Goal: Task Accomplishment & Management: Manage account settings

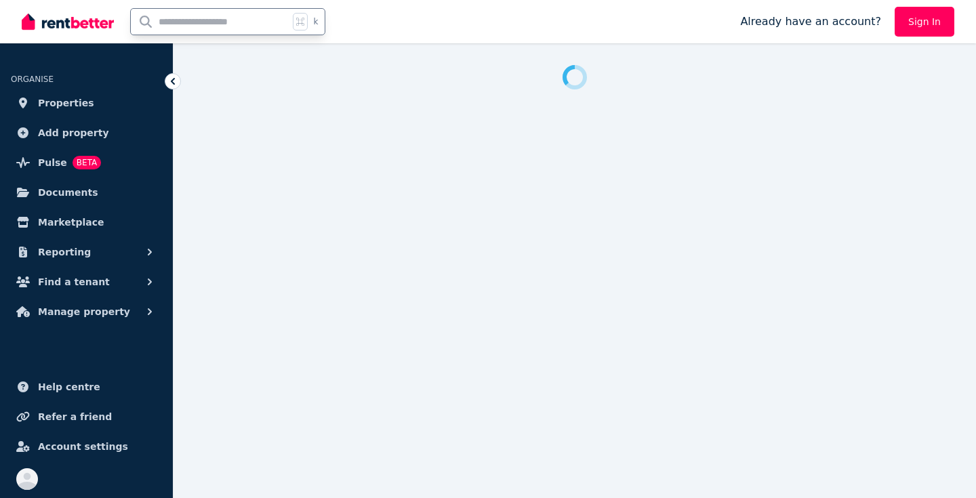
click at [160, 22] on input "text" at bounding box center [210, 22] width 158 height 26
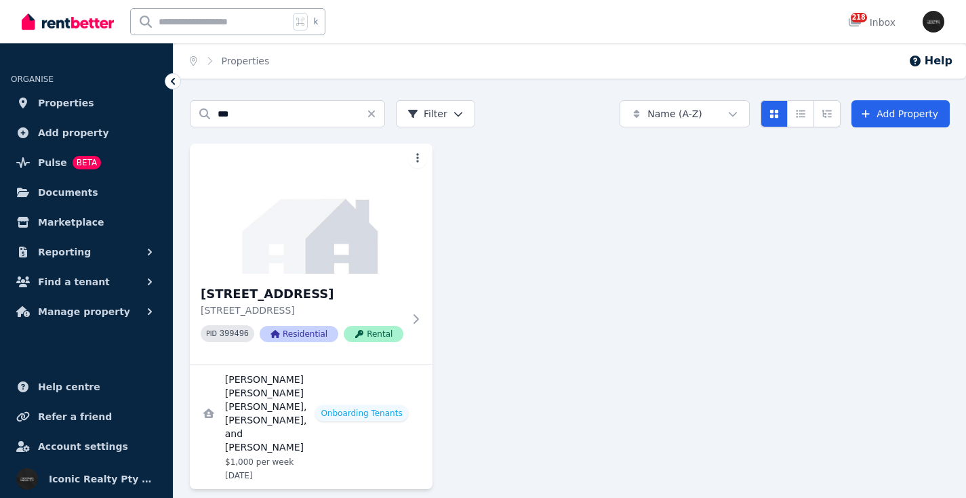
click at [238, 29] on input "text" at bounding box center [210, 22] width 158 height 26
type input "****"
click at [308, 235] on img at bounding box center [311, 208] width 255 height 137
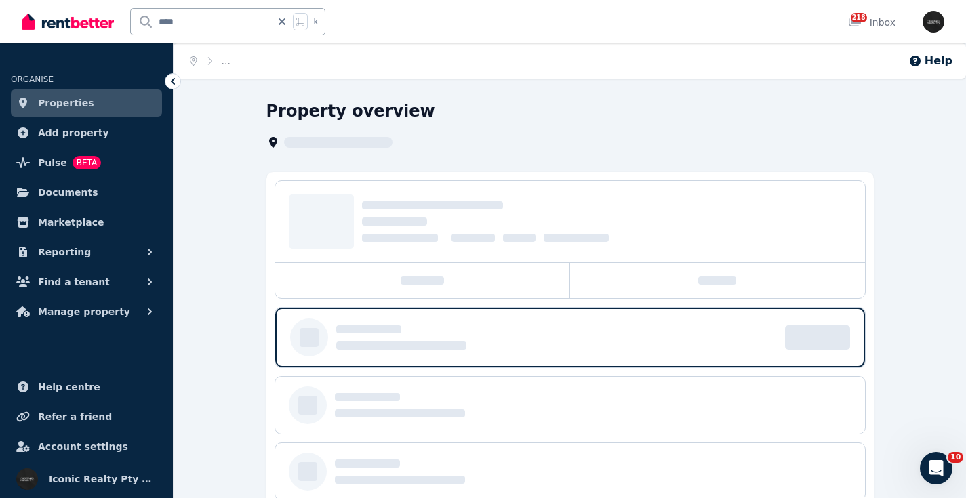
click at [230, 15] on input "****" at bounding box center [201, 22] width 140 height 26
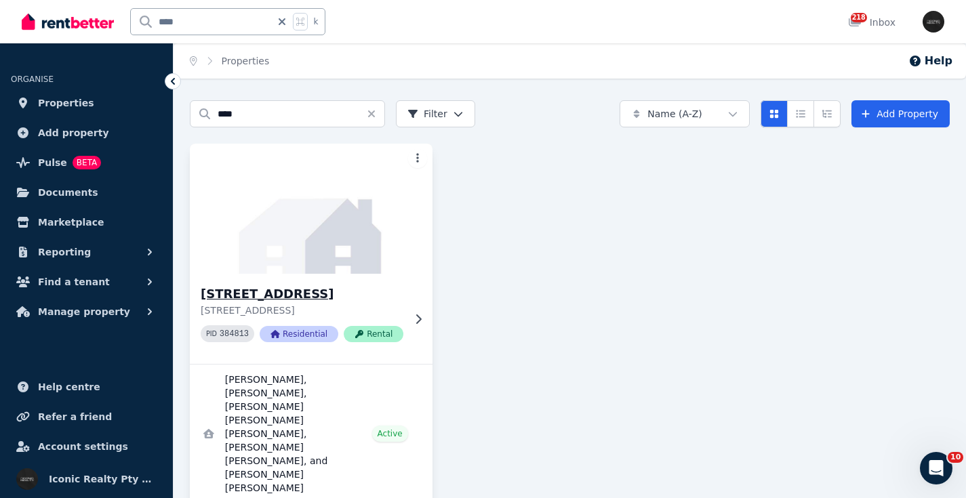
click at [376, 212] on img at bounding box center [311, 208] width 255 height 137
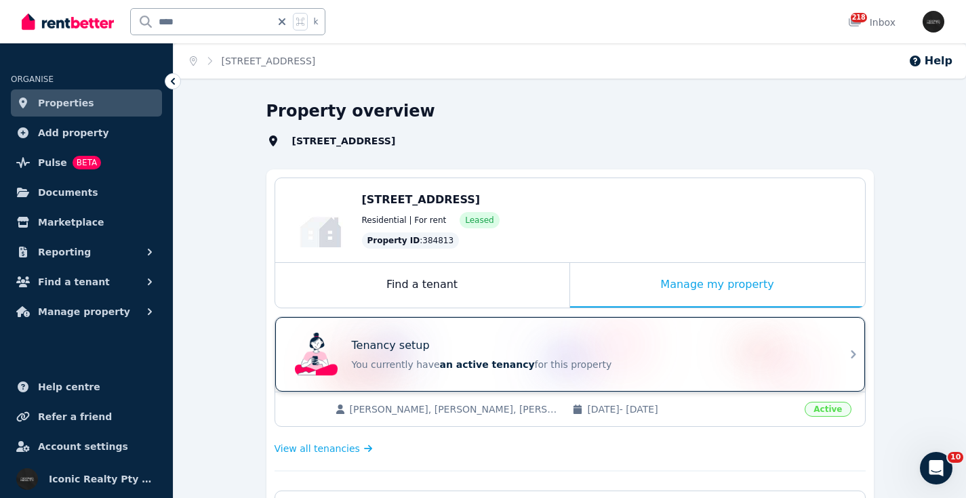
click at [567, 343] on div "Tenancy setup" at bounding box center [589, 346] width 475 height 16
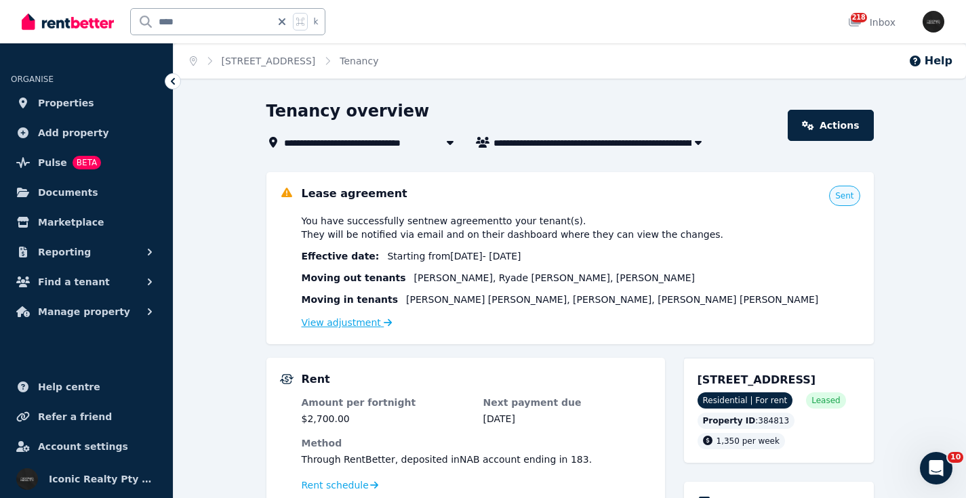
click at [354, 324] on link "View adjustment" at bounding box center [347, 322] width 91 height 11
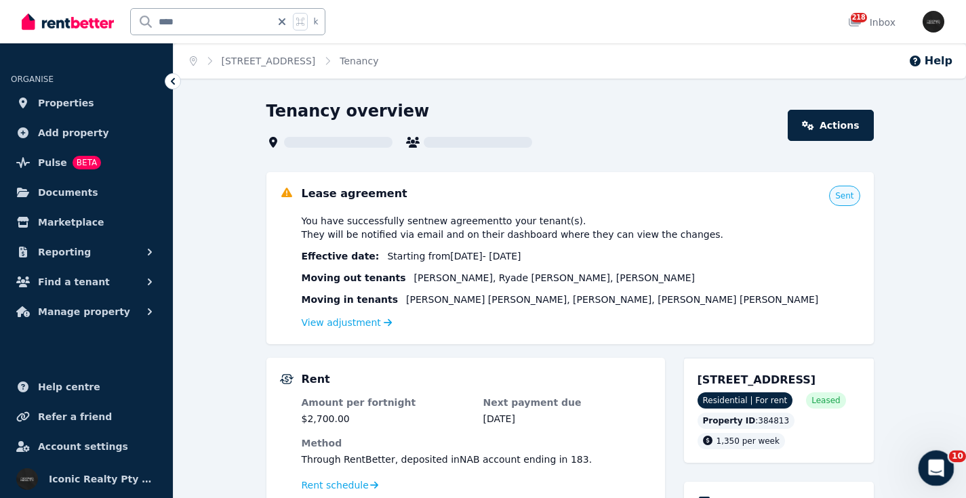
click at [933, 466] on icon "Open Intercom Messenger" at bounding box center [934, 467] width 22 height 22
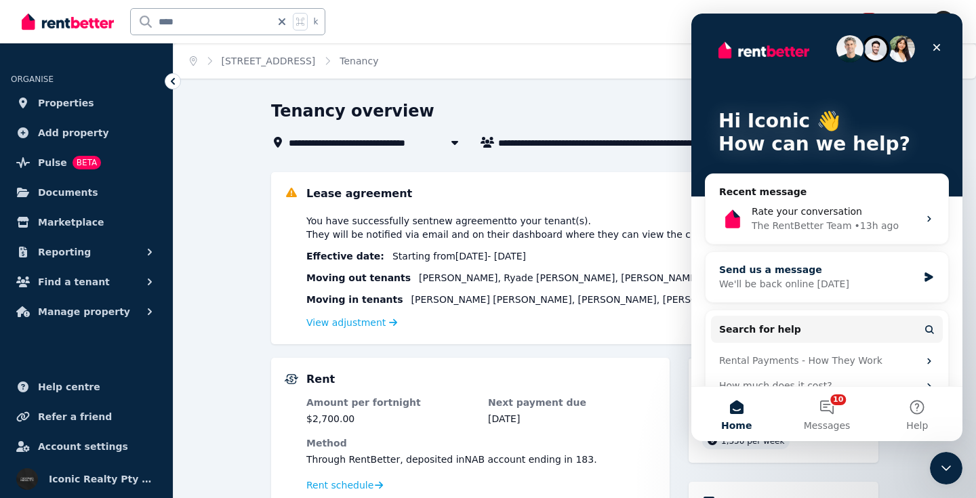
click at [818, 282] on div "We'll be back online [DATE]" at bounding box center [818, 284] width 199 height 14
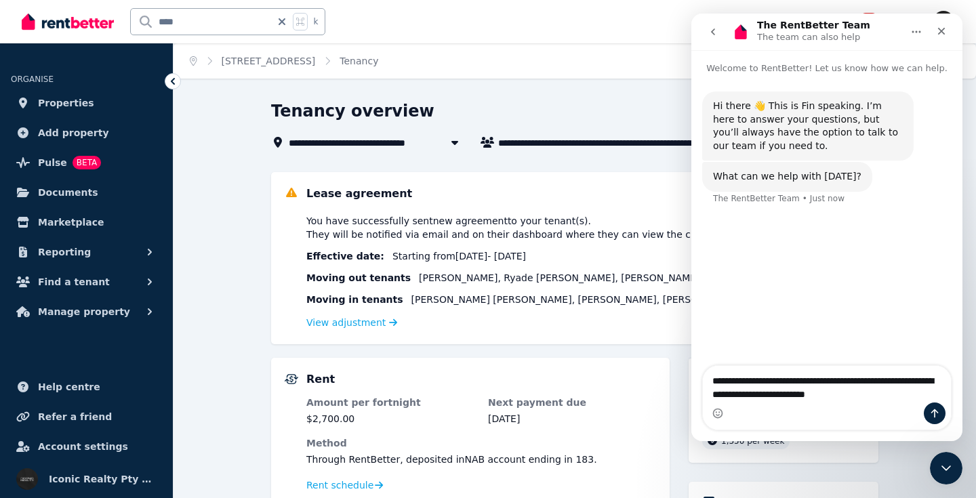
type textarea "**********"
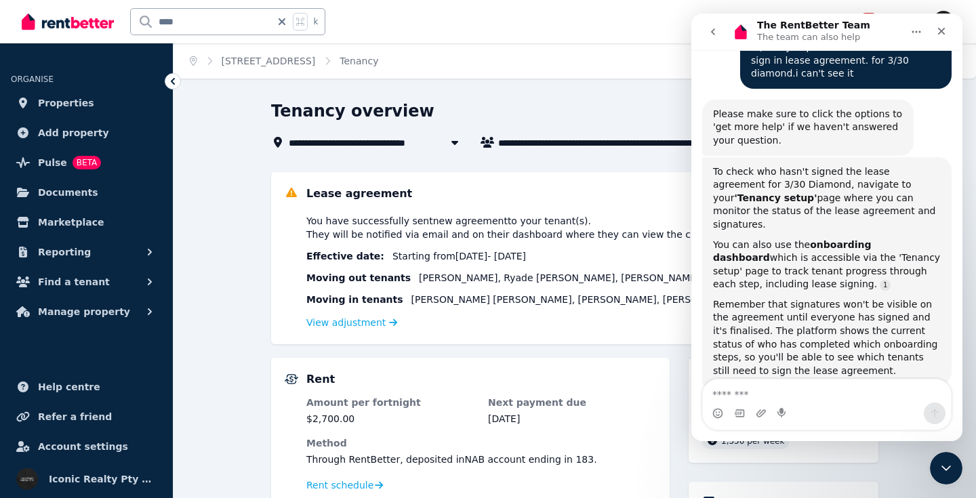
scroll to position [212, 0]
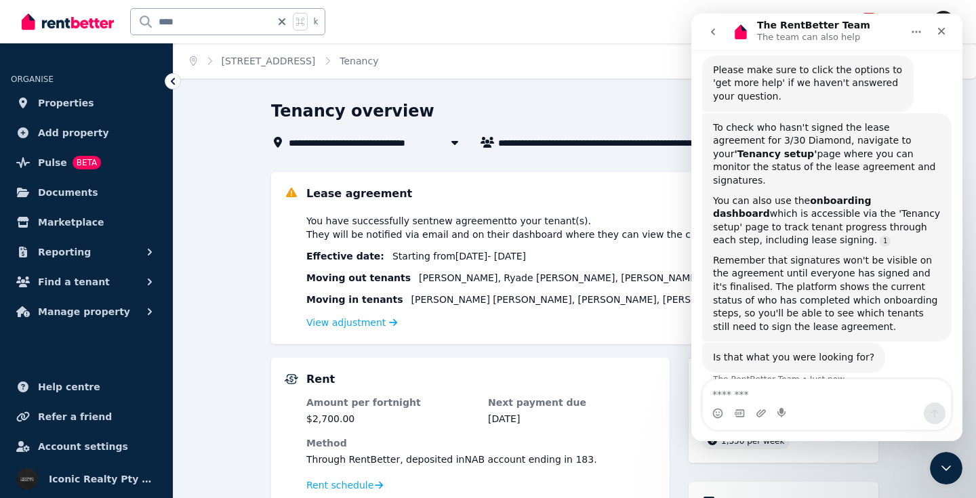
click at [618, 323] on div "View adjustment" at bounding box center [585, 323] width 559 height 16
click at [944, 27] on icon "Close" at bounding box center [941, 31] width 11 height 11
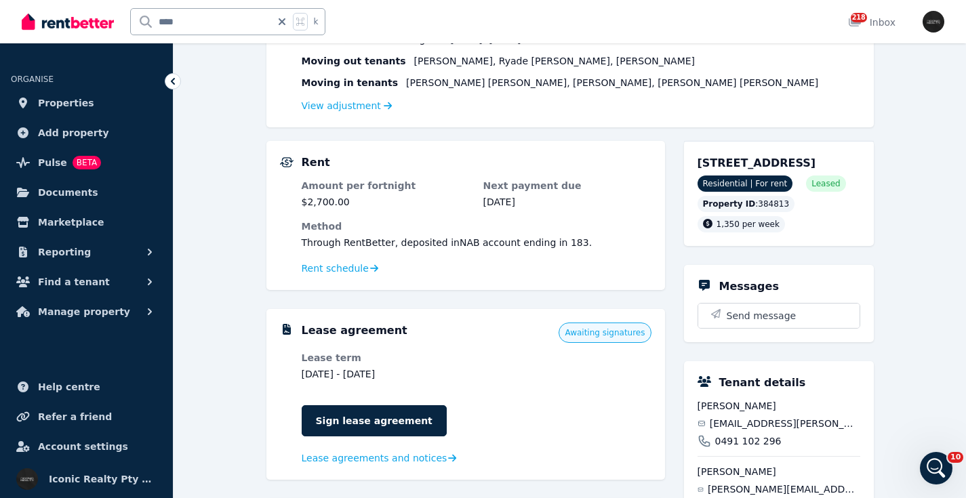
scroll to position [224, 0]
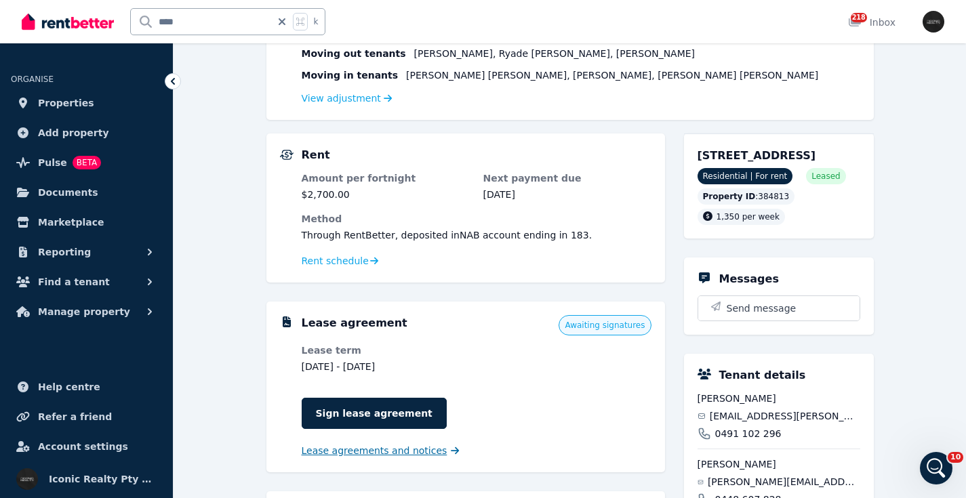
click at [355, 454] on span "Lease agreements and notices" at bounding box center [375, 451] width 146 height 14
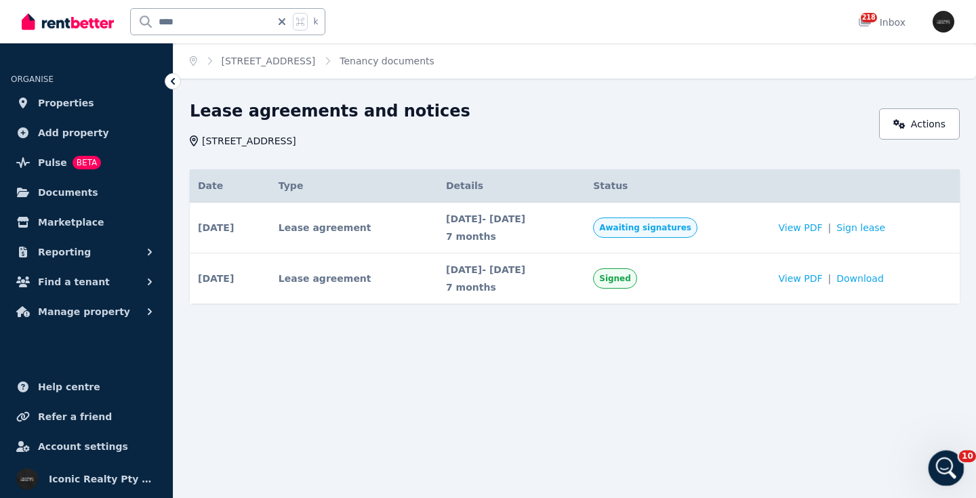
click at [946, 477] on div "Open Intercom Messenger" at bounding box center [944, 466] width 45 height 45
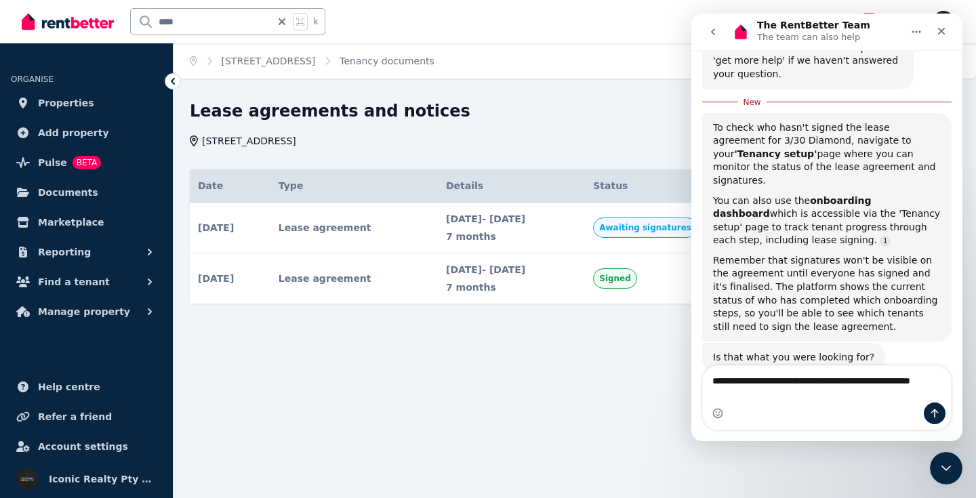
scroll to position [248, 0]
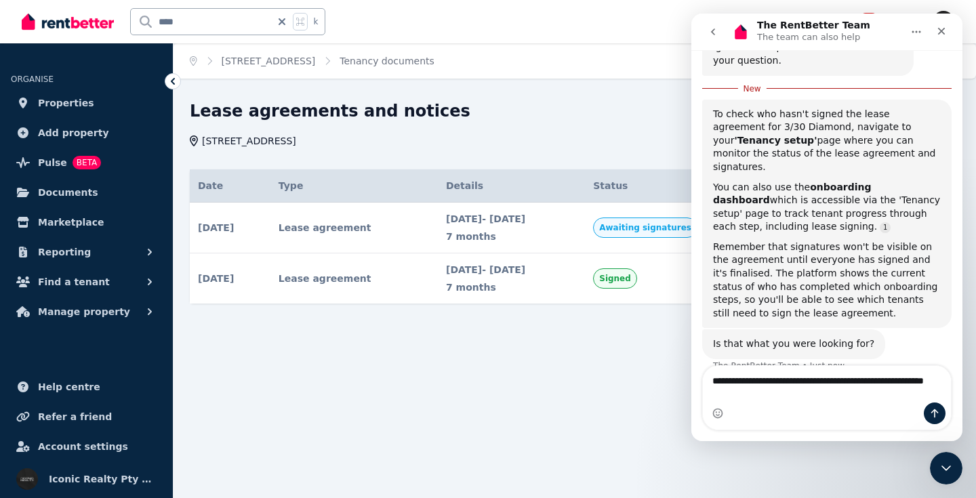
type textarea "**********"
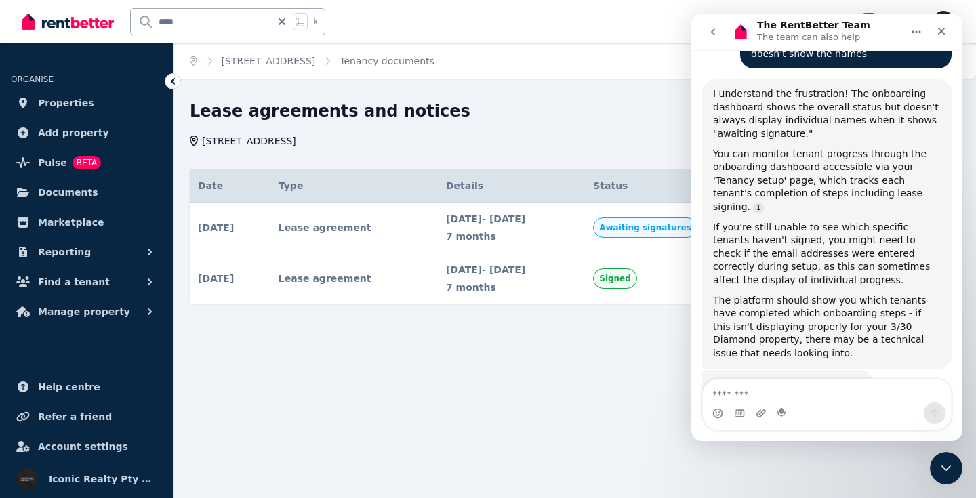
scroll to position [571, 0]
type textarea "**********"
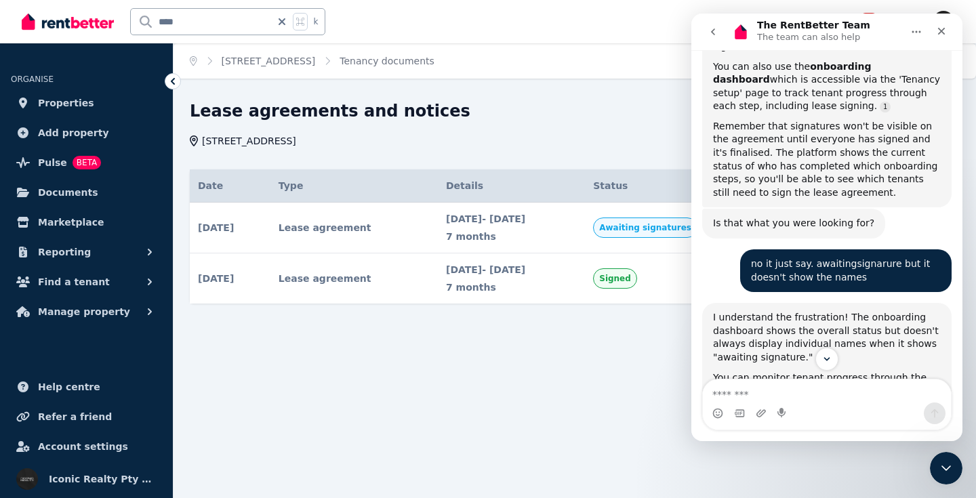
scroll to position [349, 0]
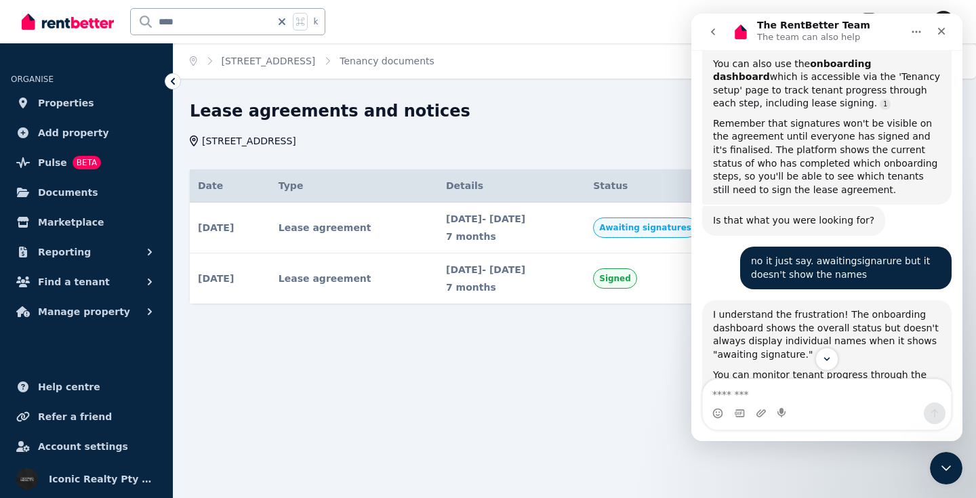
click at [573, 357] on div "Home 3/[STREET_ADDRESS] Tenancy documents Lease agreements and notices [STREET_…" at bounding box center [488, 249] width 976 height 498
click at [942, 35] on icon "Close" at bounding box center [941, 31] width 11 height 11
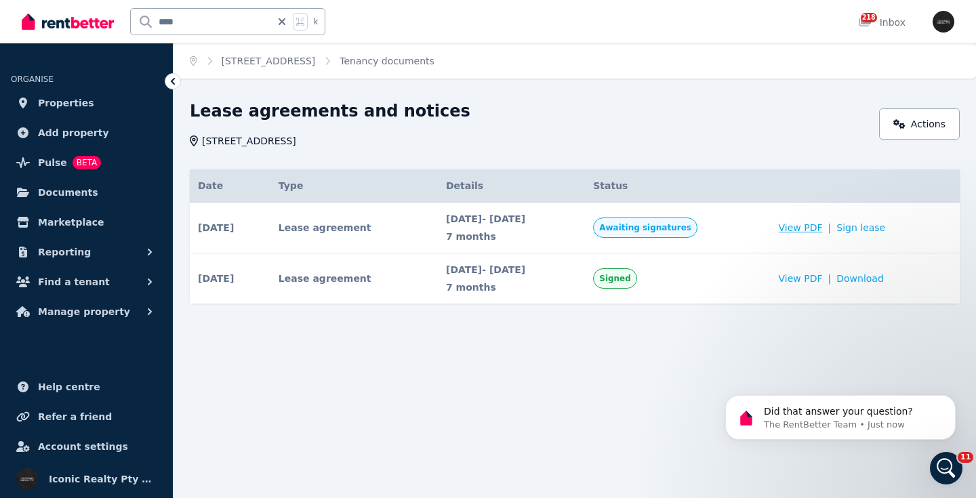
scroll to position [0, 0]
click at [949, 468] on icon "Open Intercom Messenger" at bounding box center [944, 467] width 22 height 22
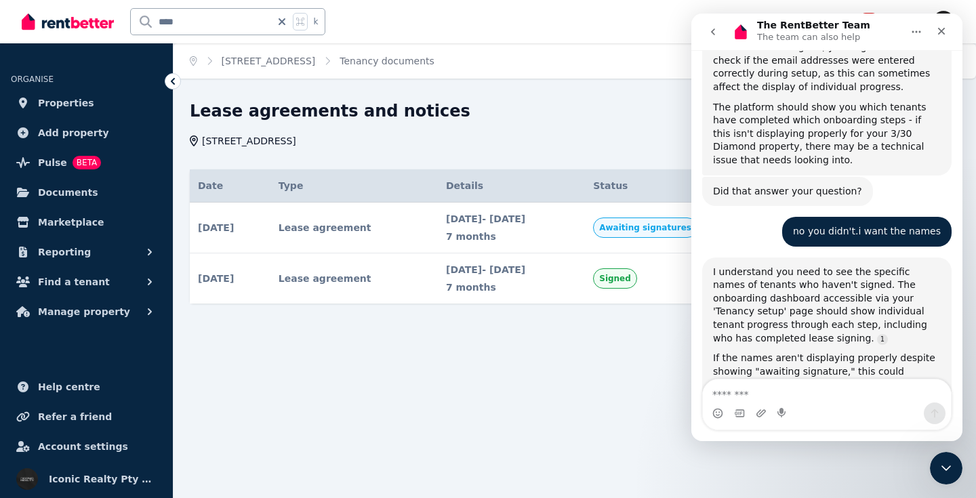
scroll to position [892, 0]
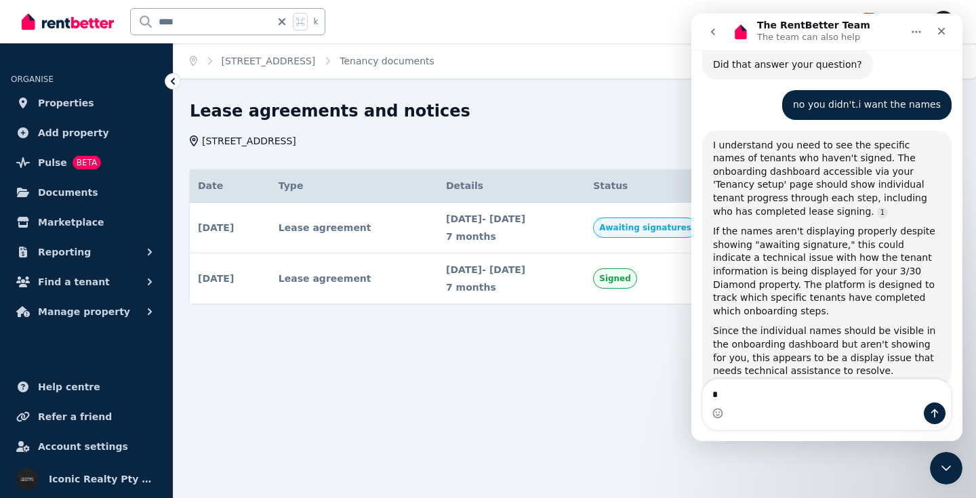
type textarea "**"
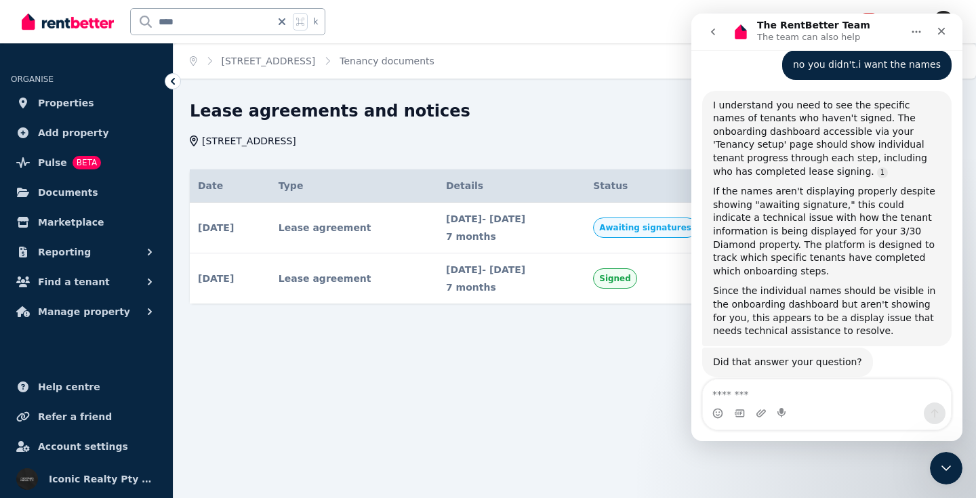
scroll to position [976, 0]
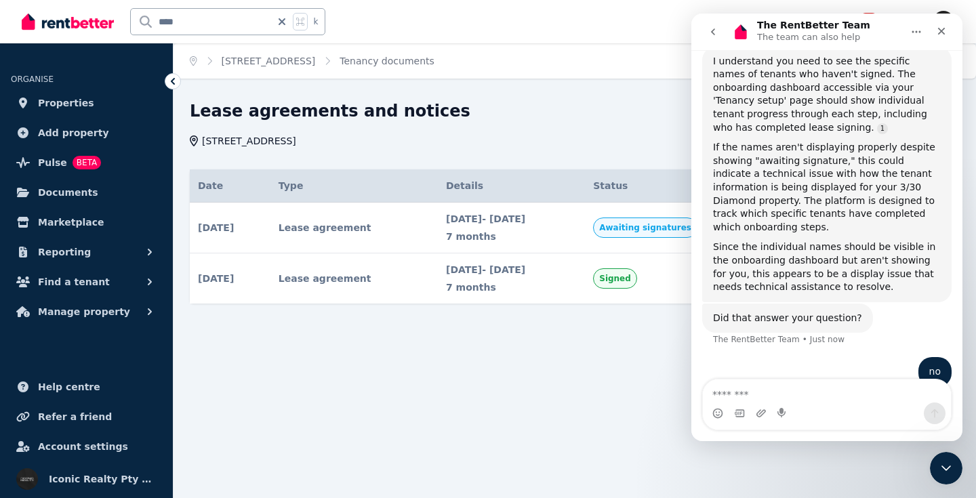
click at [353, 414] on div "Home 3/[STREET_ADDRESS] Tenancy documents Lease agreements and notices [STREET_…" at bounding box center [488, 249] width 976 height 498
drag, startPoint x: 943, startPoint y: 31, endPoint x: 1602, endPoint y: 46, distance: 659.1
click at [943, 31] on icon "Close" at bounding box center [941, 31] width 11 height 11
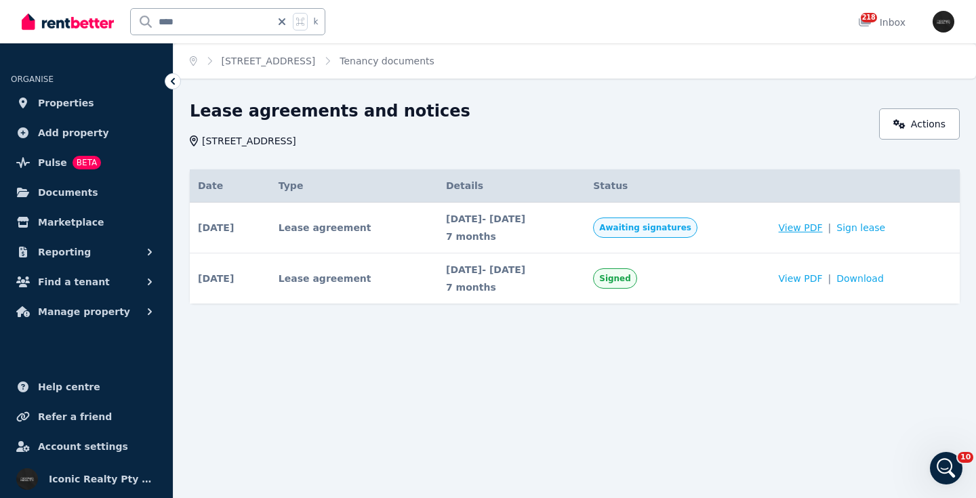
click at [807, 229] on span "View PDF" at bounding box center [801, 228] width 44 height 14
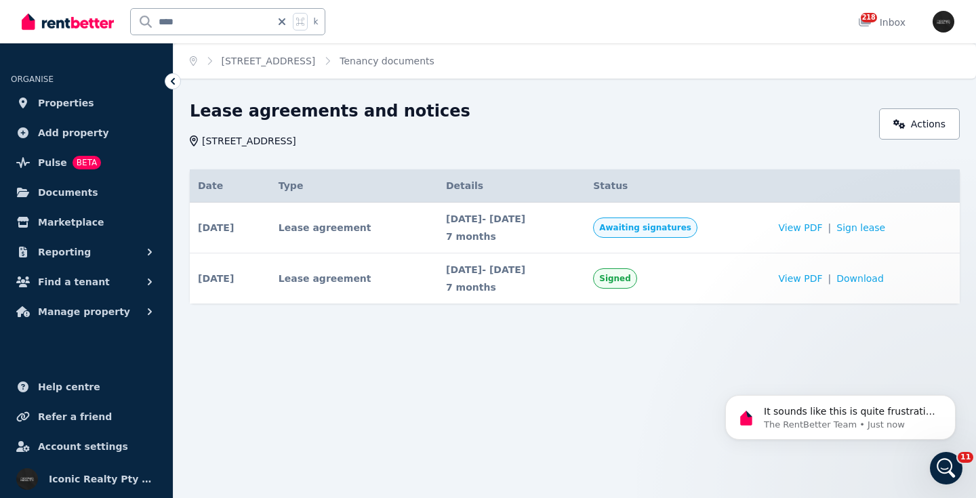
scroll to position [0, 0]
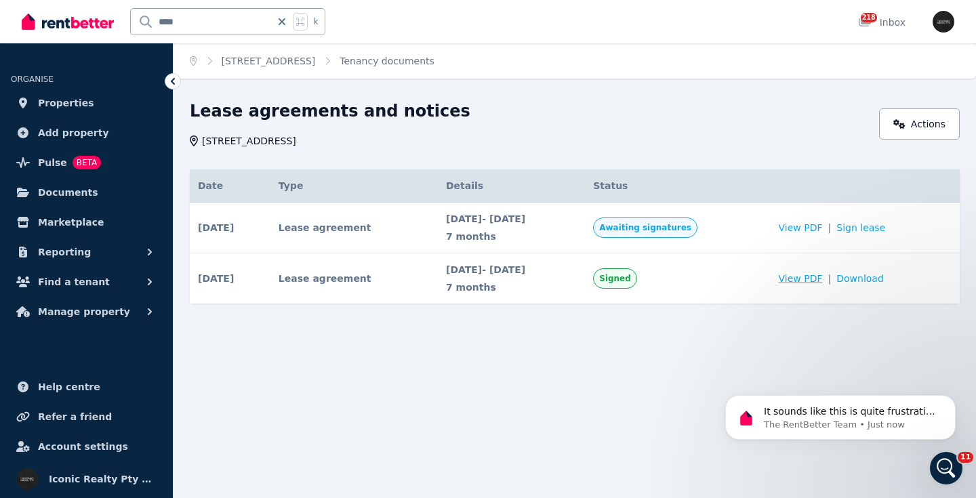
click at [801, 280] on span "View PDF" at bounding box center [801, 279] width 44 height 14
drag, startPoint x: 948, startPoint y: 470, endPoint x: 1825, endPoint y: 905, distance: 978.6
click at [949, 470] on icon "Open Intercom Messenger" at bounding box center [944, 467] width 22 height 22
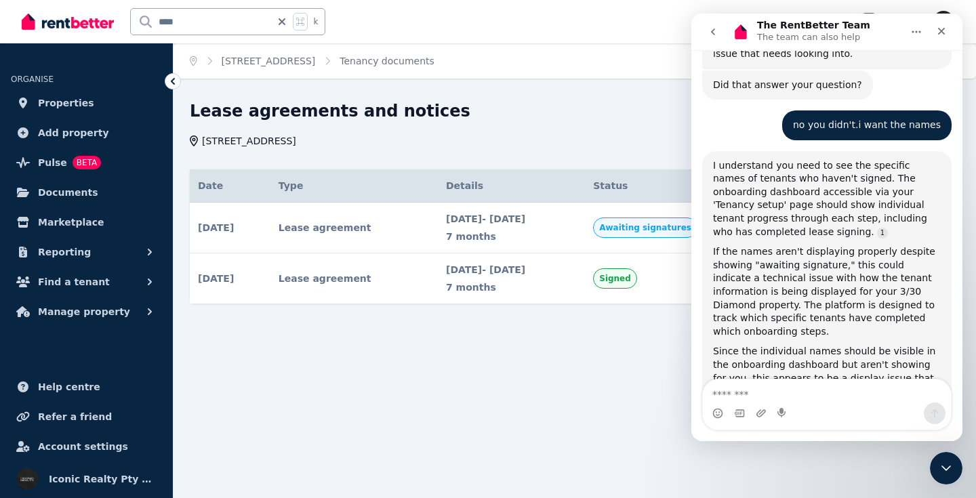
scroll to position [1024, 0]
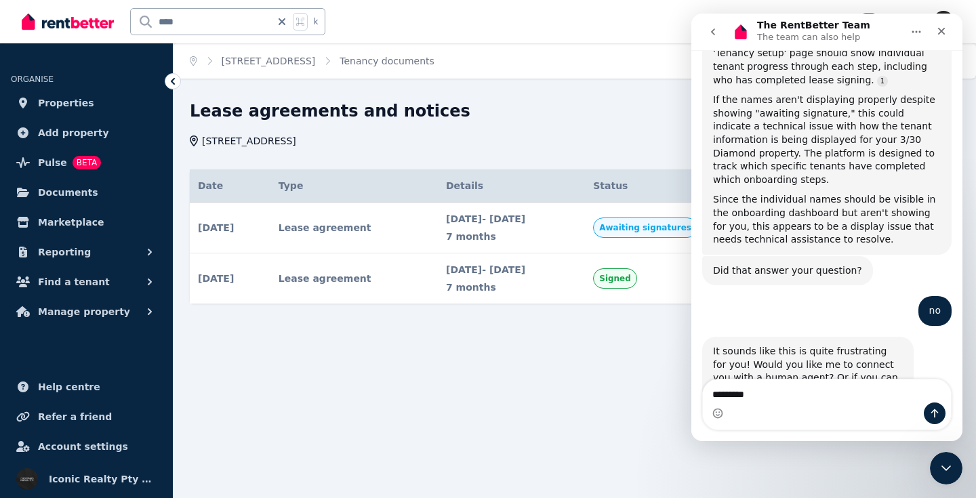
type textarea "**********"
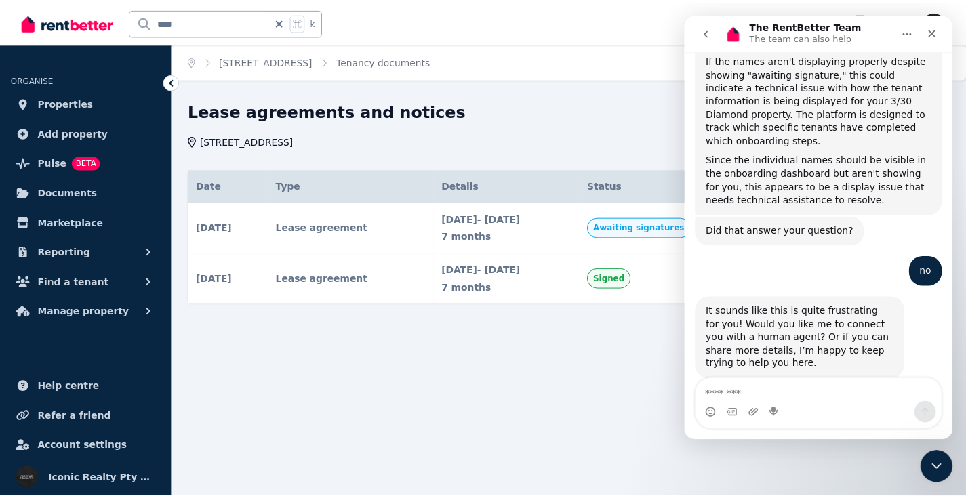
scroll to position [1108, 0]
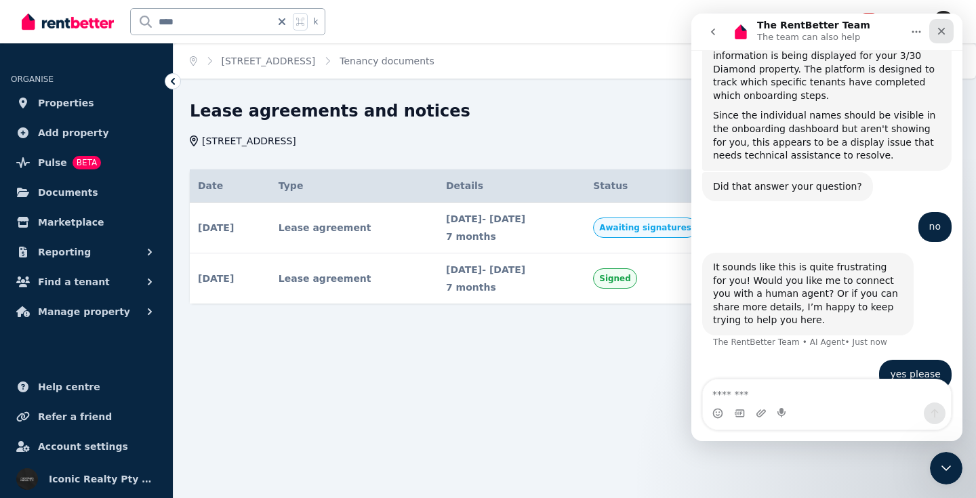
click at [946, 27] on icon "Close" at bounding box center [941, 31] width 11 height 11
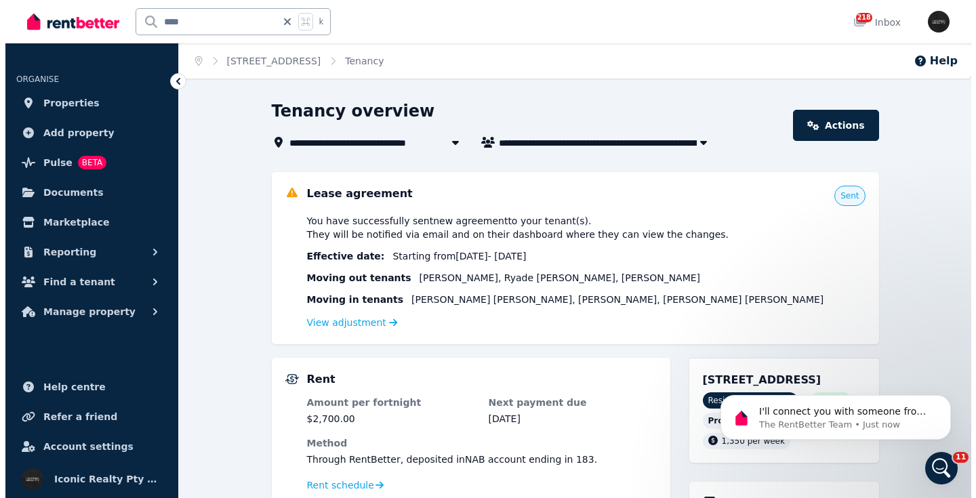
scroll to position [1058, 0]
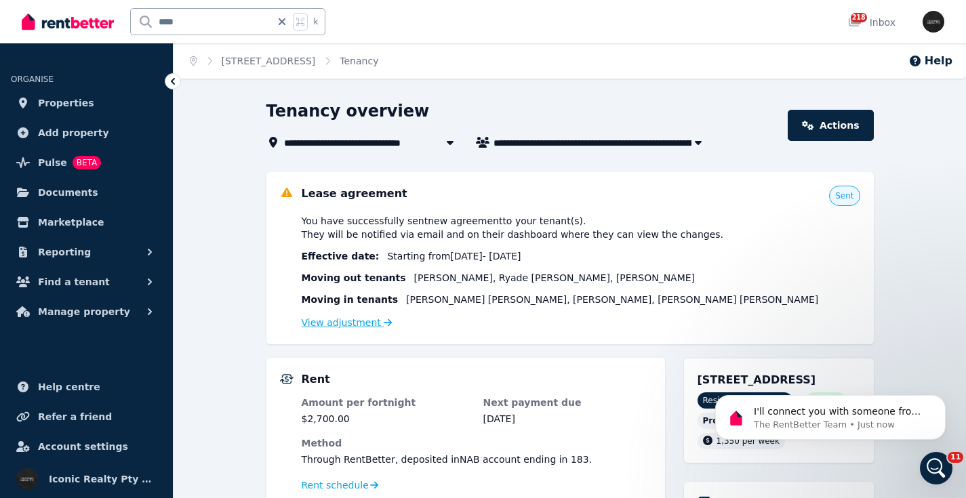
click at [344, 321] on link "View adjustment" at bounding box center [347, 322] width 91 height 11
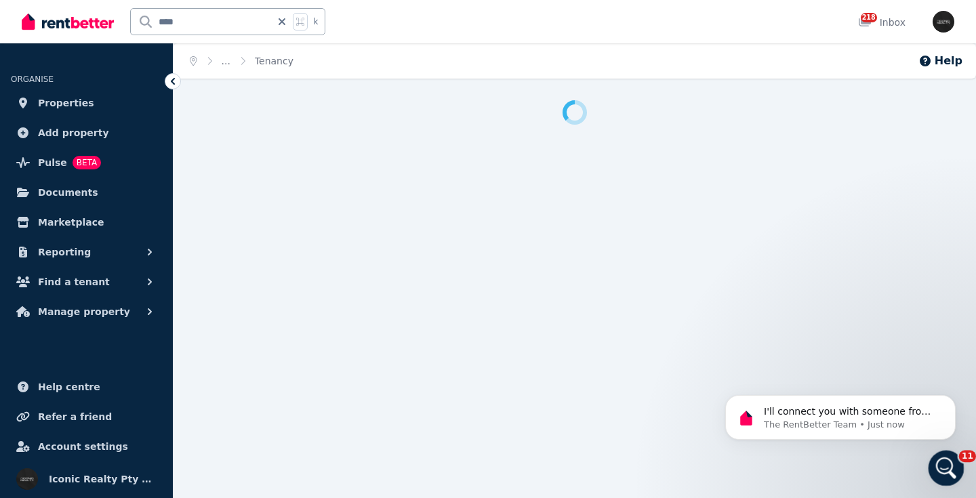
click at [945, 468] on icon "Open Intercom Messenger" at bounding box center [944, 467] width 22 height 22
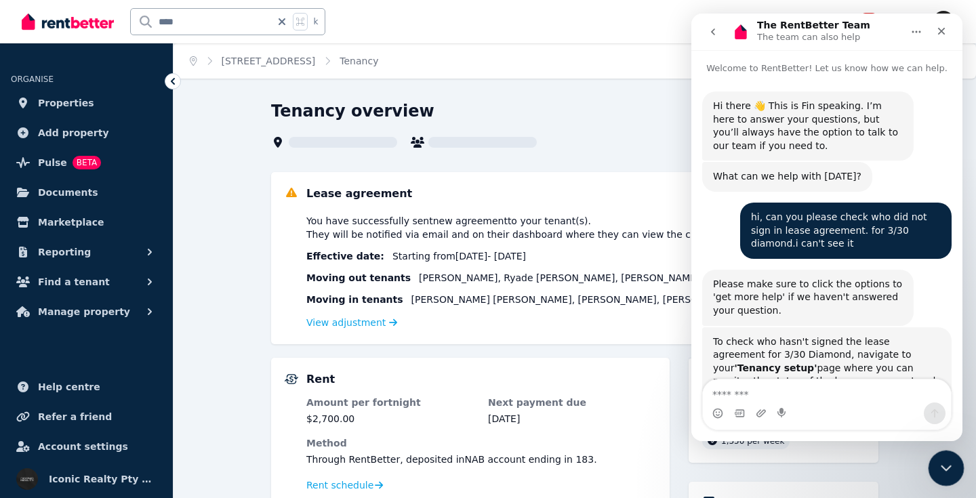
scroll to position [1155, 0]
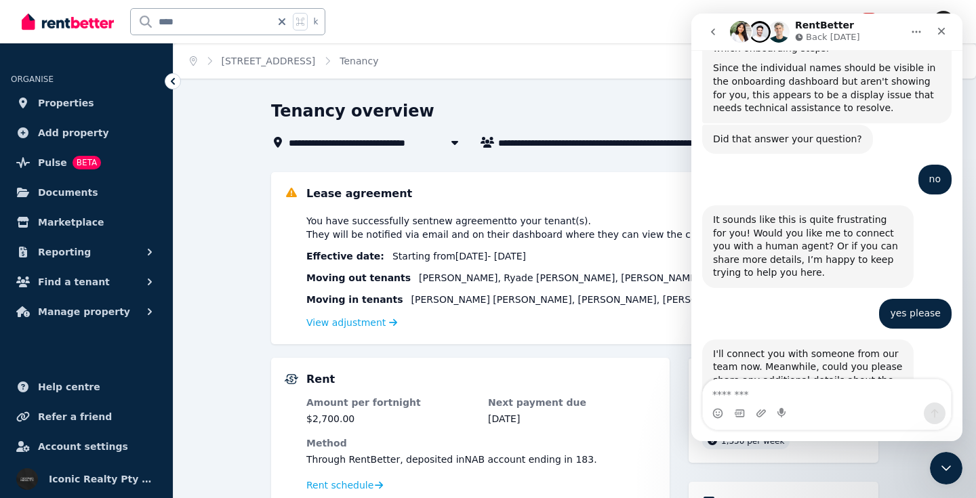
click at [765, 385] on textarea "Message…" at bounding box center [827, 391] width 248 height 23
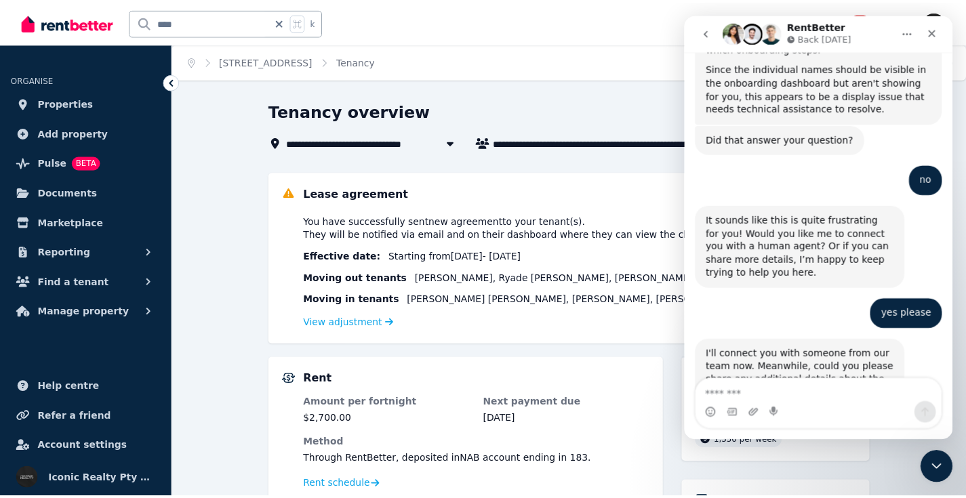
scroll to position [1249, 0]
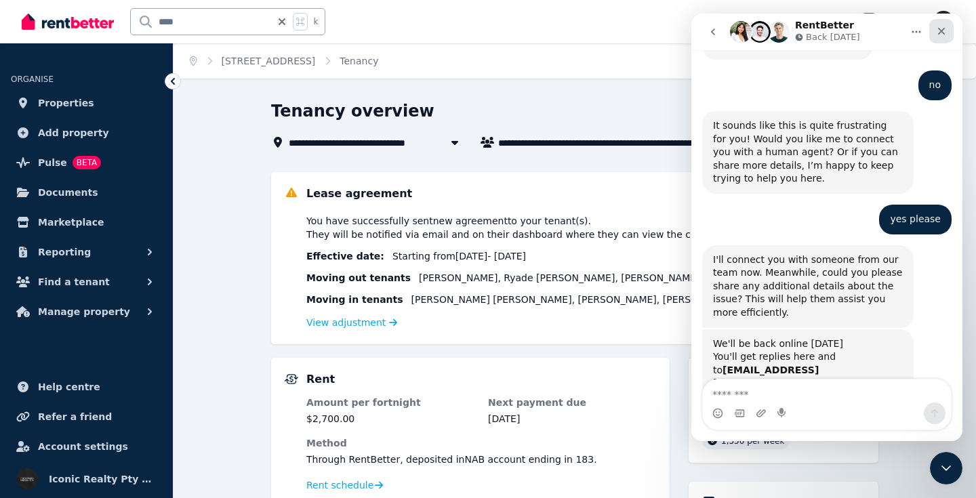
click at [943, 29] on icon "Close" at bounding box center [941, 31] width 7 height 7
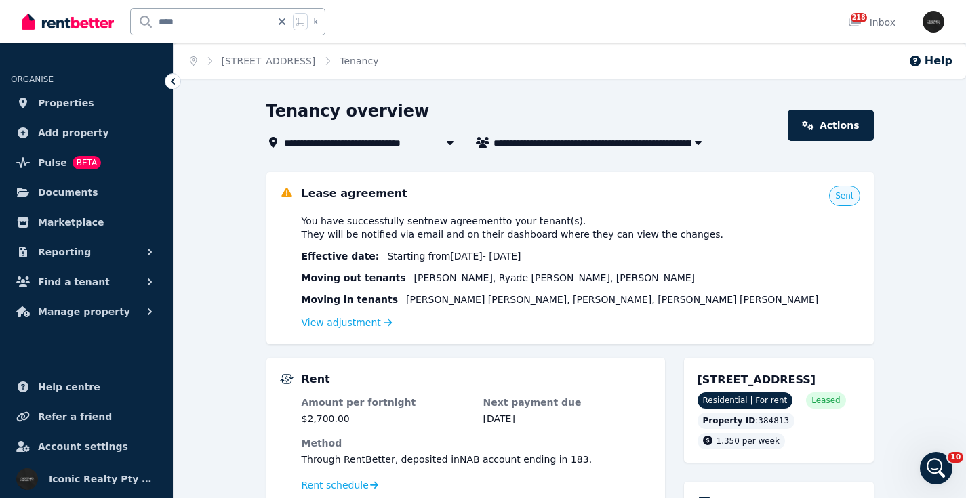
click at [237, 12] on input "****" at bounding box center [201, 22] width 140 height 26
click at [232, 20] on input "****" at bounding box center [201, 22] width 140 height 26
type input "****"
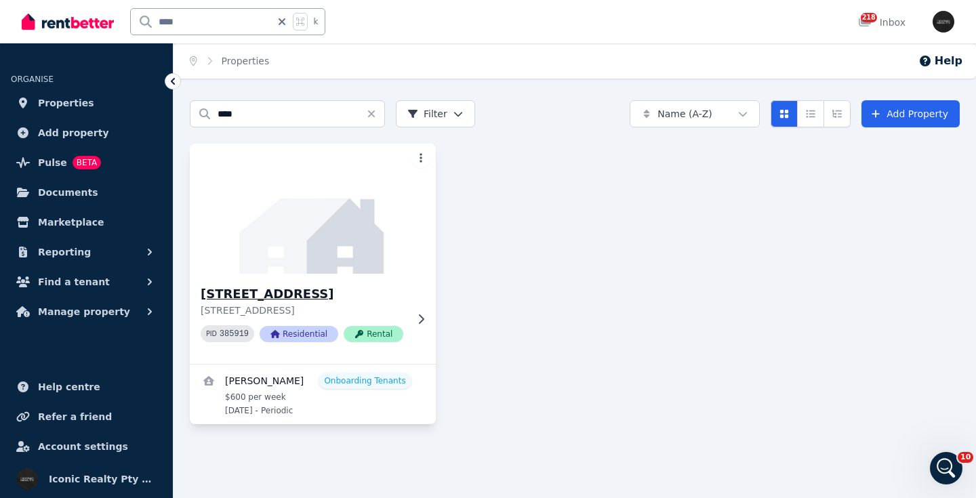
click at [325, 264] on img at bounding box center [313, 208] width 258 height 137
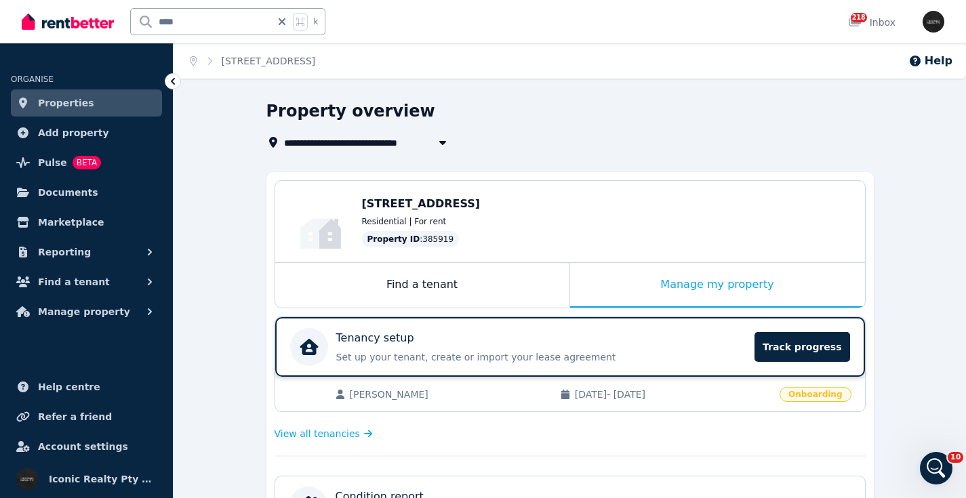
click at [563, 338] on div "Tenancy setup" at bounding box center [541, 338] width 411 height 16
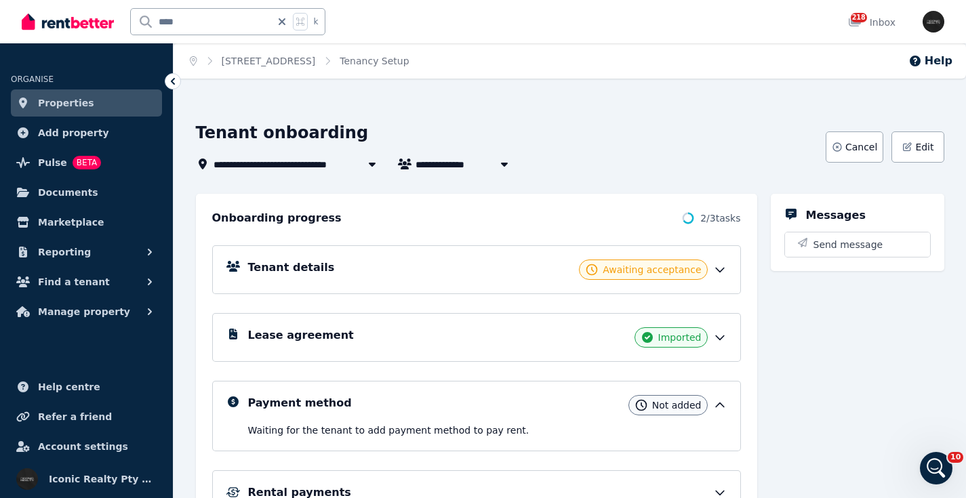
click at [503, 267] on div "Tenant details Awaiting acceptance" at bounding box center [487, 270] width 479 height 20
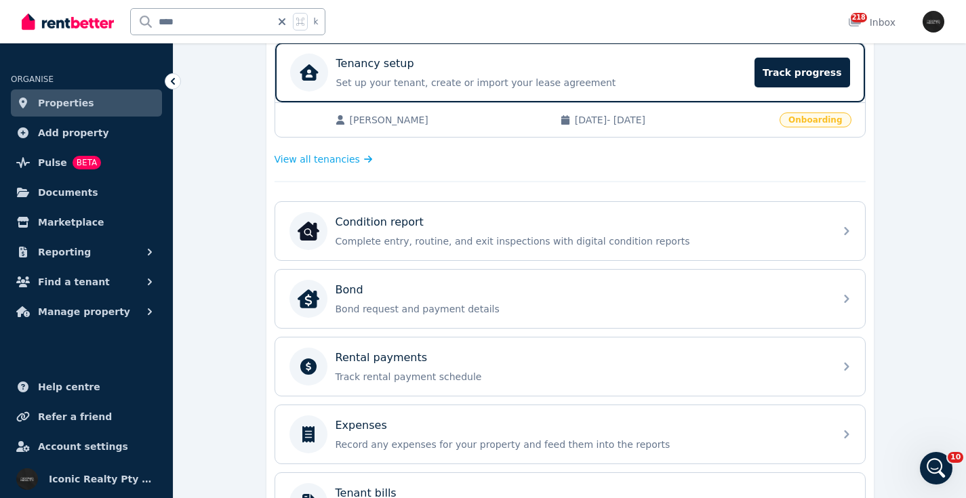
scroll to position [273, 0]
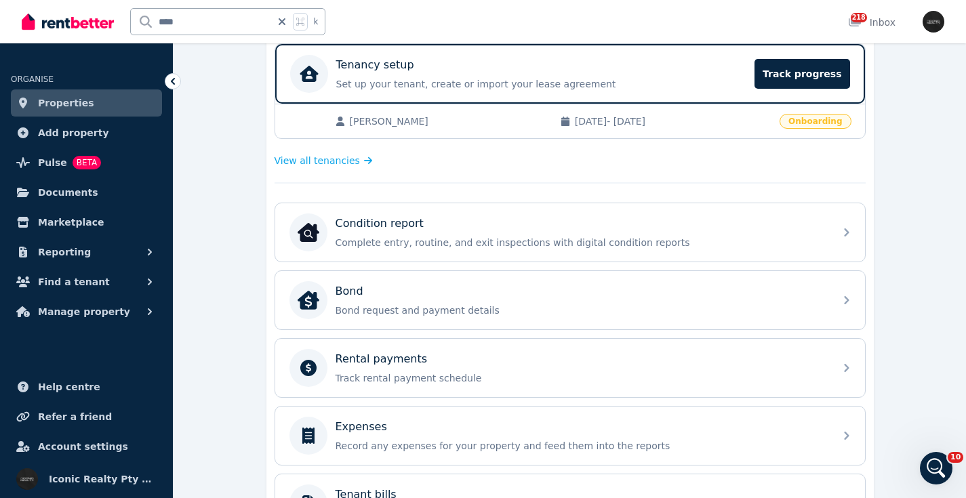
drag, startPoint x: 205, startPoint y: 22, endPoint x: 103, endPoint y: 19, distance: 101.7
click at [103, 19] on div "**** k" at bounding box center [177, 21] width 310 height 43
type input "*********"
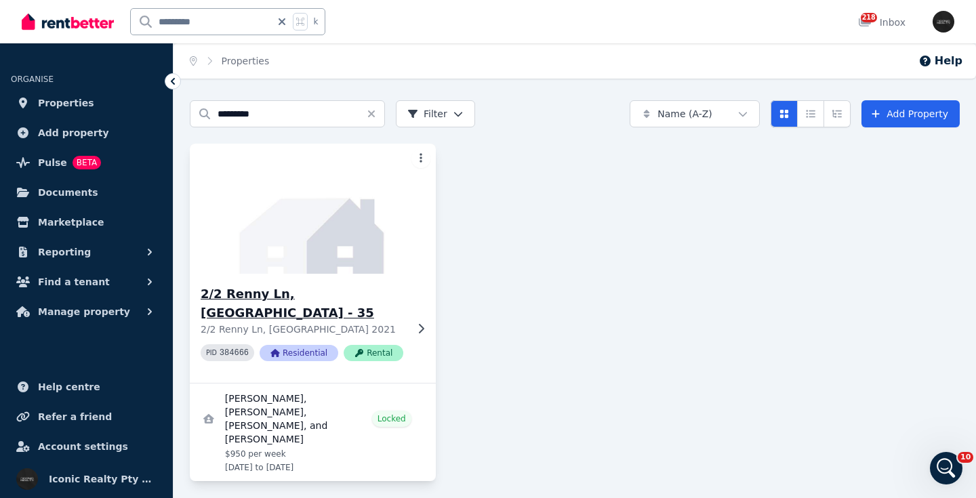
click at [292, 225] on img at bounding box center [313, 208] width 258 height 137
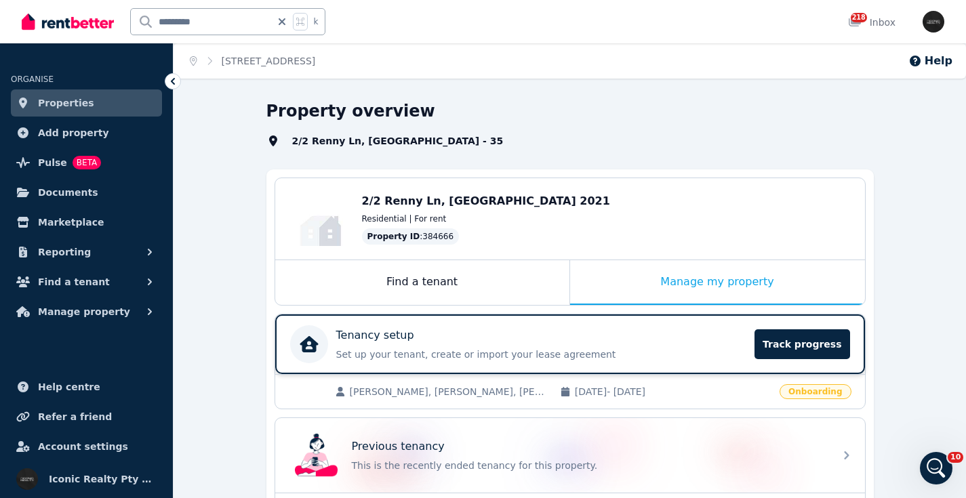
click at [462, 341] on div "Tenancy setup" at bounding box center [541, 335] width 411 height 16
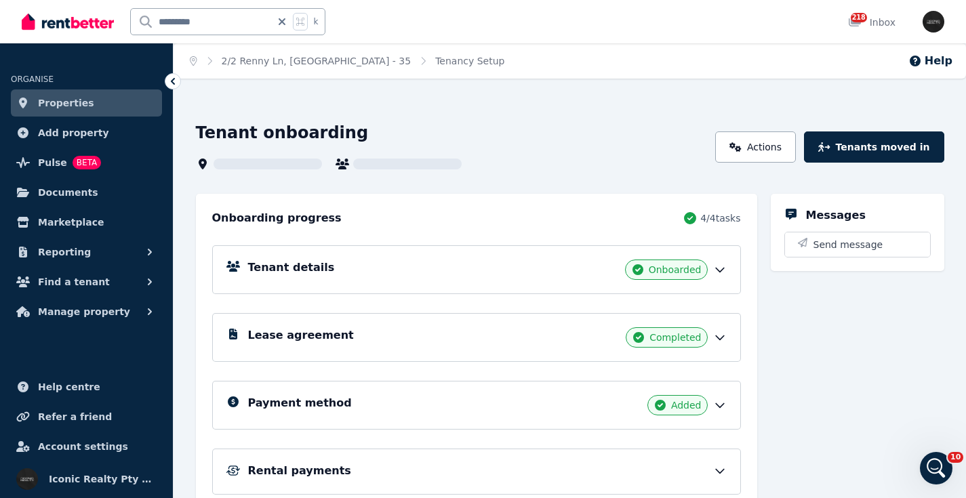
click at [380, 336] on div "Lease agreement Completed" at bounding box center [487, 337] width 479 height 20
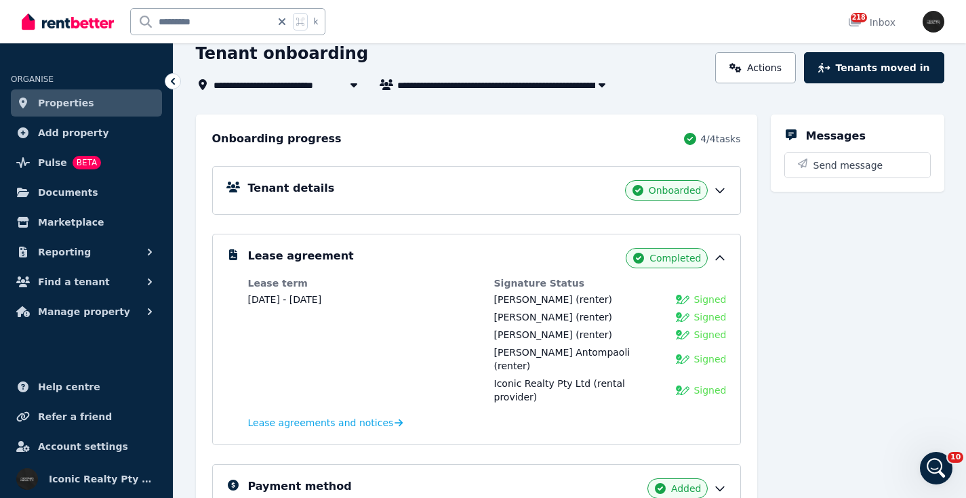
scroll to position [93, 0]
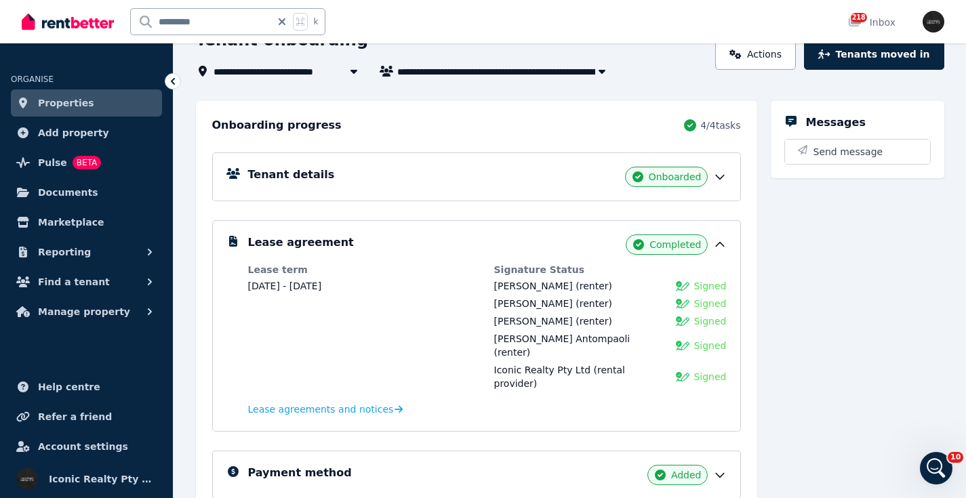
click at [843, 324] on div "Messages Send message" at bounding box center [858, 375] width 174 height 548
click at [878, 241] on div "Messages Send message" at bounding box center [858, 375] width 174 height 548
drag, startPoint x: 225, startPoint y: 22, endPoint x: 201, endPoint y: 14, distance: 25.3
click at [69, 16] on div "********* k" at bounding box center [177, 21] width 310 height 43
type input "****"
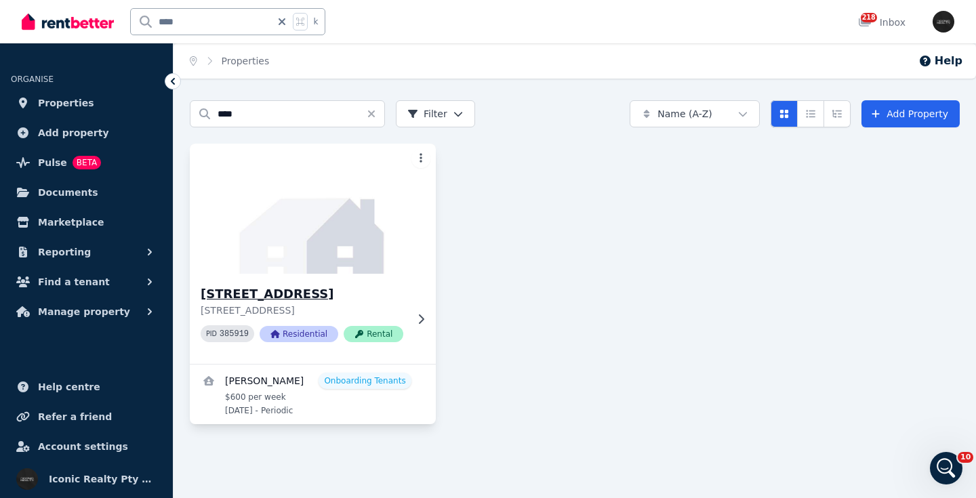
click at [324, 212] on img at bounding box center [313, 208] width 258 height 137
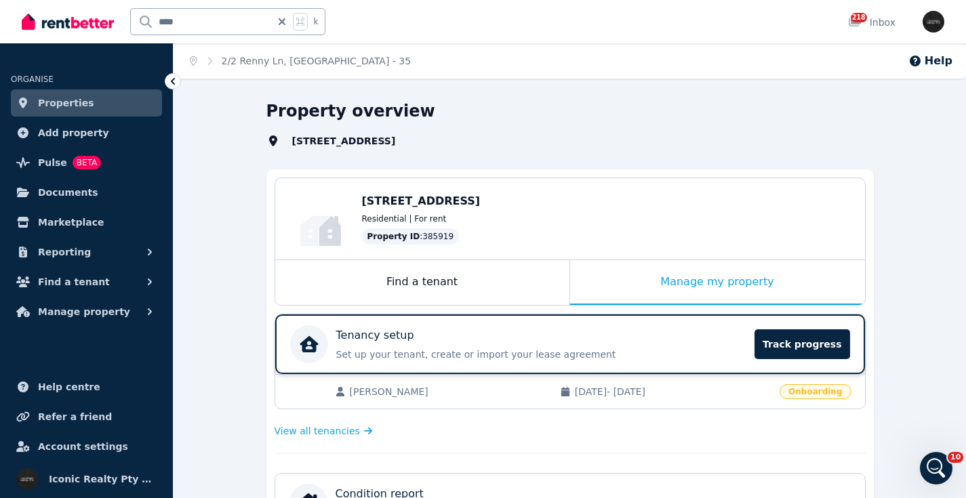
click at [550, 340] on div "Tenancy setup" at bounding box center [541, 335] width 411 height 16
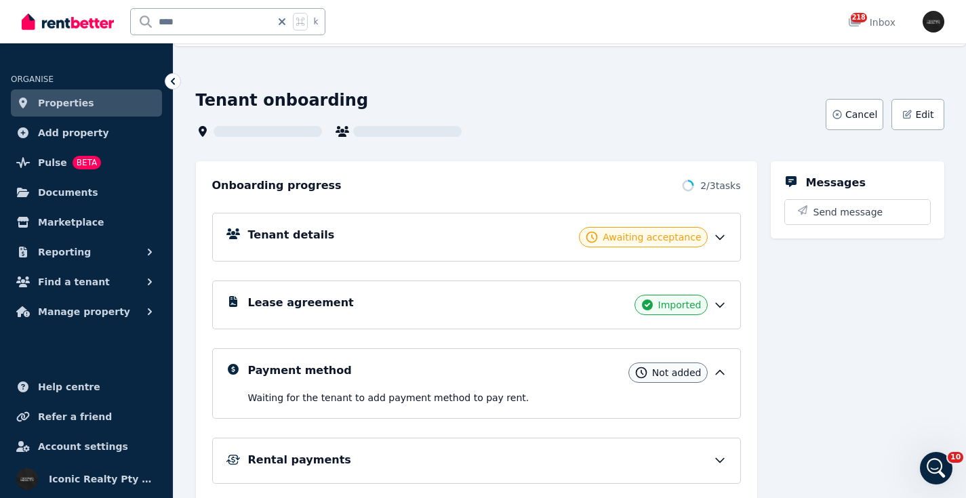
scroll to position [33, 0]
click at [471, 234] on div "Tenant details Awaiting acceptance" at bounding box center [487, 236] width 479 height 20
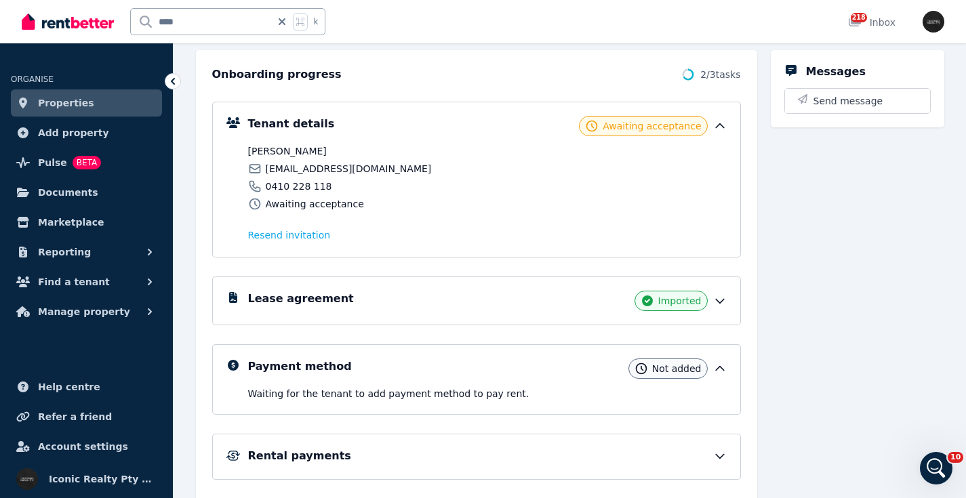
scroll to position [149, 0]
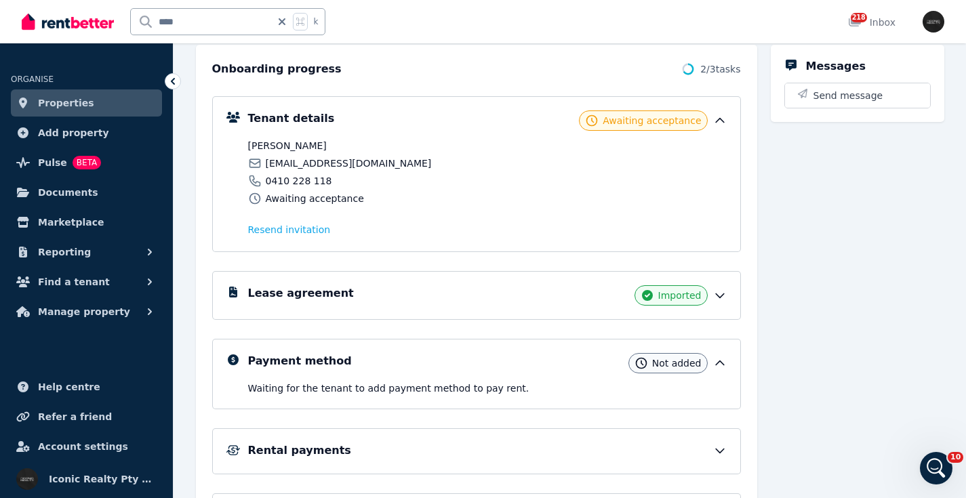
click at [405, 301] on div "Lease agreement Imported" at bounding box center [487, 295] width 479 height 20
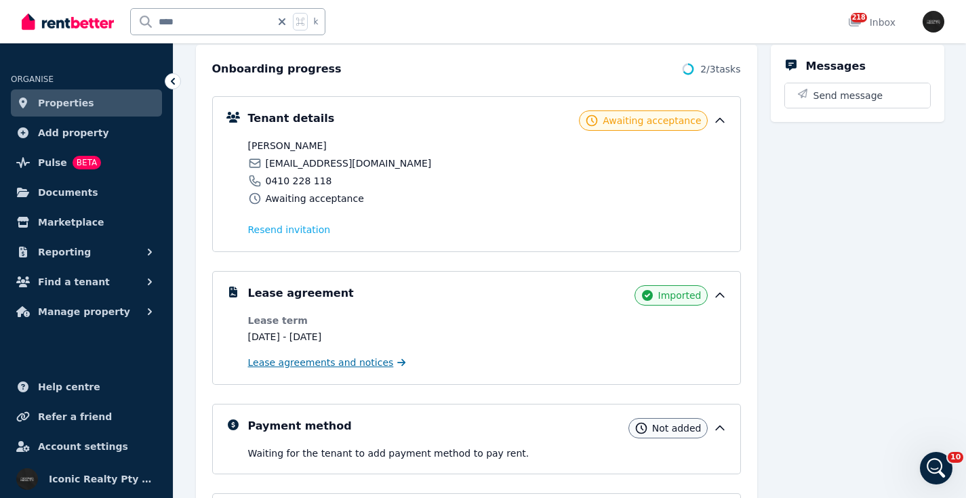
click at [306, 365] on span "Lease agreements and notices" at bounding box center [321, 363] width 146 height 14
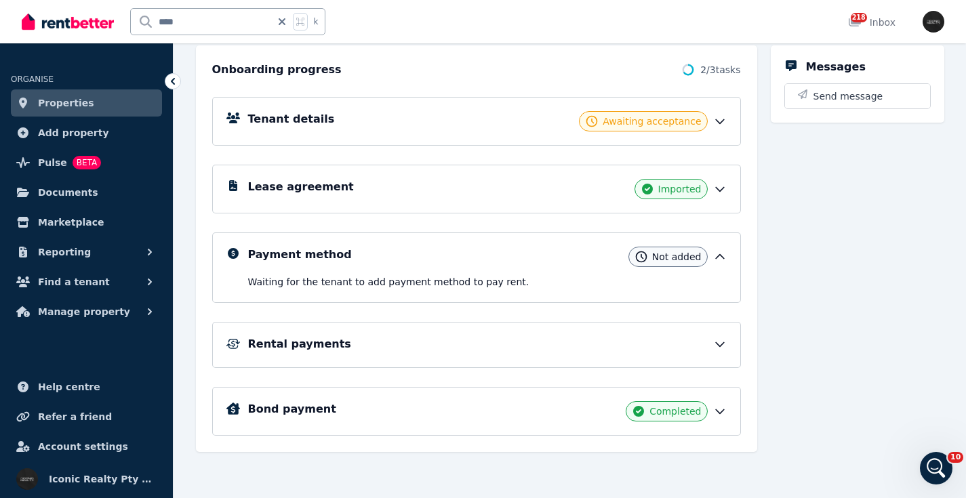
scroll to position [148, 0]
click at [548, 190] on div "Lease agreement Imported" at bounding box center [487, 189] width 479 height 20
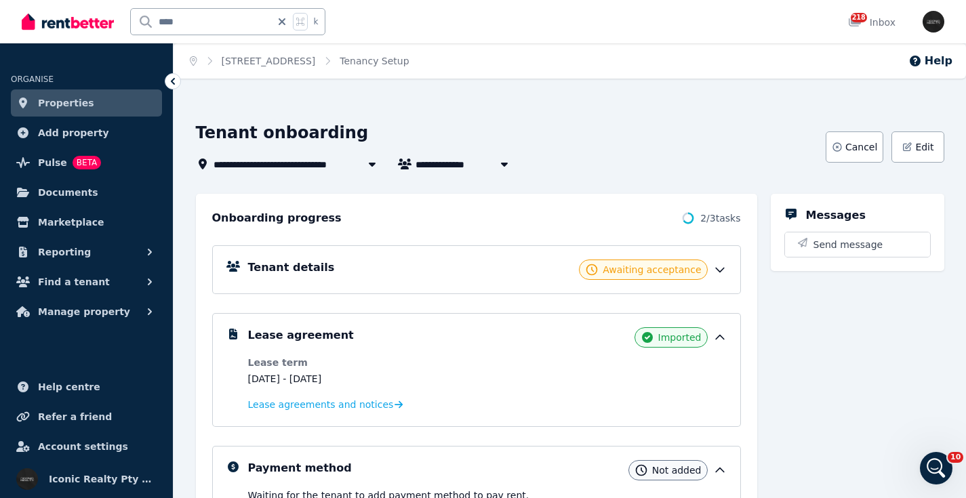
scroll to position [0, 0]
click at [488, 267] on div "Tenant details Awaiting acceptance" at bounding box center [487, 270] width 479 height 20
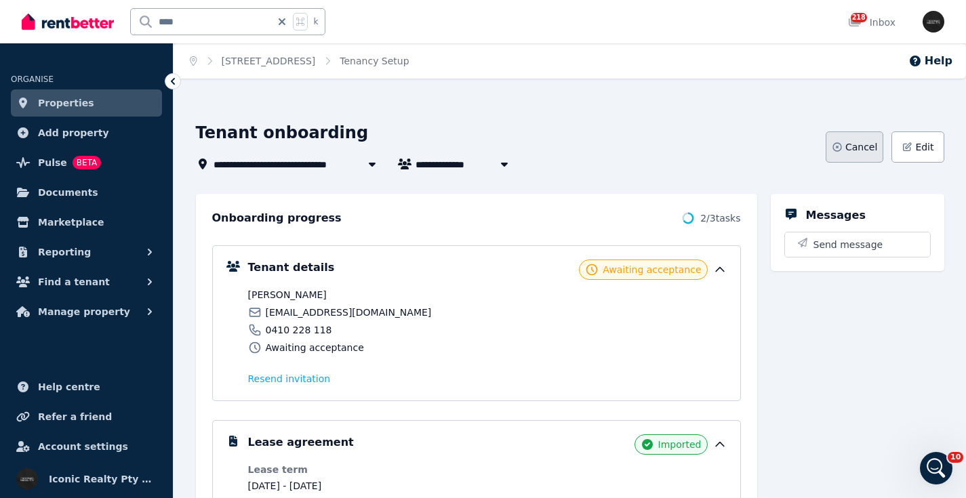
click at [866, 148] on span "Cancel" at bounding box center [861, 147] width 32 height 14
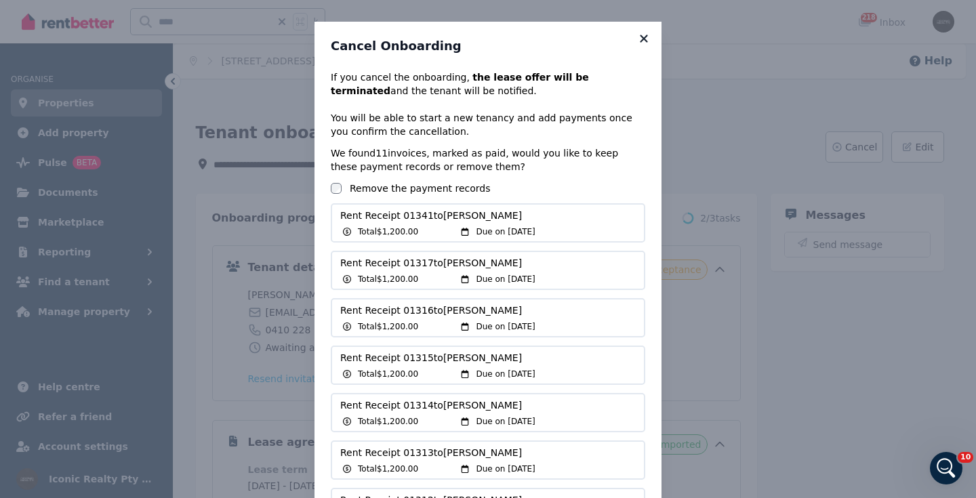
click at [644, 36] on icon at bounding box center [644, 39] width 14 height 12
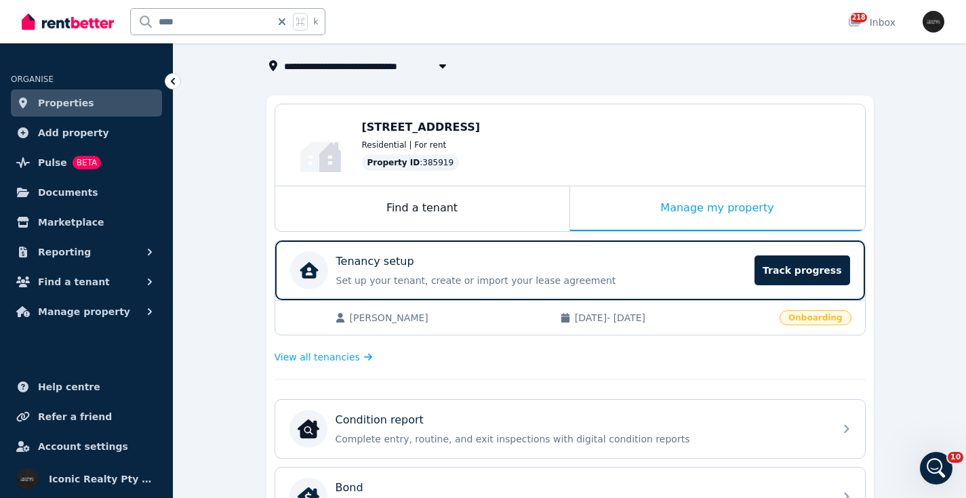
scroll to position [51, 0]
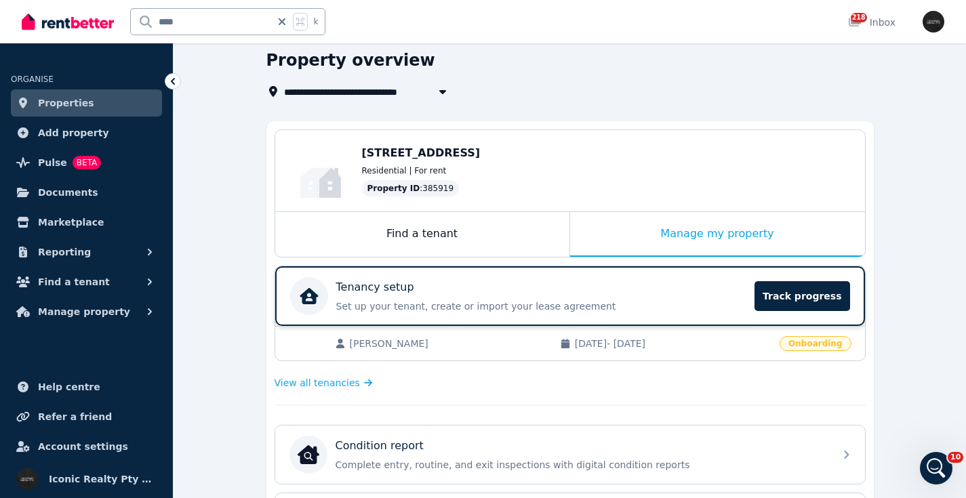
click at [534, 294] on div "Tenancy setup" at bounding box center [541, 287] width 411 height 16
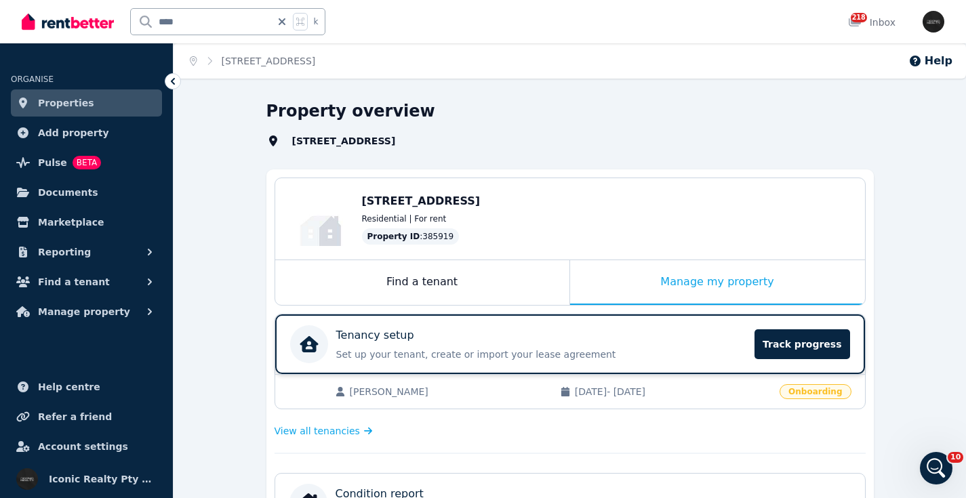
click at [488, 327] on div "Tenancy setup Set up your tenant, create or import your lease agreement Track p…" at bounding box center [518, 344] width 457 height 38
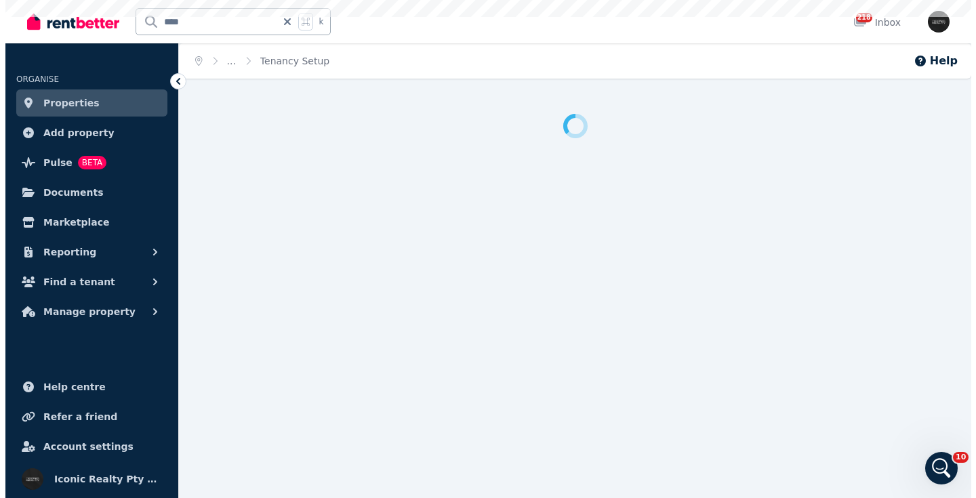
scroll to position [3, 0]
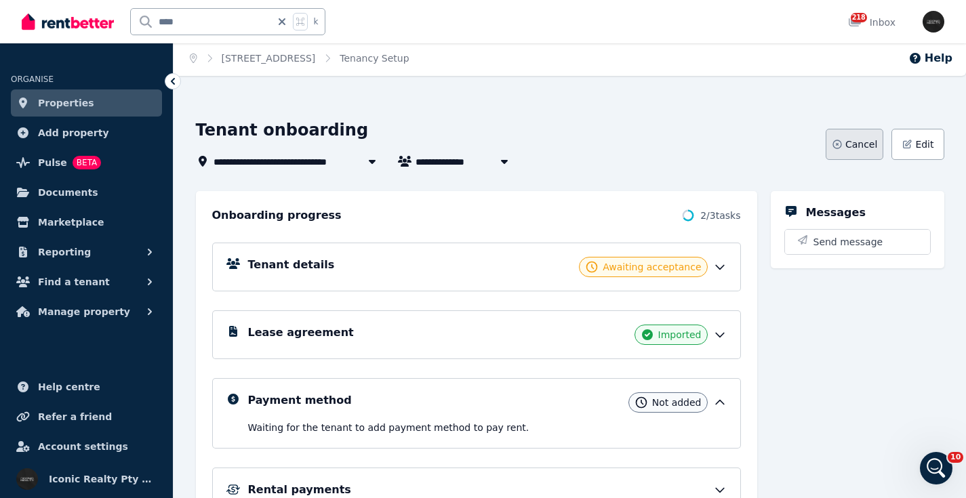
click at [837, 141] on icon "button" at bounding box center [837, 144] width 11 height 11
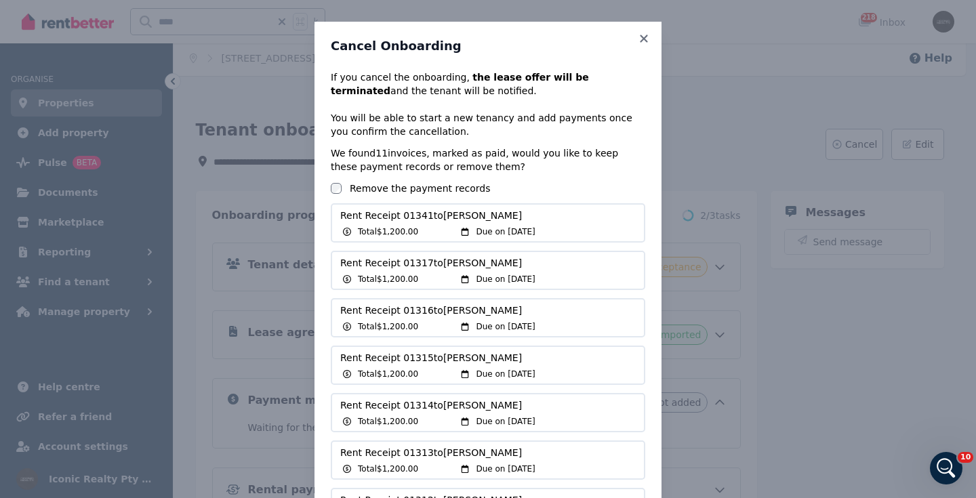
scroll to position [0, 0]
drag, startPoint x: 639, startPoint y: 36, endPoint x: 620, endPoint y: 30, distance: 20.6
click at [639, 37] on icon at bounding box center [644, 39] width 14 height 12
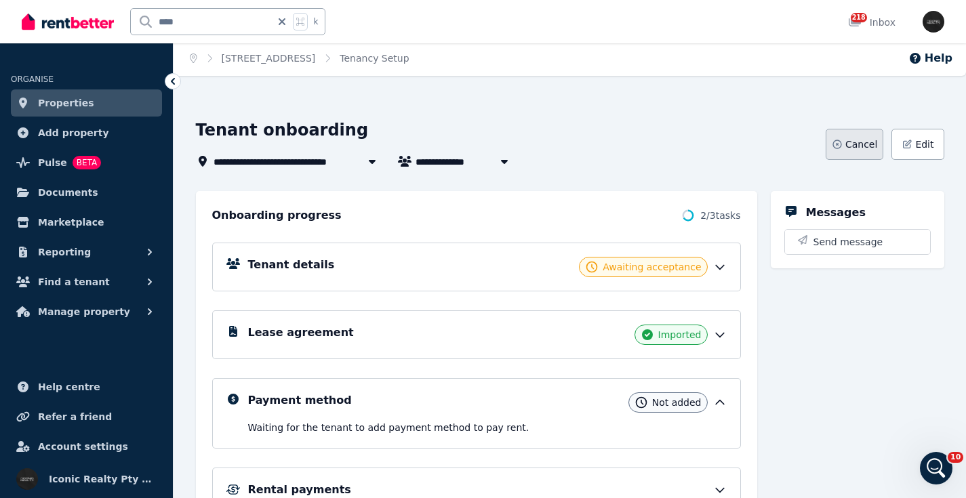
click at [861, 148] on span "Cancel" at bounding box center [861, 145] width 32 height 14
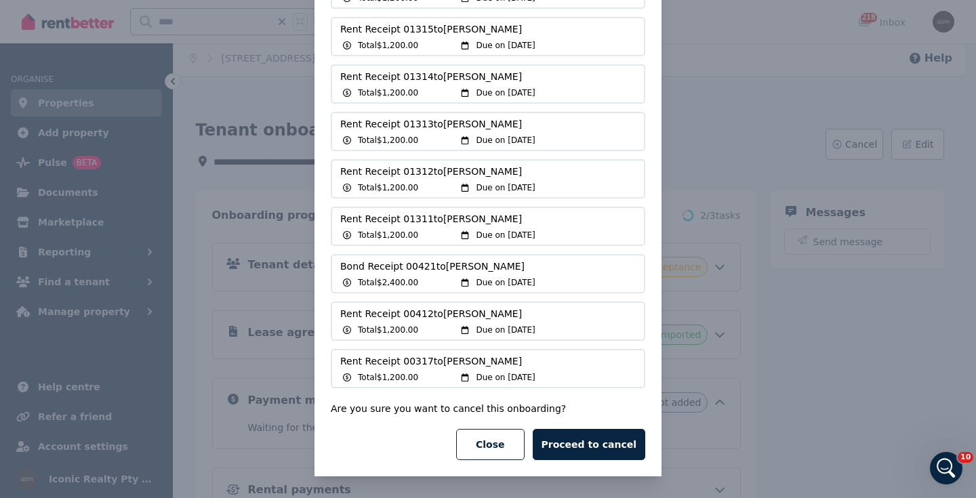
scroll to position [329, 0]
click at [617, 445] on button "Proceed to cancel" at bounding box center [589, 444] width 113 height 31
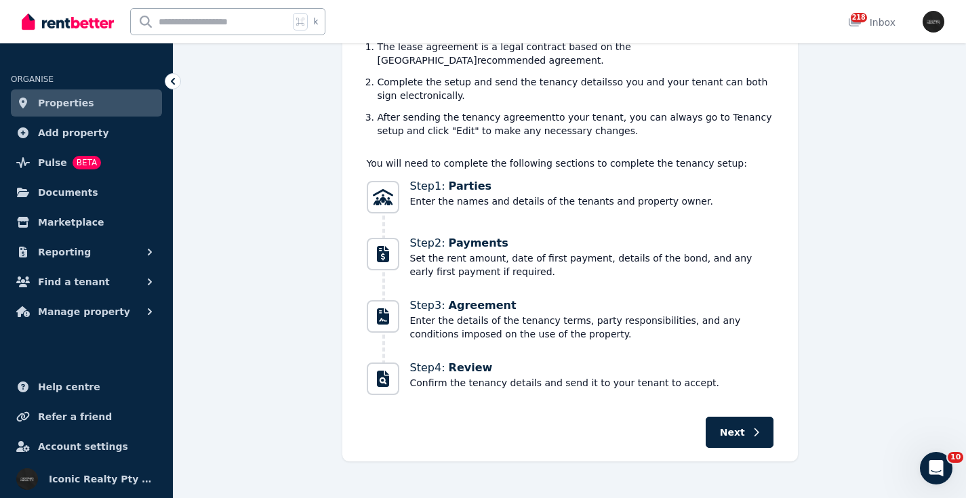
scroll to position [157, 0]
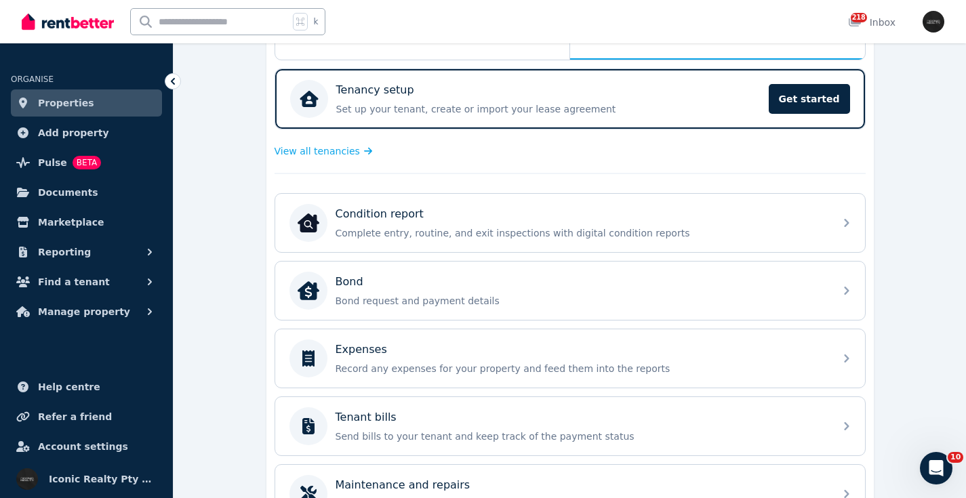
scroll to position [258, 0]
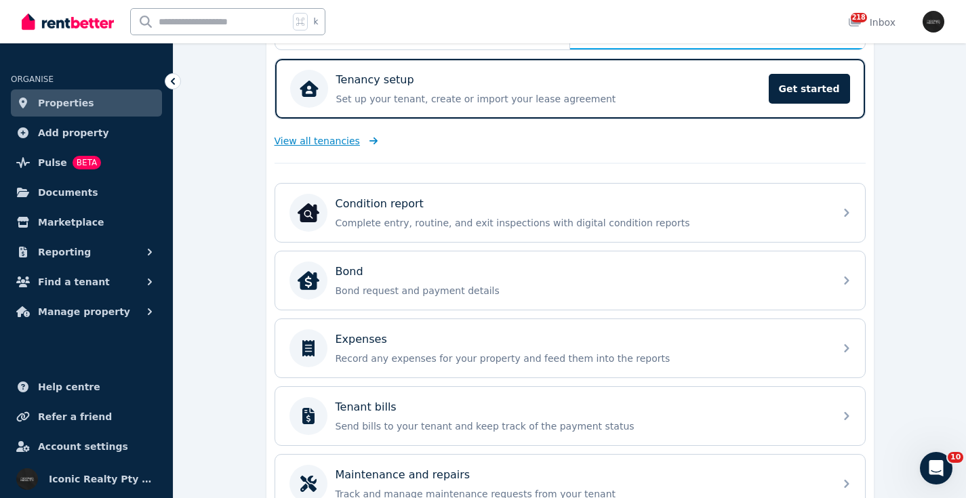
click at [332, 142] on span "View all tenancies" at bounding box center [317, 141] width 85 height 14
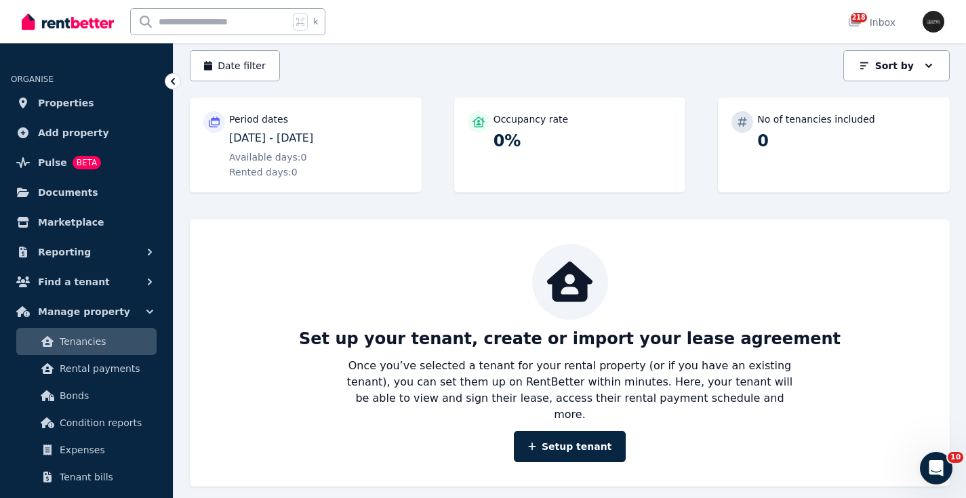
scroll to position [119, 0]
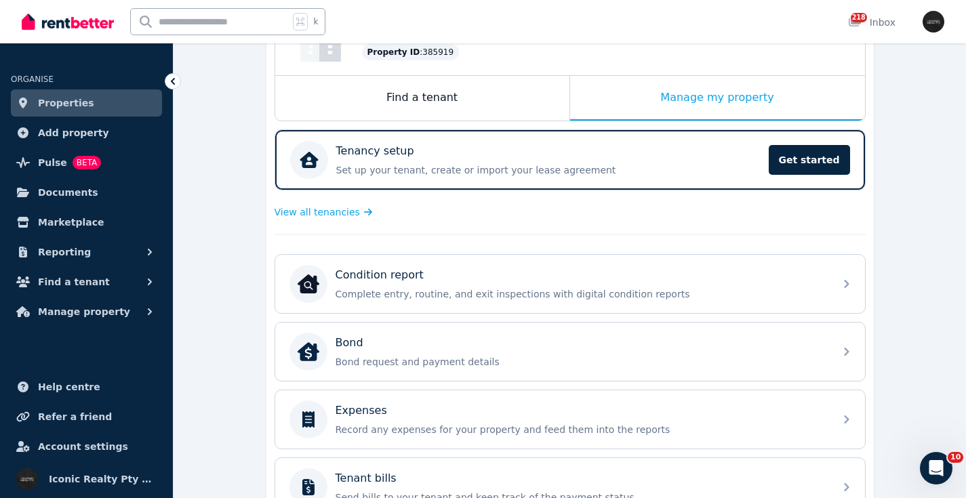
scroll to position [184, 0]
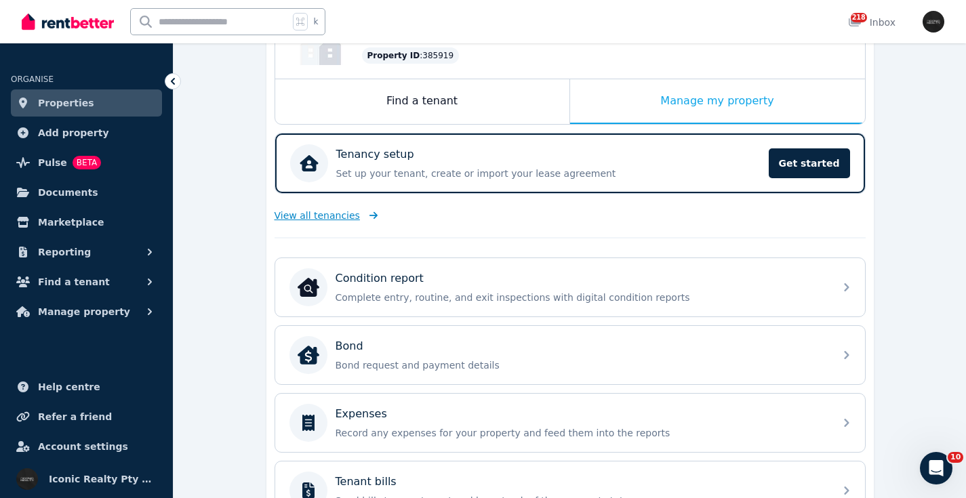
click at [310, 214] on span "View all tenancies" at bounding box center [317, 216] width 85 height 14
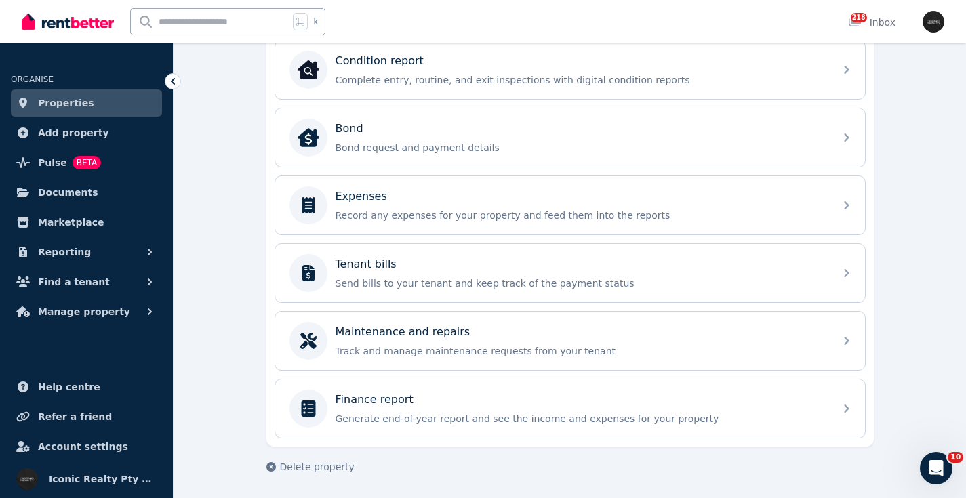
scroll to position [401, 0]
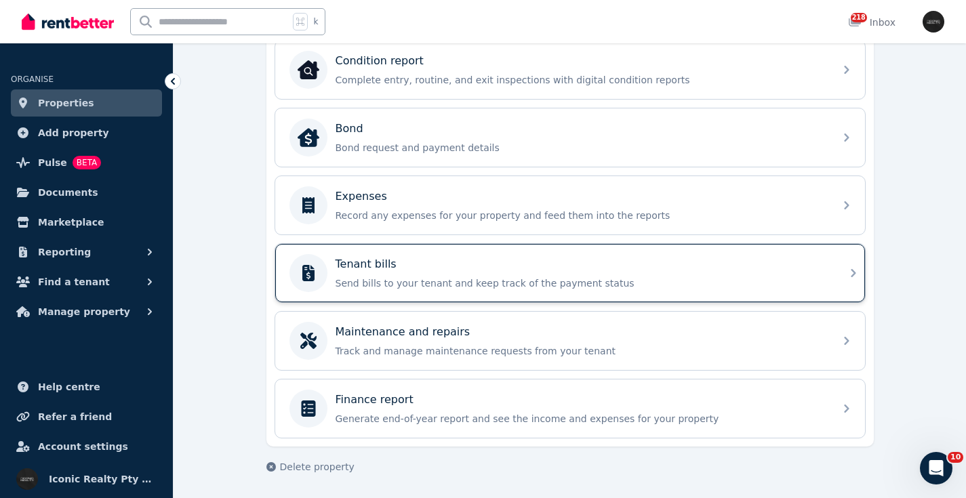
click at [459, 268] on div "Tenant bills" at bounding box center [581, 264] width 491 height 16
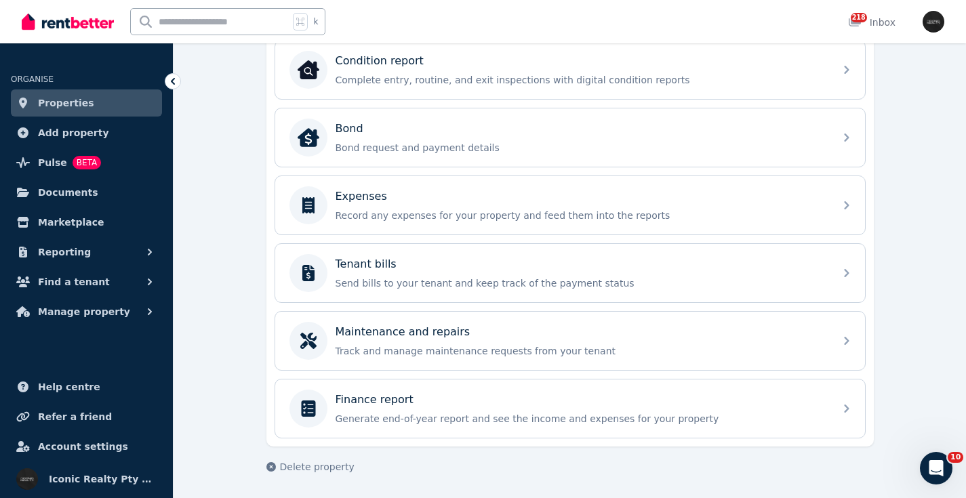
scroll to position [401, 0]
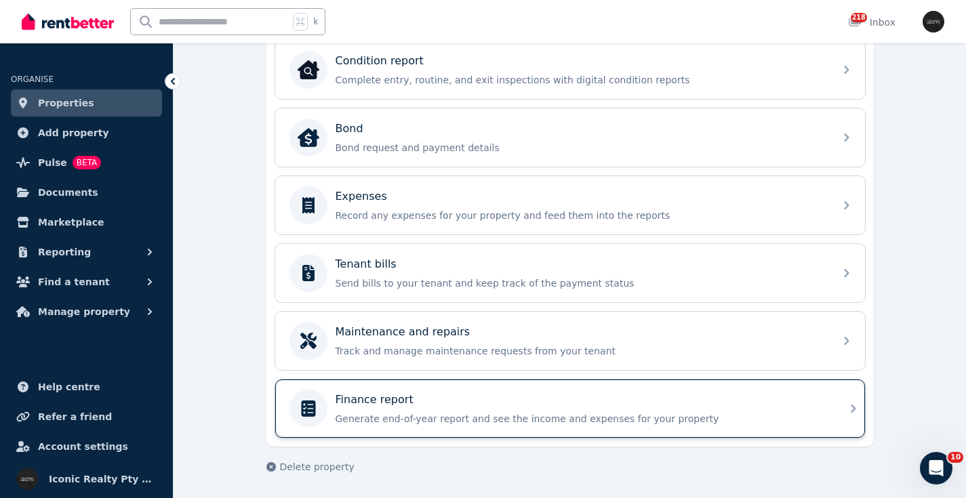
click at [444, 405] on div "Finance report" at bounding box center [581, 400] width 491 height 16
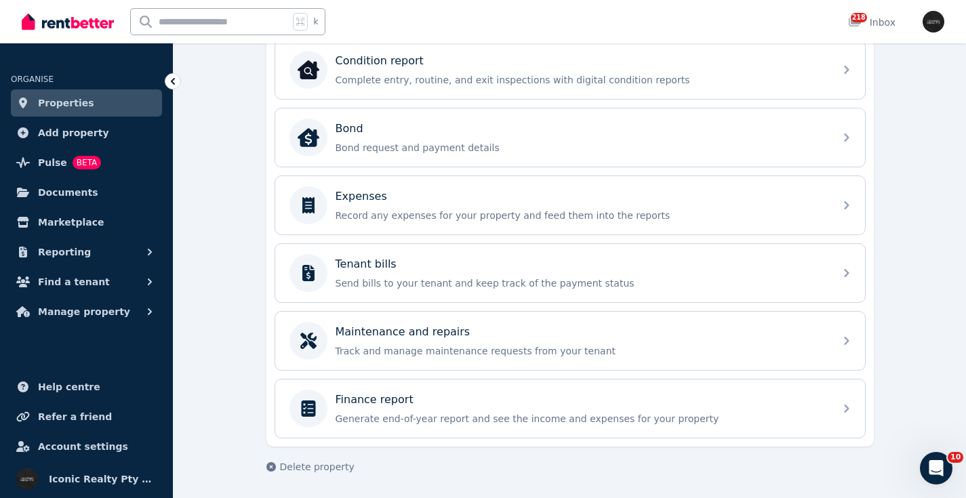
scroll to position [401, 0]
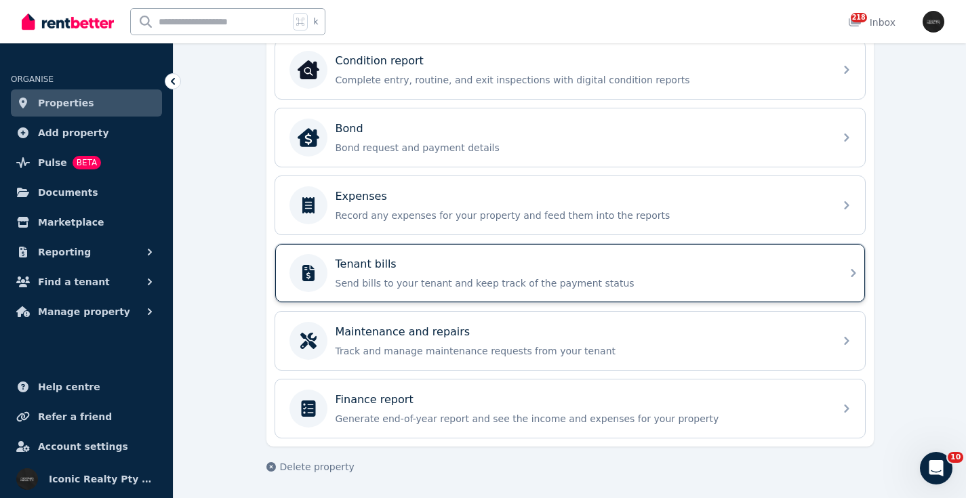
click at [477, 263] on div "Tenant bills" at bounding box center [581, 264] width 491 height 16
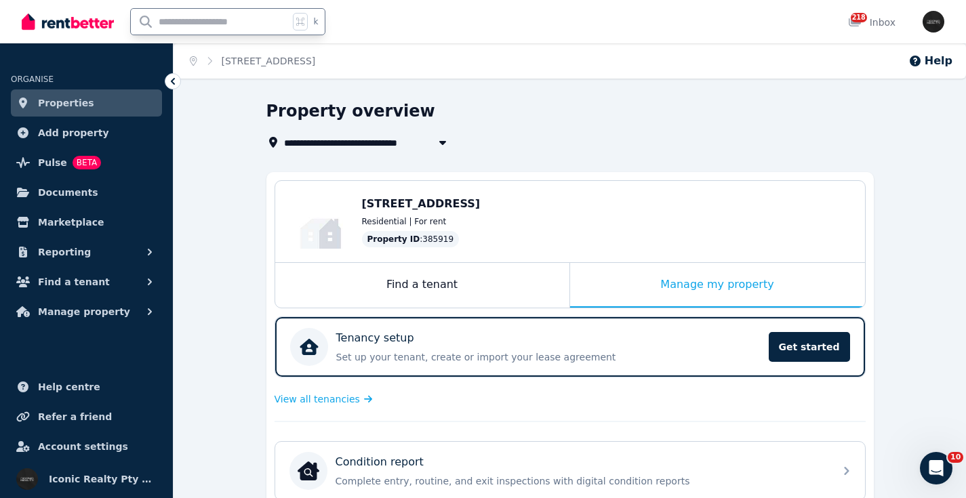
click at [165, 17] on input "text" at bounding box center [210, 22] width 158 height 26
type input "*****"
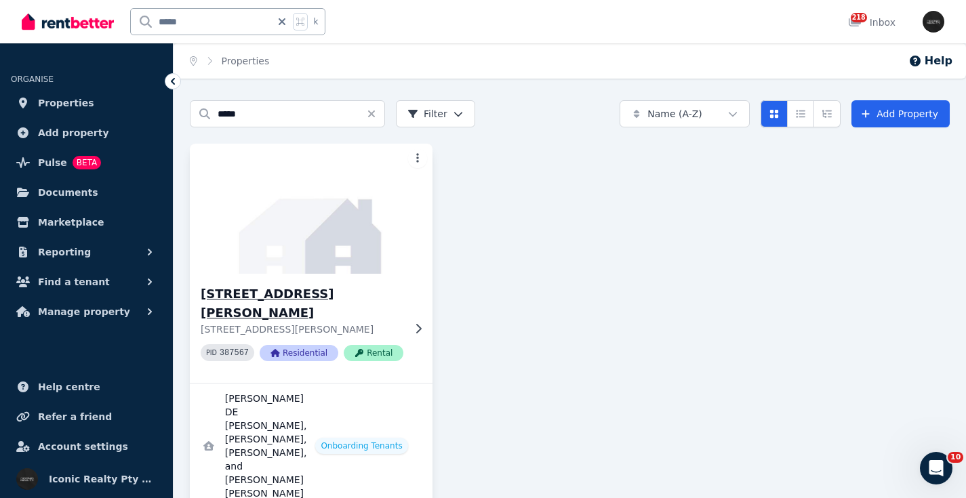
click at [325, 213] on img at bounding box center [311, 208] width 255 height 137
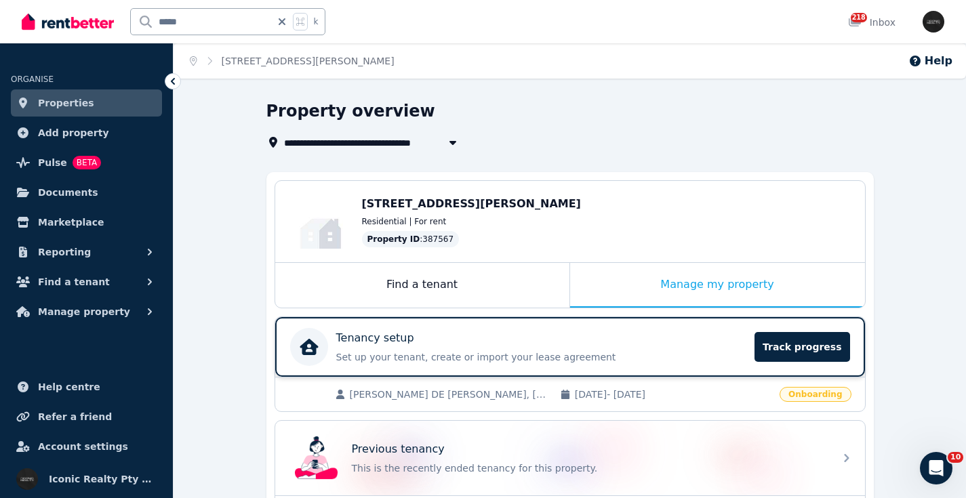
click at [565, 346] on div "Tenancy setup" at bounding box center [541, 338] width 411 height 16
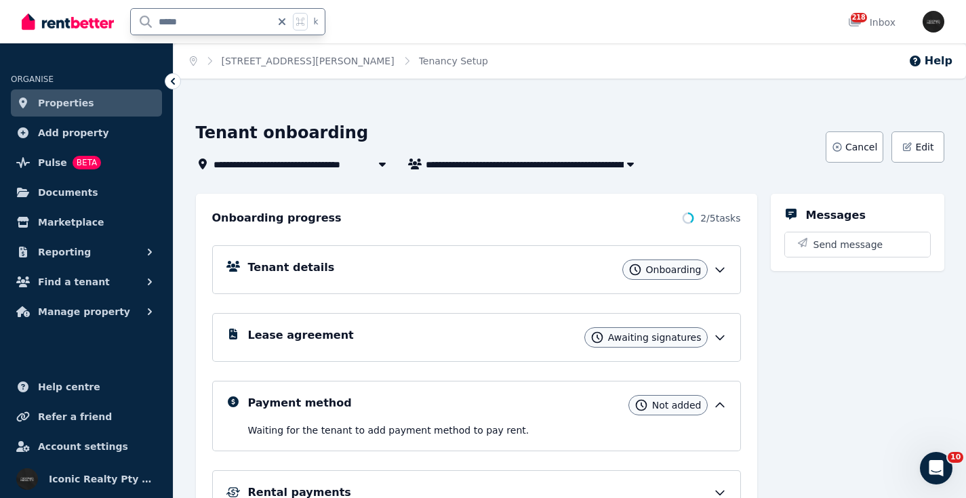
drag, startPoint x: 203, startPoint y: 22, endPoint x: 146, endPoint y: 17, distance: 57.8
click at [79, 7] on div "***** k" at bounding box center [177, 21] width 310 height 43
type input "******"
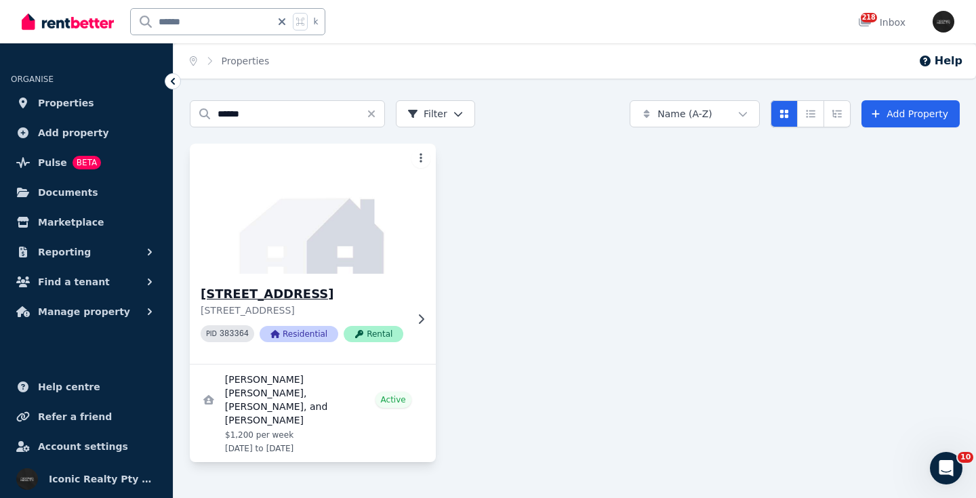
click at [359, 228] on img at bounding box center [313, 208] width 258 height 137
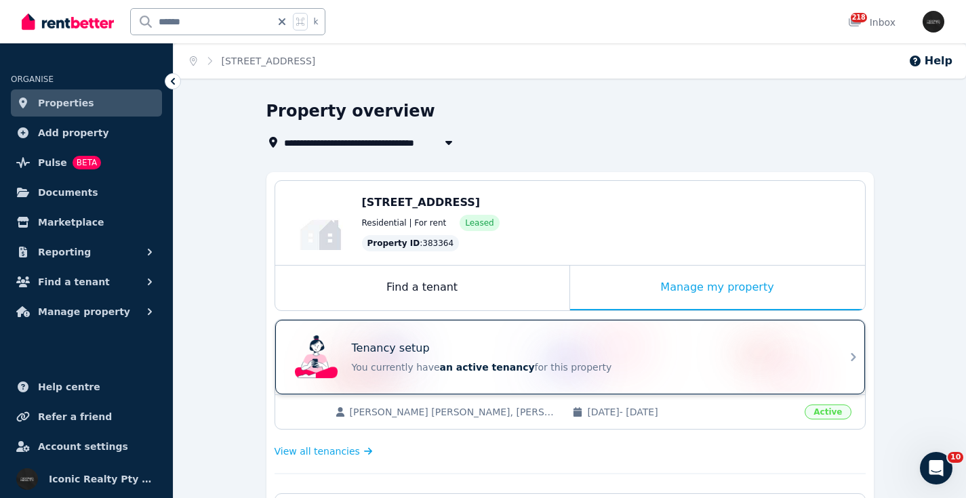
click at [430, 338] on div "Tenancy setup You currently have an active tenancy for this property" at bounding box center [557, 357] width 537 height 54
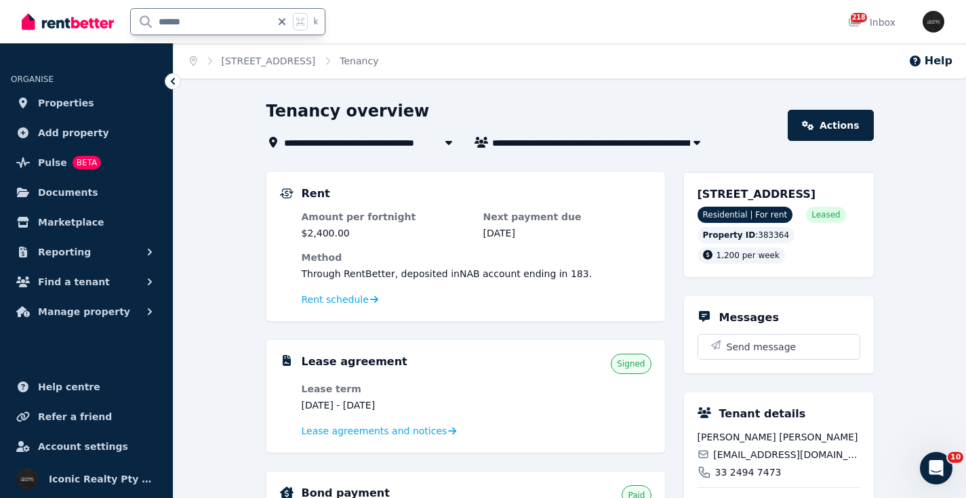
drag, startPoint x: 227, startPoint y: 19, endPoint x: 52, endPoint y: 20, distance: 175.6
click at [26, 17] on div "****** k" at bounding box center [177, 21] width 310 height 43
type input "*****"
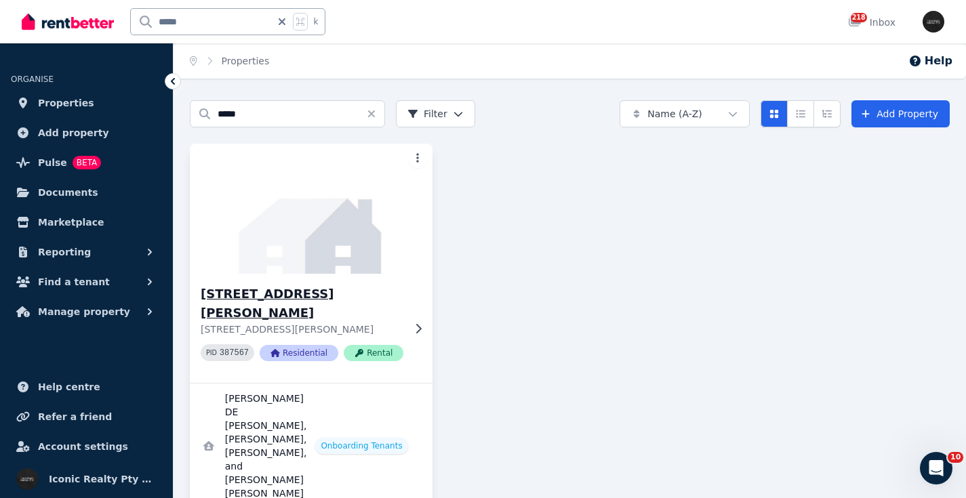
click at [324, 251] on img at bounding box center [311, 208] width 255 height 137
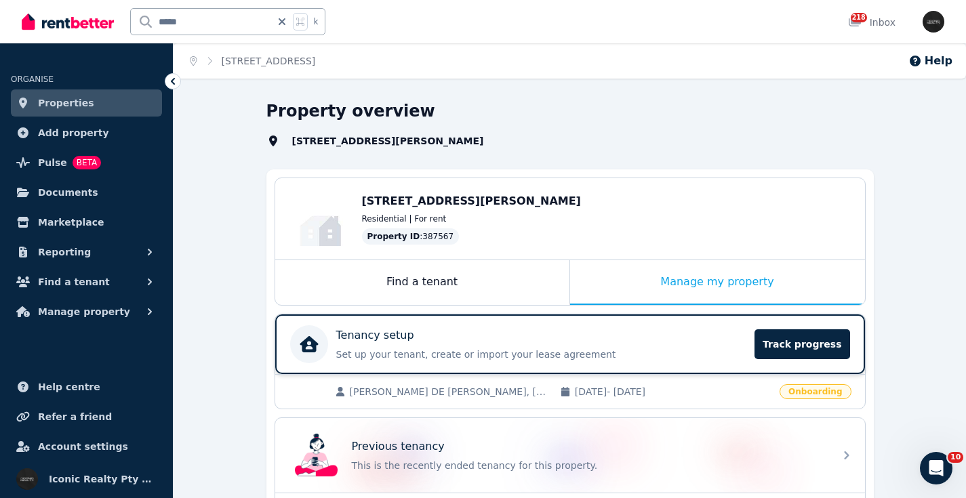
click at [458, 338] on div "Tenancy setup" at bounding box center [541, 335] width 411 height 16
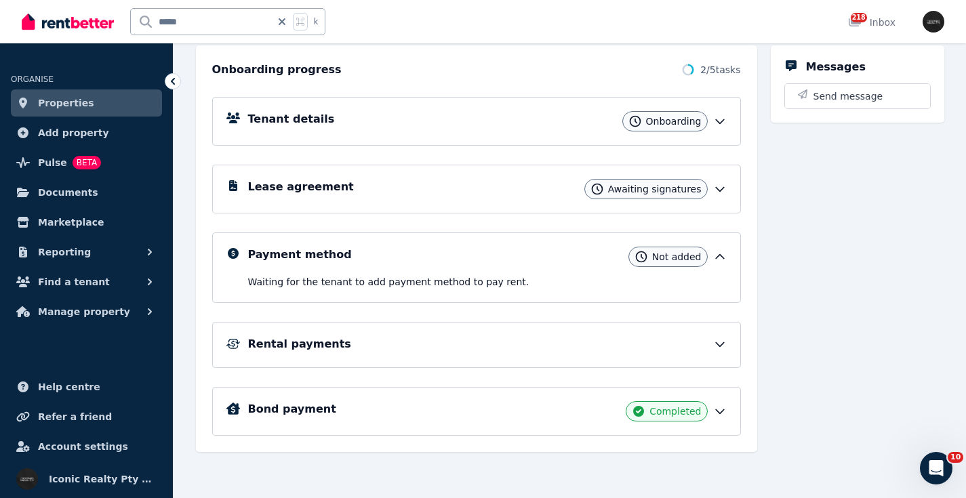
scroll to position [148, 0]
click at [422, 122] on div "Tenant details Onboarding" at bounding box center [487, 121] width 479 height 20
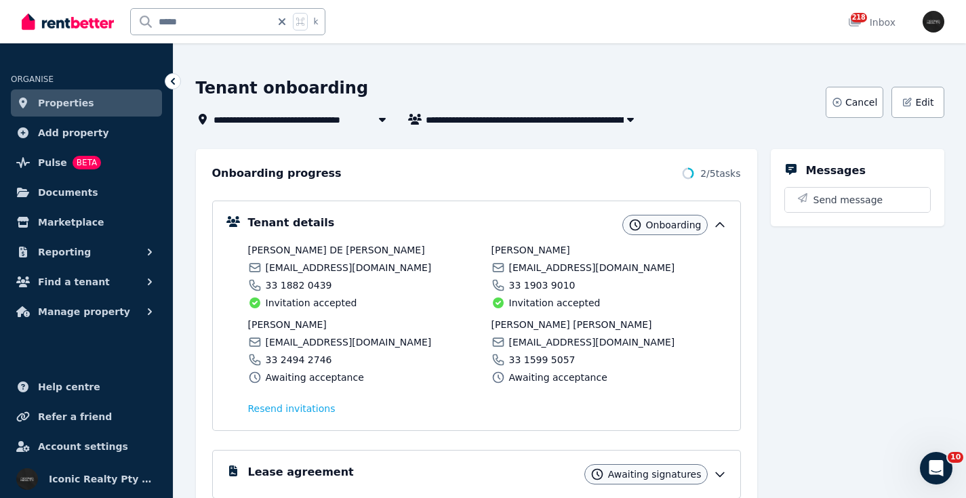
scroll to position [0, 0]
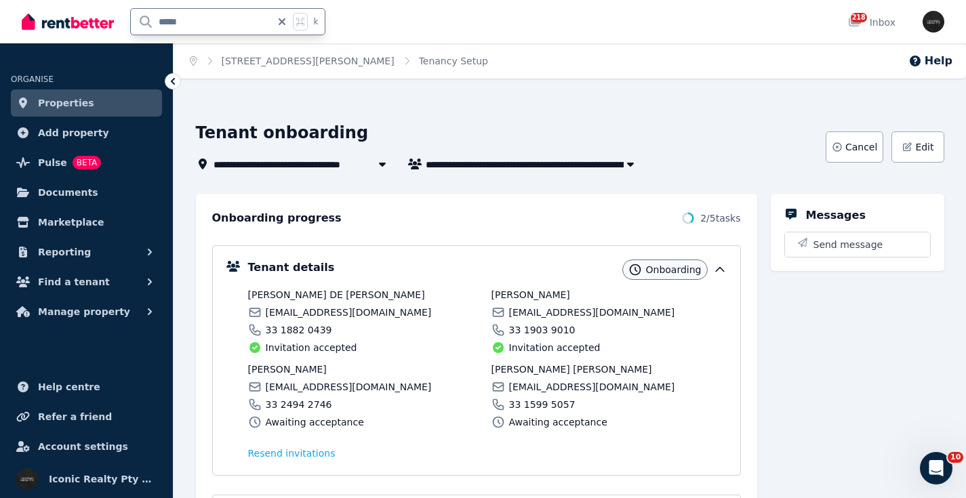
drag, startPoint x: 208, startPoint y: 20, endPoint x: 89, endPoint y: 14, distance: 119.5
click at [89, 14] on div "***** k" at bounding box center [177, 21] width 310 height 43
type input "**"
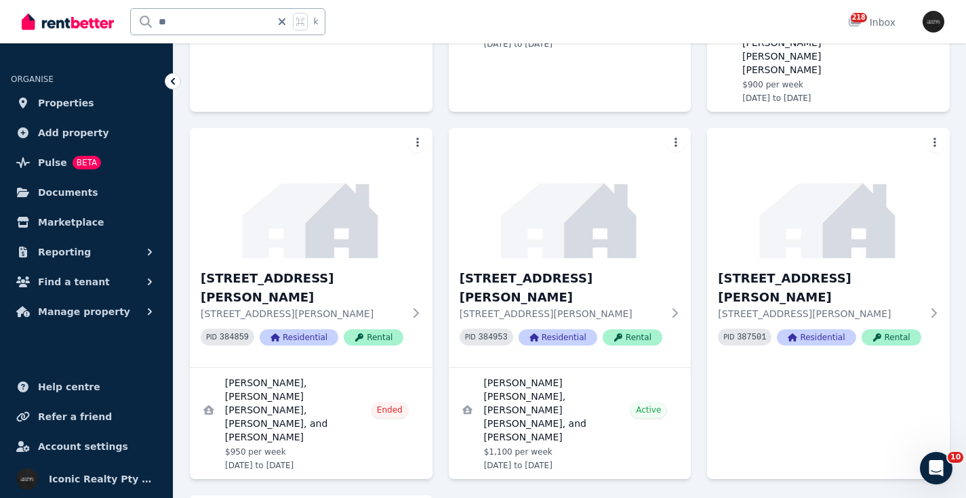
scroll to position [412, 0]
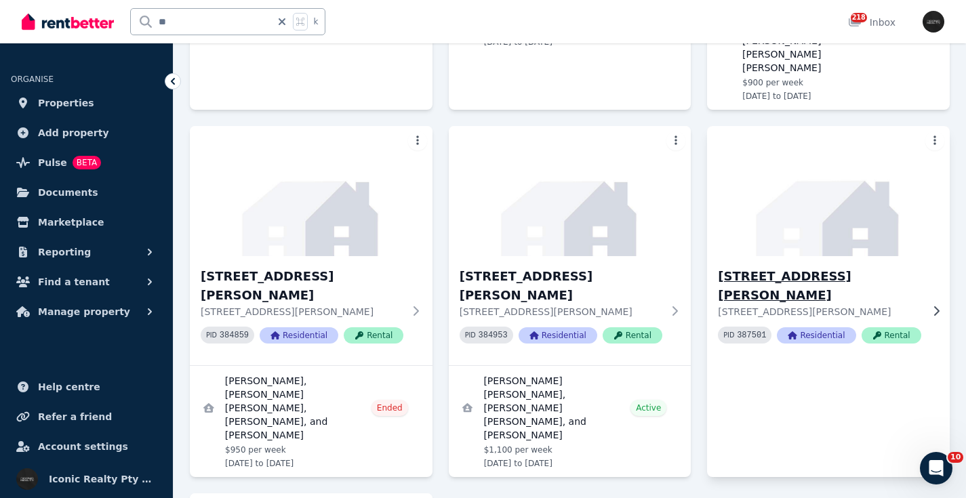
click at [892, 190] on img at bounding box center [828, 191] width 255 height 137
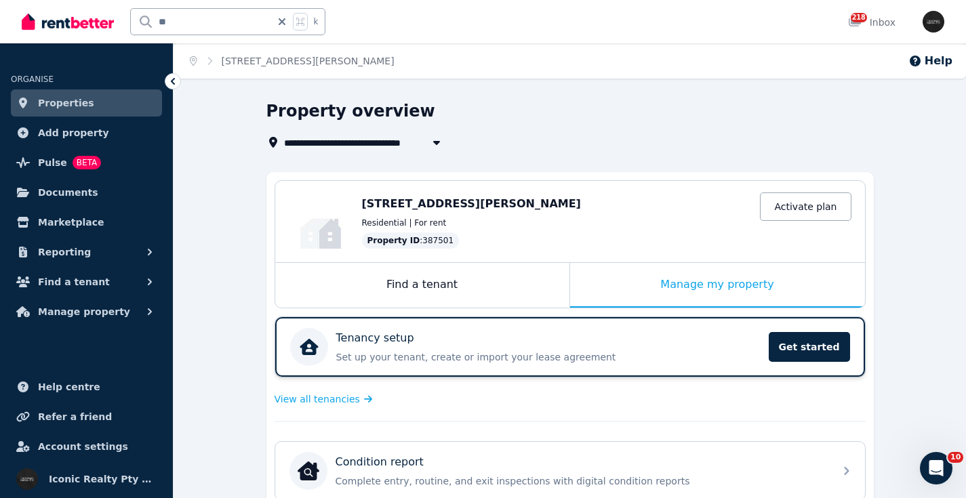
click at [483, 342] on div "Tenancy setup" at bounding box center [548, 338] width 424 height 16
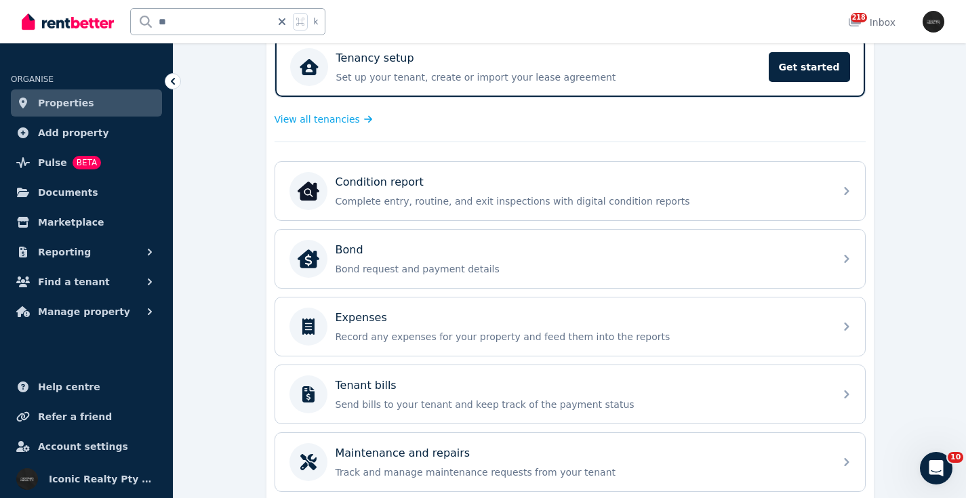
scroll to position [273, 0]
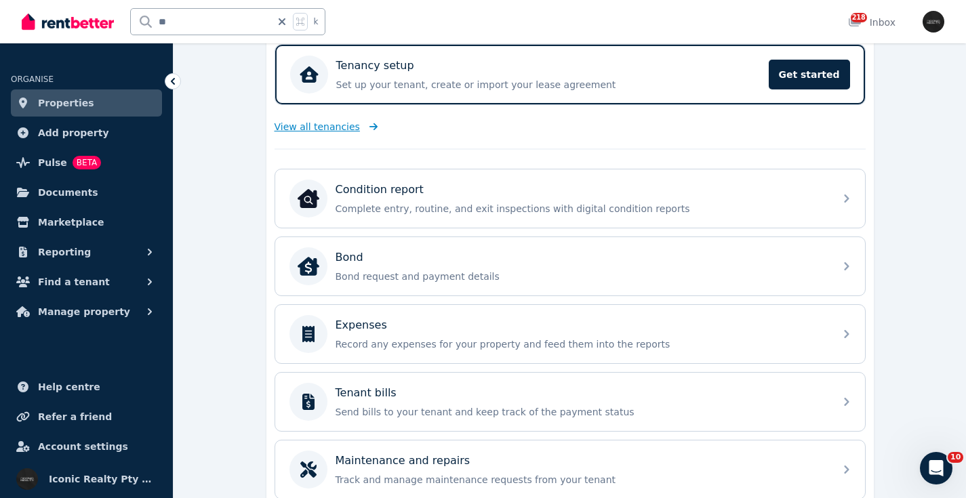
click at [304, 125] on span "View all tenancies" at bounding box center [317, 127] width 85 height 14
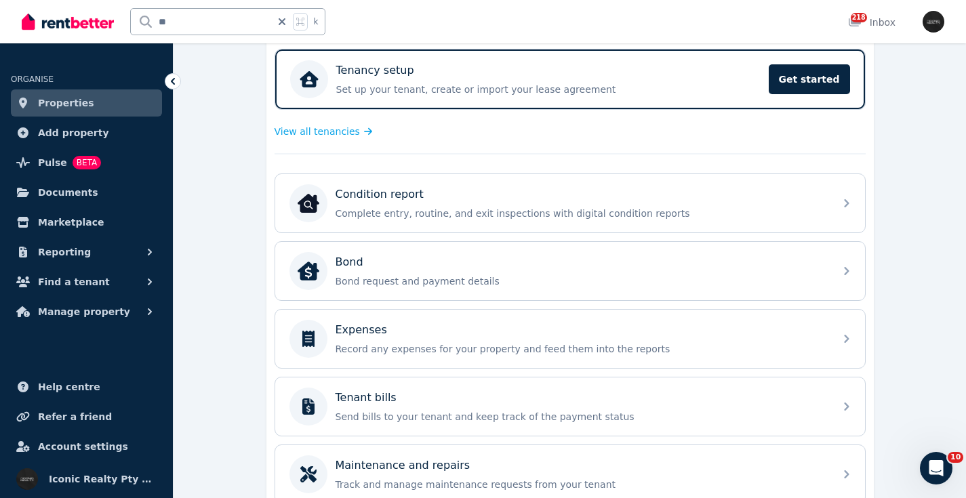
scroll to position [269, 0]
click at [327, 132] on span "View all tenancies" at bounding box center [317, 130] width 85 height 14
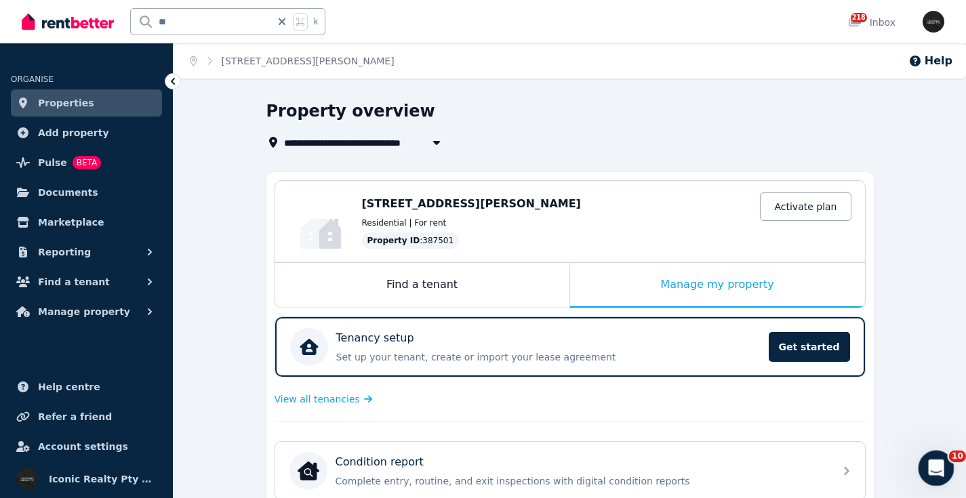
click at [940, 472] on div "Open Intercom Messenger" at bounding box center [934, 466] width 45 height 45
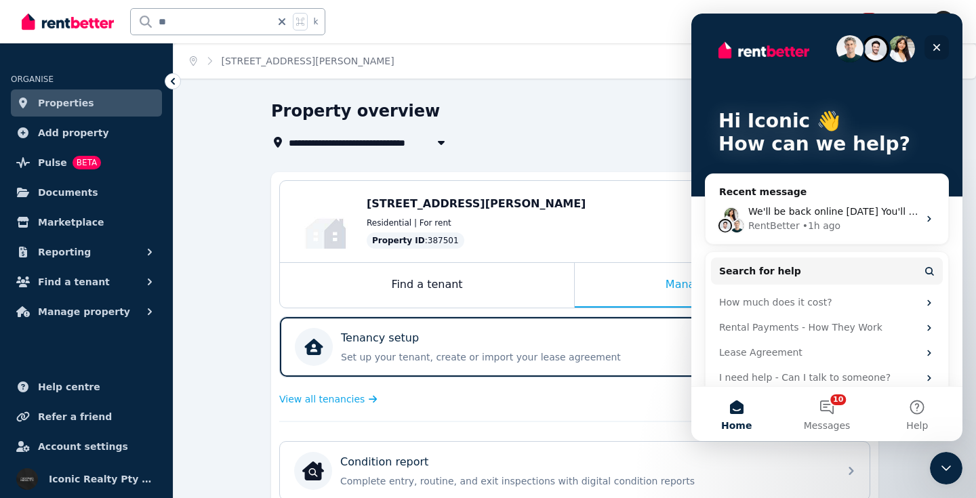
click at [942, 47] on icon "Close" at bounding box center [936, 47] width 11 height 11
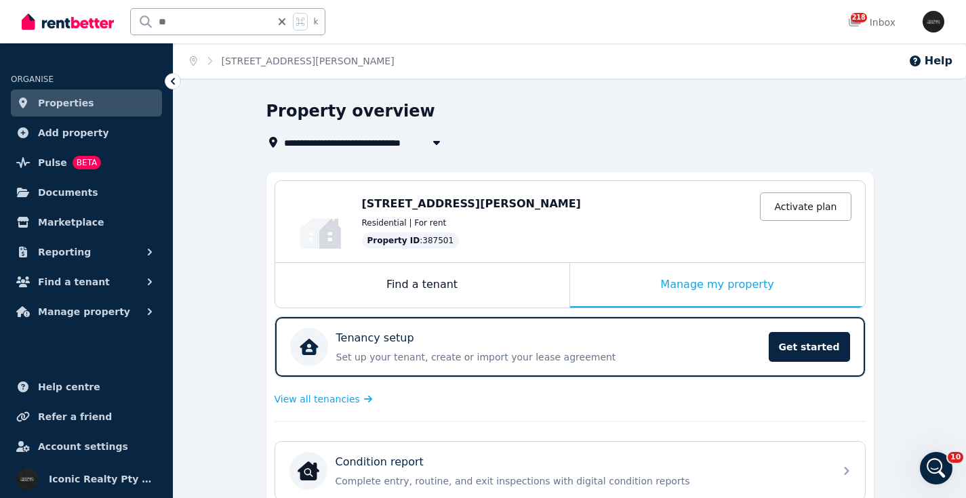
drag, startPoint x: 368, startPoint y: 206, endPoint x: 579, endPoint y: 205, distance: 210.8
click at [579, 205] on div "Edit 37 Birrell St, Queens Park NSW 2022 Activate plan Residential | For rent P…" at bounding box center [570, 221] width 590 height 81
copy span "37 Birrell St, Queens Park NSW 2022"
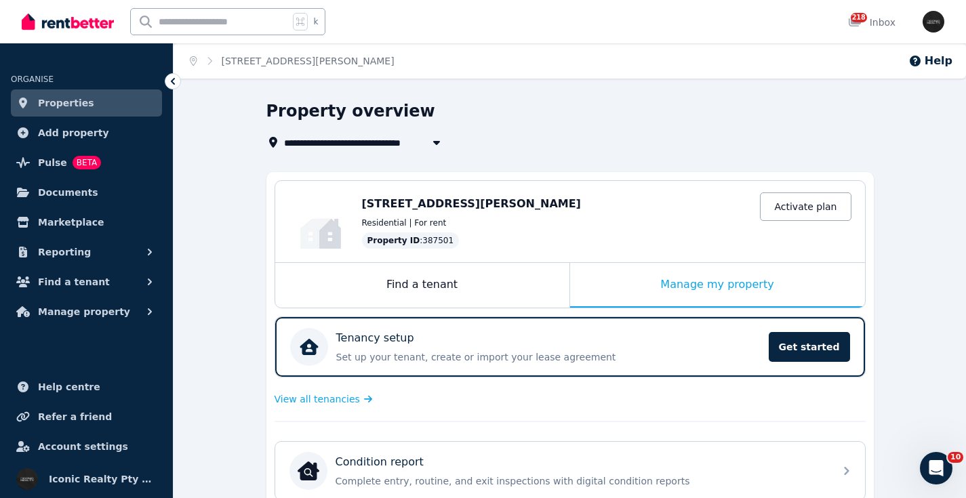
click at [215, 18] on input "text" at bounding box center [210, 22] width 158 height 26
type input "*****"
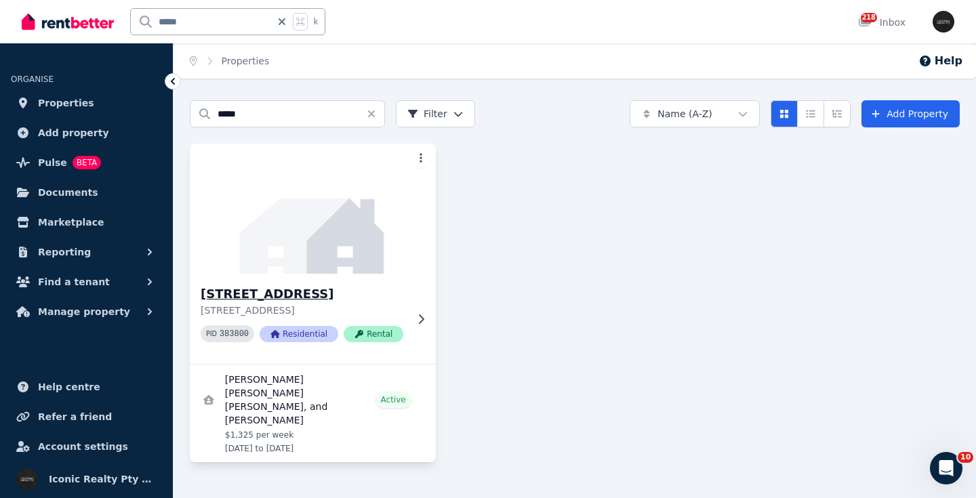
click at [363, 222] on img at bounding box center [313, 208] width 258 height 137
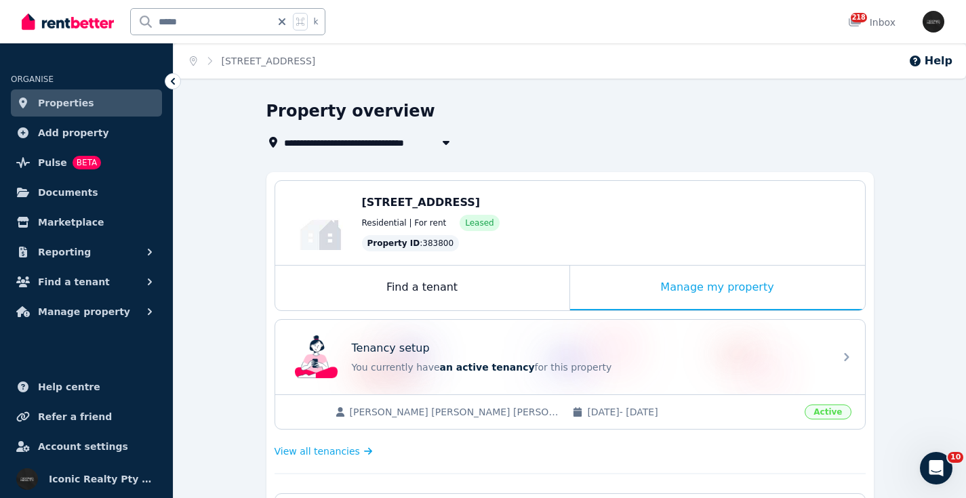
drag, startPoint x: 362, startPoint y: 203, endPoint x: 520, endPoint y: 199, distance: 158.0
click at [481, 200] on span "4/109 Ebley St, Bondi Junction NSW 2022" at bounding box center [421, 202] width 119 height 13
copy span "4/109 Ebley St, Bondi Junction"
drag, startPoint x: 205, startPoint y: 16, endPoint x: 98, endPoint y: 12, distance: 107.9
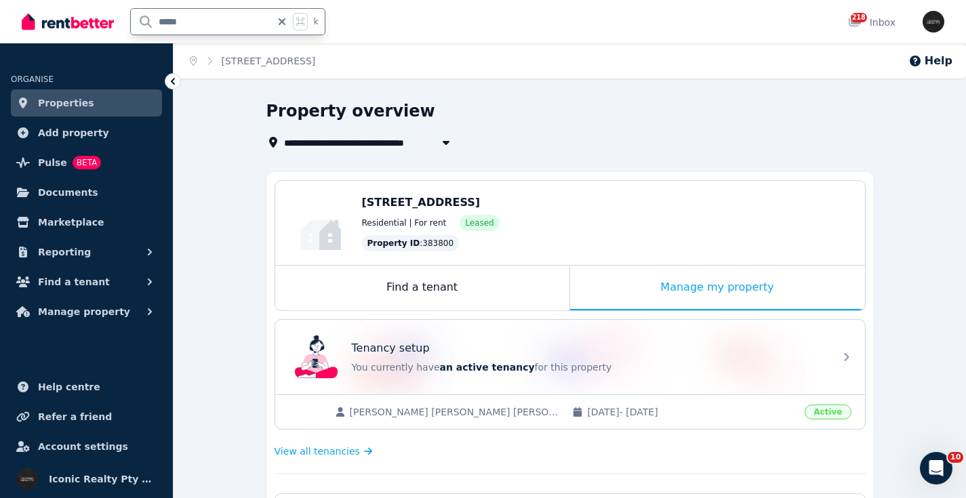
click at [98, 12] on div "***** k" at bounding box center [177, 21] width 310 height 43
type input "*****"
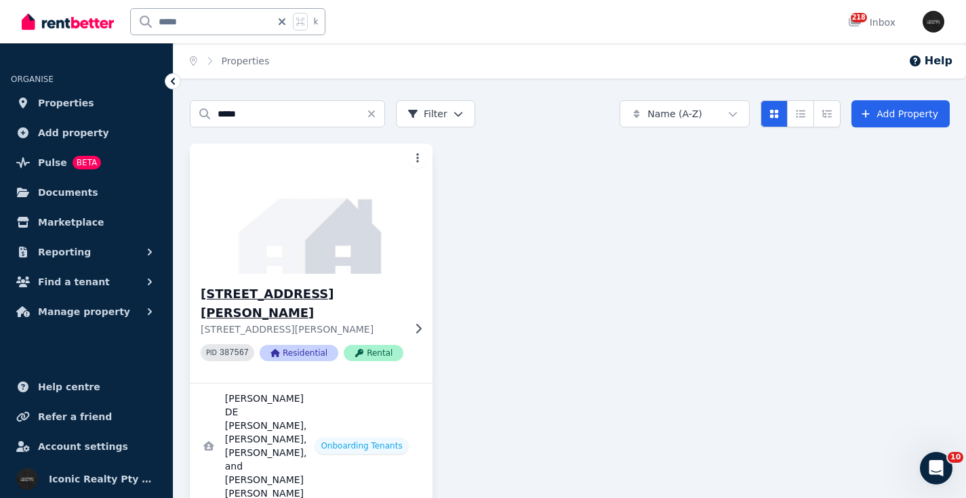
click at [323, 227] on img at bounding box center [311, 208] width 255 height 137
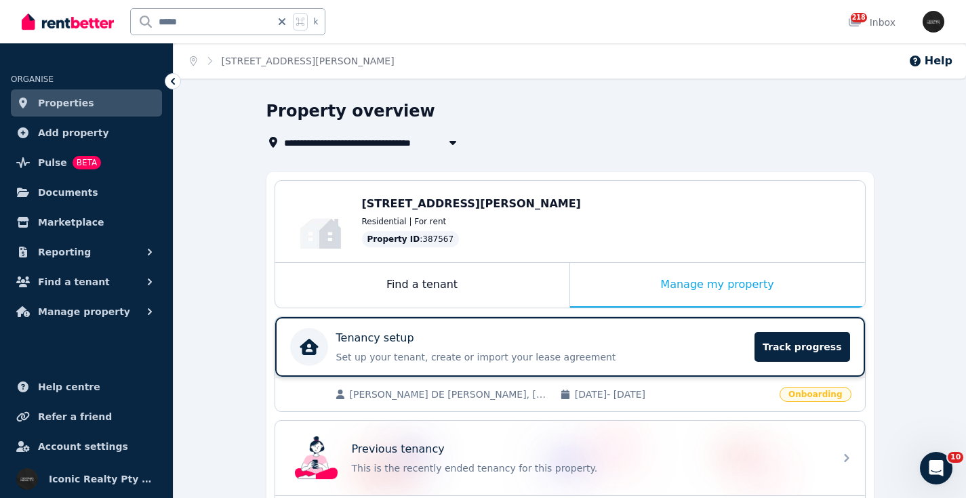
click at [506, 344] on div "Tenancy setup" at bounding box center [541, 338] width 411 height 16
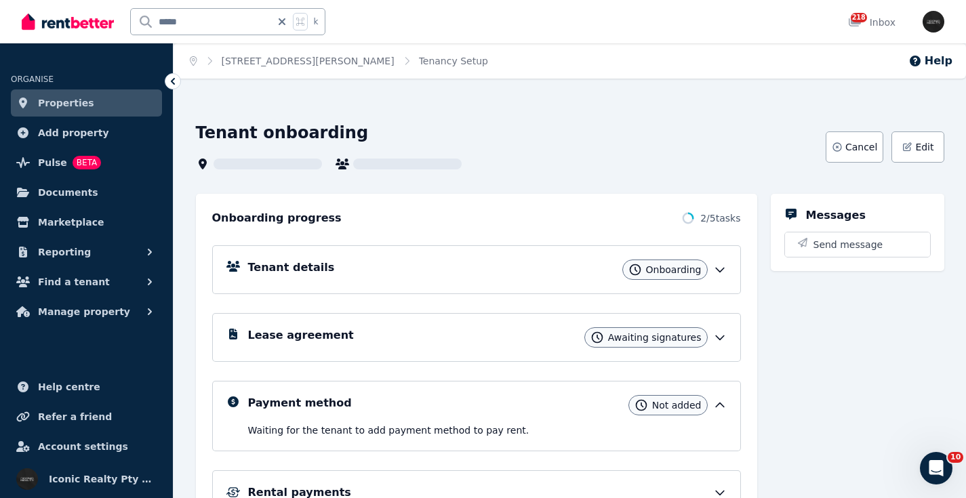
scroll to position [20, 0]
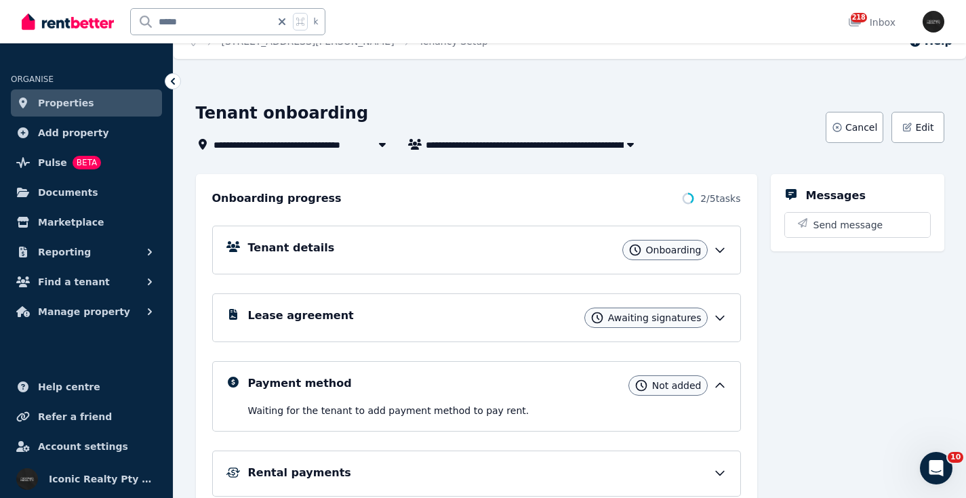
click at [563, 264] on div "Tenant details Onboarding" at bounding box center [476, 250] width 529 height 49
click at [563, 251] on div "Tenant details Onboarding" at bounding box center [487, 250] width 479 height 20
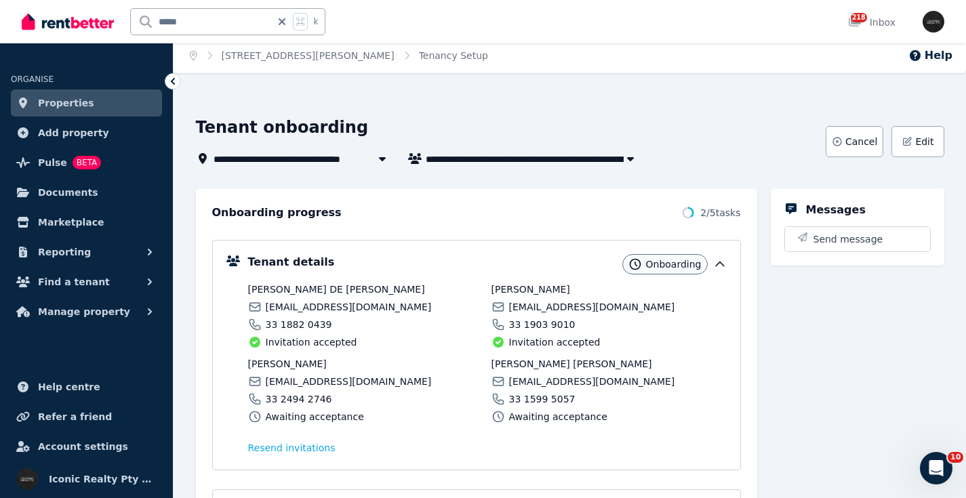
scroll to position [0, 0]
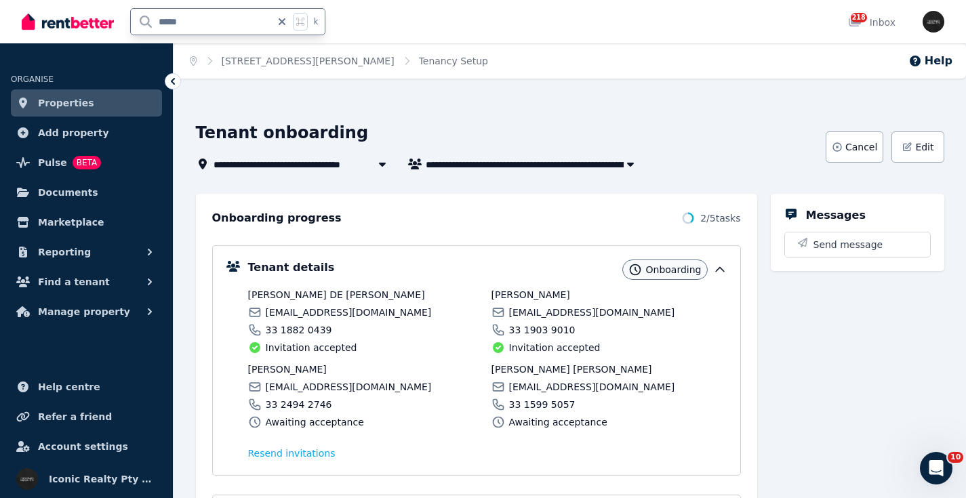
drag, startPoint x: 201, startPoint y: 22, endPoint x: 95, endPoint y: 20, distance: 106.5
click at [95, 20] on div "***** k" at bounding box center [177, 21] width 310 height 43
type input "*"
type input "***"
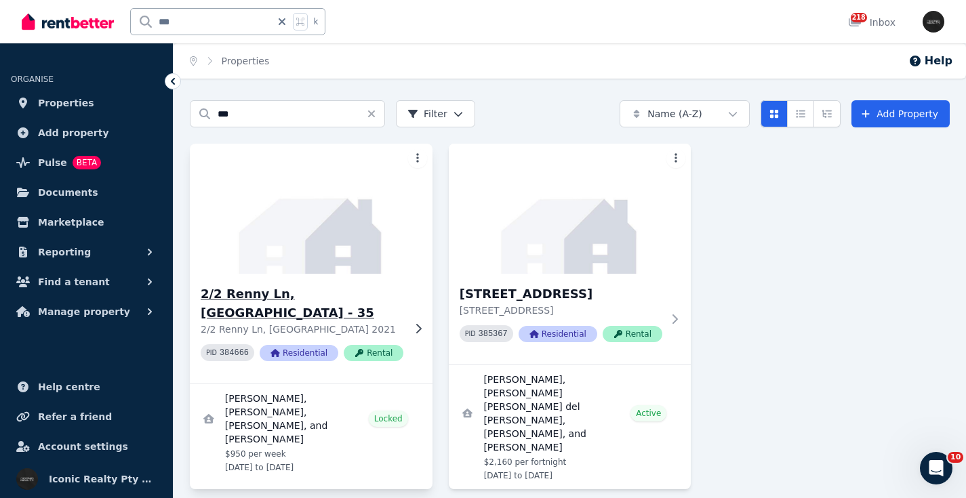
click at [324, 221] on img at bounding box center [311, 208] width 255 height 137
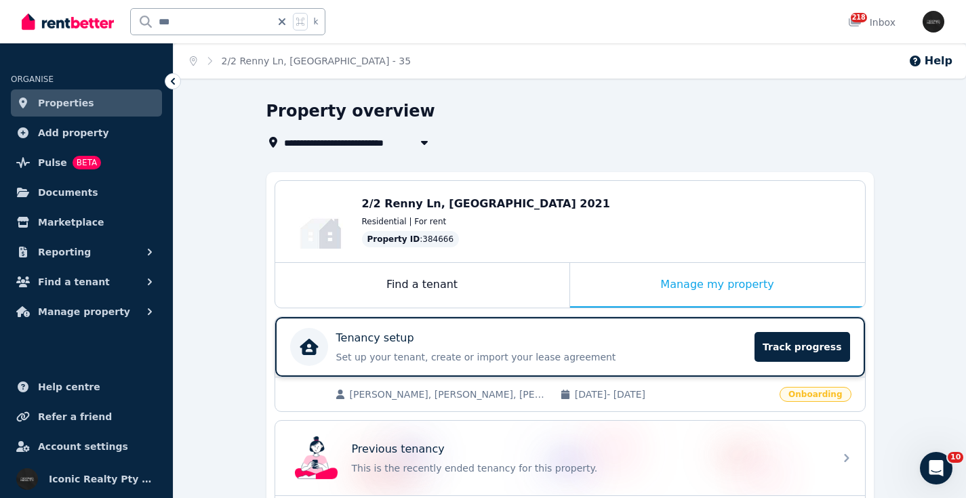
click at [549, 336] on div "Tenancy setup" at bounding box center [541, 338] width 411 height 16
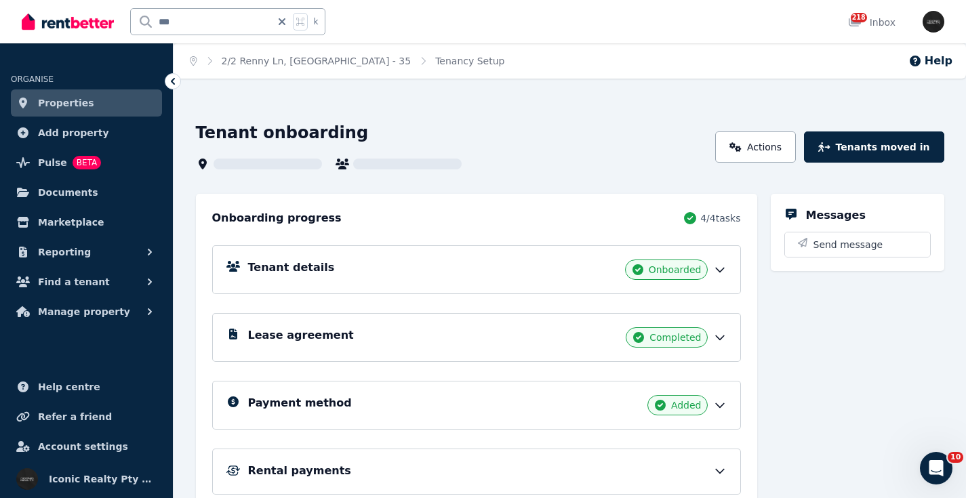
click at [407, 257] on div "Tenant details Onboarded" at bounding box center [476, 269] width 529 height 49
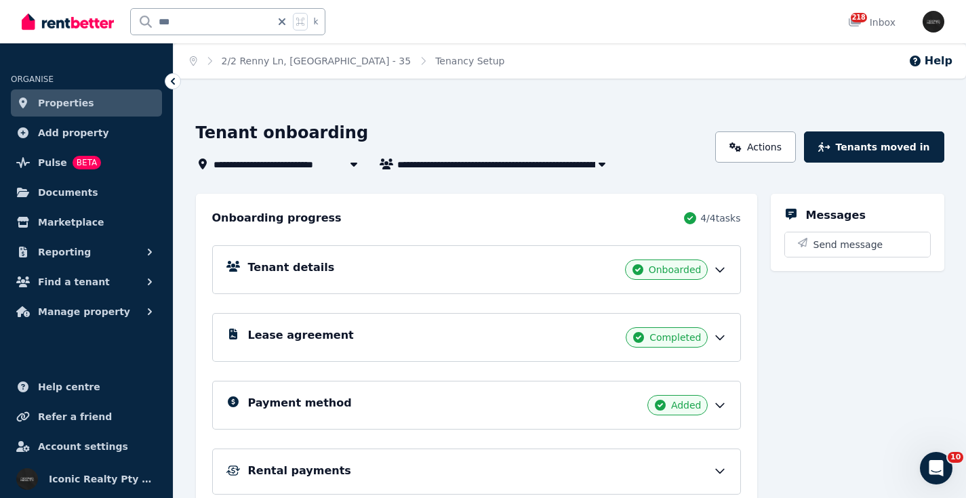
click at [521, 270] on div "Tenant details Onboarded" at bounding box center [487, 270] width 479 height 20
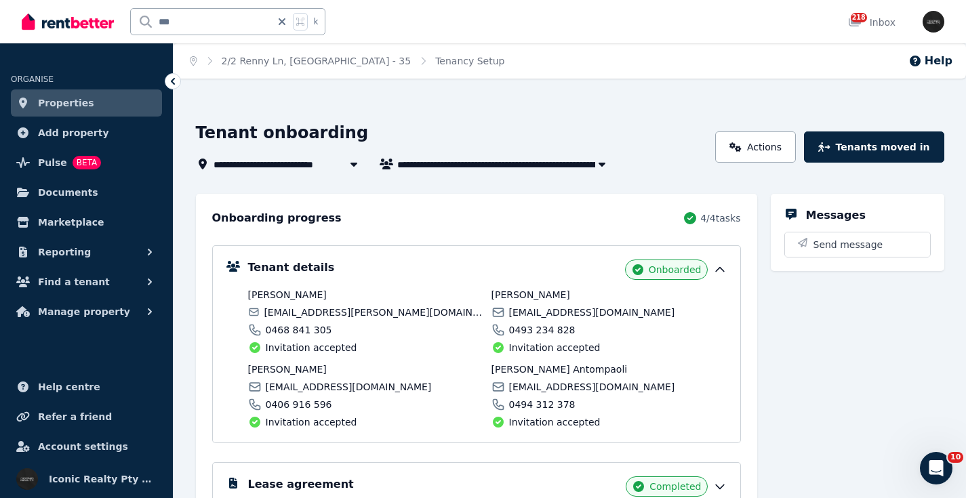
drag, startPoint x: 334, startPoint y: 293, endPoint x: 239, endPoint y: 294, distance: 94.9
click at [239, 294] on div "Tenant details Onboarded Giuseppe Semeraro giuseppe.semeraro.94@gmail.com 0468 …" at bounding box center [476, 344] width 500 height 169
copy span "[PERSON_NAME]"
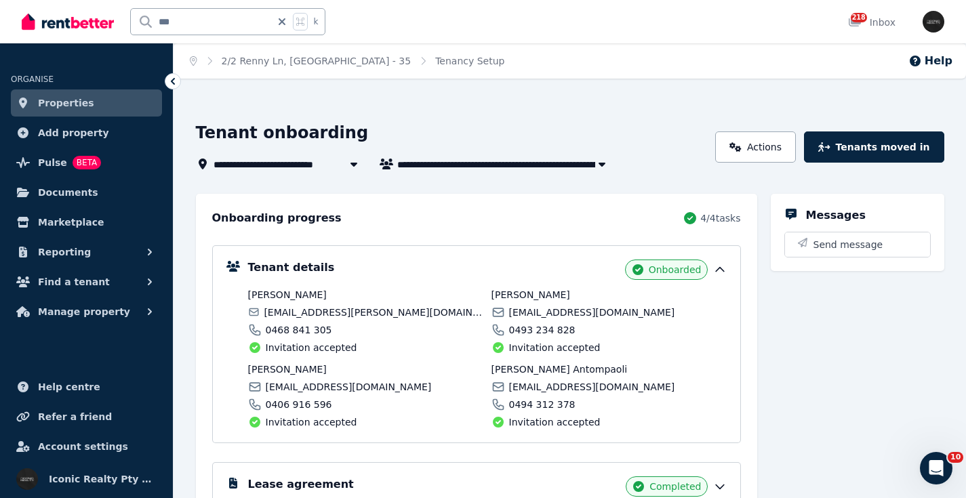
click at [311, 310] on span "giuseppe.semeraro.94@gmail.com" at bounding box center [373, 313] width 219 height 14
click at [310, 310] on span "giuseppe.semeraro.94@gmail.com" at bounding box center [373, 313] width 219 height 14
copy div "giuseppe.semeraro.94@gmail.com"
drag, startPoint x: 336, startPoint y: 328, endPoint x: 264, endPoint y: 330, distance: 71.9
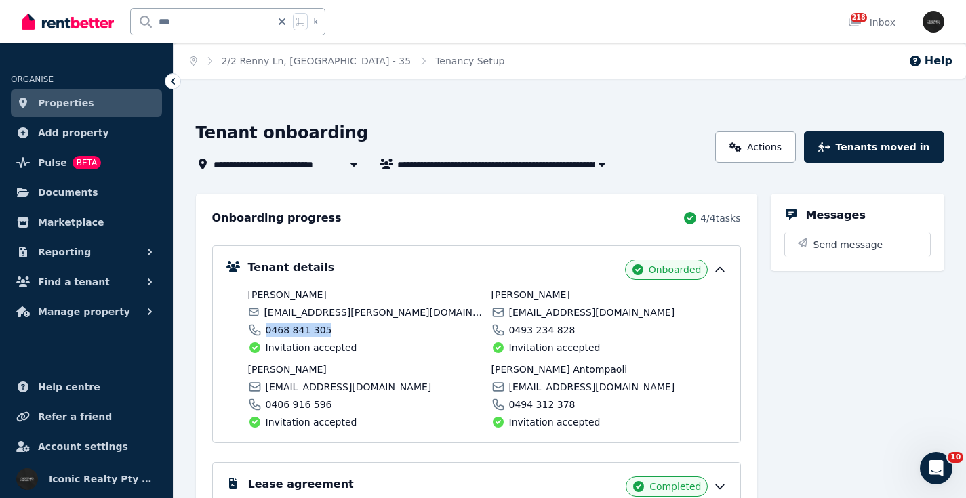
click at [264, 332] on div "0468 841 305" at bounding box center [365, 330] width 235 height 14
copy span "0468 841 305"
drag, startPoint x: 299, startPoint y: 371, endPoint x: 239, endPoint y: 369, distance: 60.4
click at [238, 370] on div "Tenant details Onboarded Giuseppe Semeraro giuseppe.semeraro.94@gmail.com 0468 …" at bounding box center [476, 344] width 500 height 169
copy span "[PERSON_NAME]"
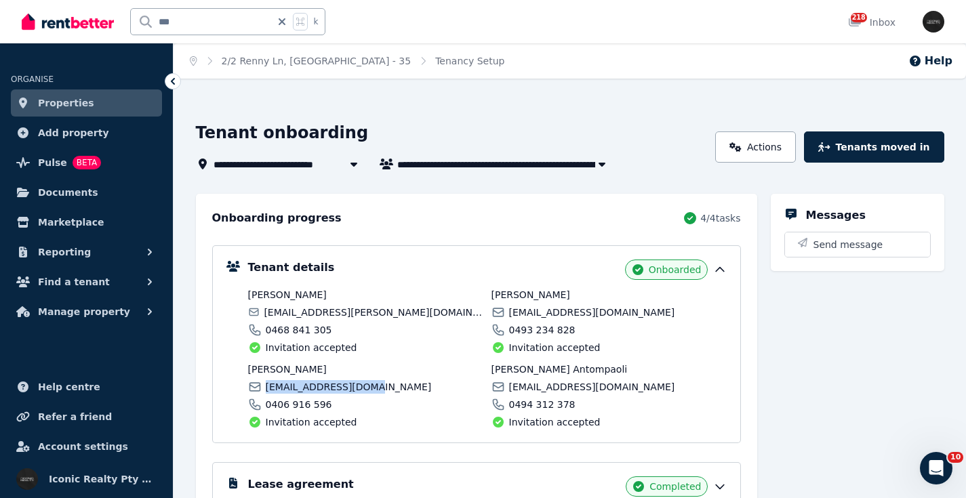
drag, startPoint x: 369, startPoint y: 388, endPoint x: 265, endPoint y: 388, distance: 103.7
click at [264, 388] on div "ilyflore20@gmail.com" at bounding box center [365, 387] width 235 height 14
copy span "ilyflore20@gmail.com"
drag, startPoint x: 333, startPoint y: 403, endPoint x: 254, endPoint y: 405, distance: 78.7
click at [254, 405] on div "0406 916 596" at bounding box center [365, 405] width 235 height 14
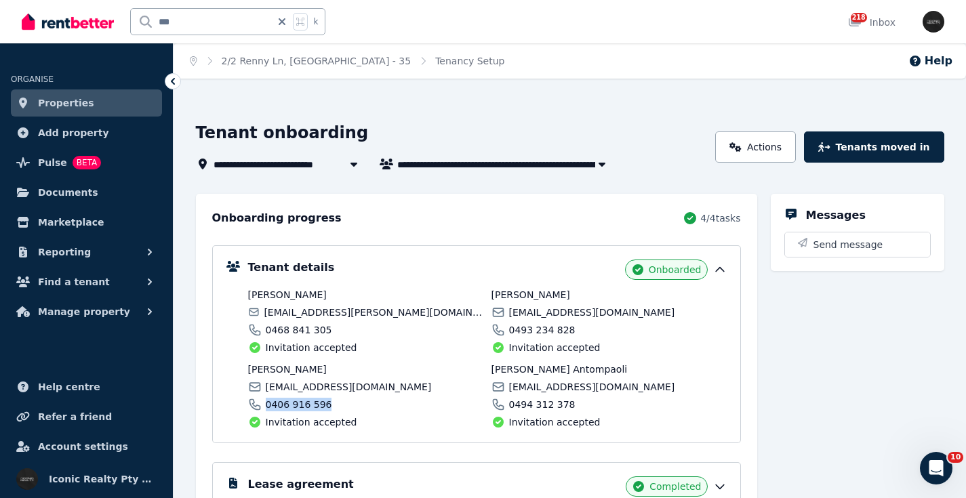
copy span "0406 916 596"
click at [529, 290] on span "[PERSON_NAME]" at bounding box center [608, 295] width 235 height 14
click at [528, 290] on span "[PERSON_NAME]" at bounding box center [608, 295] width 235 height 14
click at [556, 284] on div "Tenant details Onboarded Giuseppe Semeraro giuseppe.semeraro.94@gmail.com 0468 …" at bounding box center [487, 344] width 479 height 169
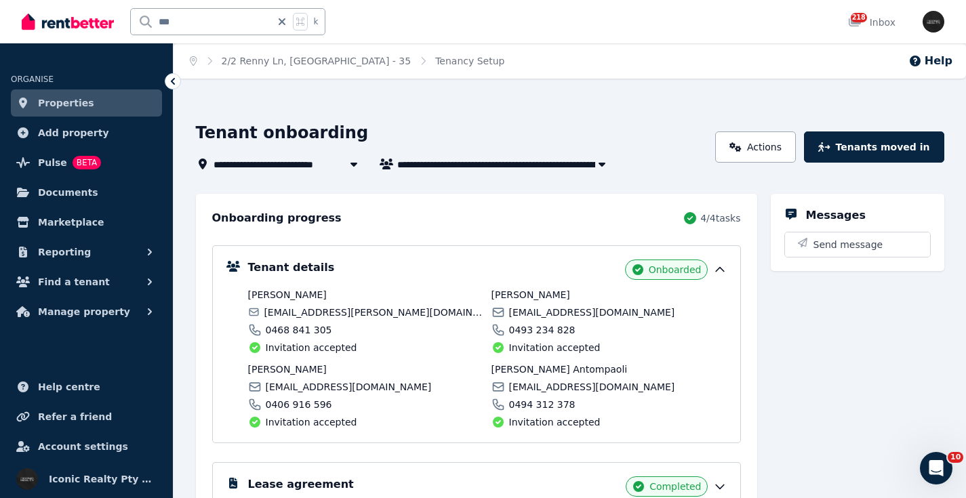
drag, startPoint x: 546, startPoint y: 294, endPoint x: 471, endPoint y: 294, distance: 74.6
click at [471, 294] on div "Giuseppe Semeraro giuseppe.semeraro.94@gmail.com 0468 841 305 Invitation accept…" at bounding box center [487, 358] width 479 height 141
click at [473, 290] on span "[PERSON_NAME]" at bounding box center [365, 295] width 235 height 14
drag, startPoint x: 550, startPoint y: 291, endPoint x: 488, endPoint y: 294, distance: 62.4
click at [488, 294] on div "Giuseppe Semeraro giuseppe.semeraro.94@gmail.com 0468 841 305 Invitation accept…" at bounding box center [487, 358] width 479 height 141
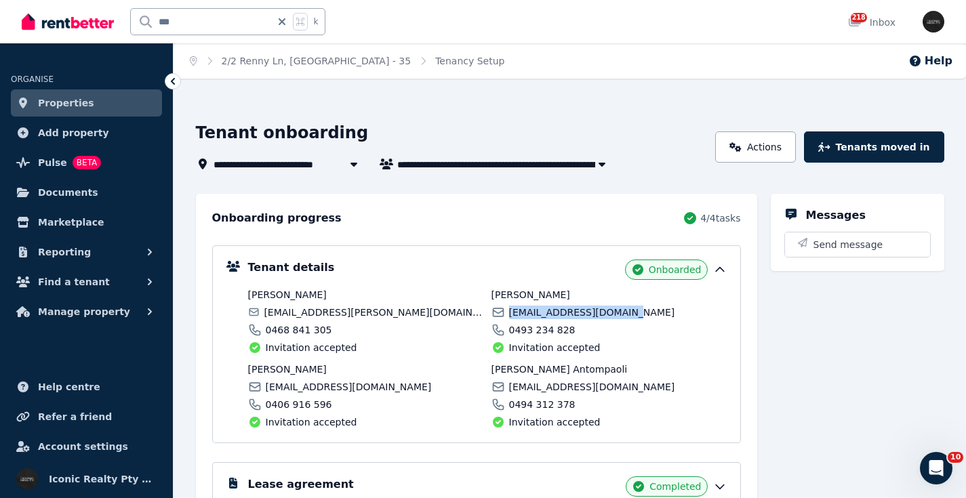
drag, startPoint x: 614, startPoint y: 314, endPoint x: 508, endPoint y: 312, distance: 105.8
click at [508, 312] on div "belloniilenia@gmail.com" at bounding box center [608, 313] width 235 height 14
drag, startPoint x: 577, startPoint y: 331, endPoint x: 508, endPoint y: 329, distance: 68.5
click at [508, 329] on div "0493 234 828" at bounding box center [608, 330] width 235 height 14
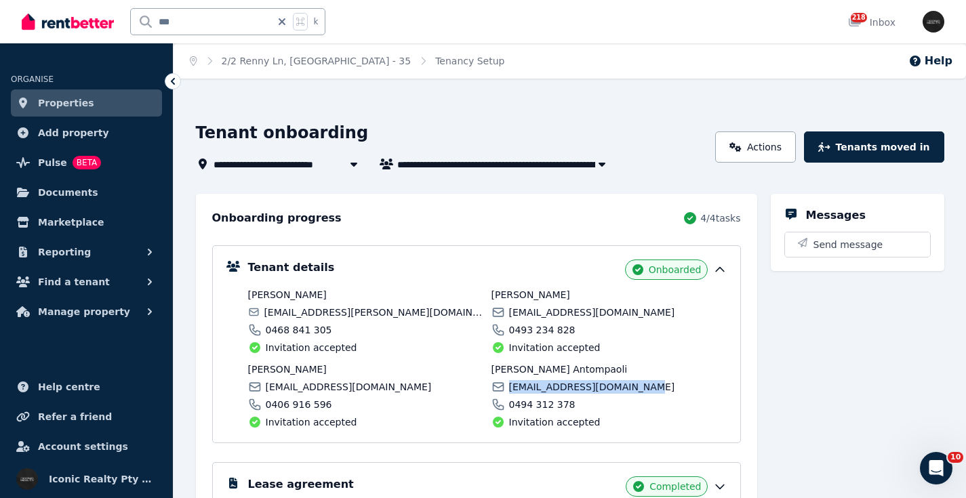
drag, startPoint x: 642, startPoint y: 390, endPoint x: 508, endPoint y: 386, distance: 133.6
click at [508, 386] on div "violantompaoli91@gmail.com" at bounding box center [608, 387] width 235 height 14
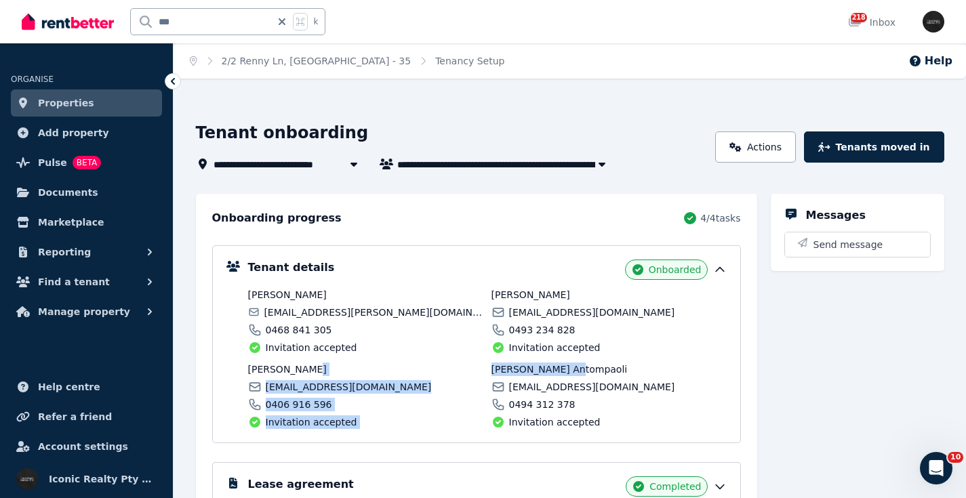
drag, startPoint x: 573, startPoint y: 369, endPoint x: 477, endPoint y: 365, distance: 96.3
click at [477, 367] on div "Giuseppe Semeraro giuseppe.semeraro.94@gmail.com 0468 841 305 Invitation accept…" at bounding box center [487, 358] width 479 height 141
click at [544, 365] on span "[PERSON_NAME] Antompaoli" at bounding box center [608, 370] width 235 height 14
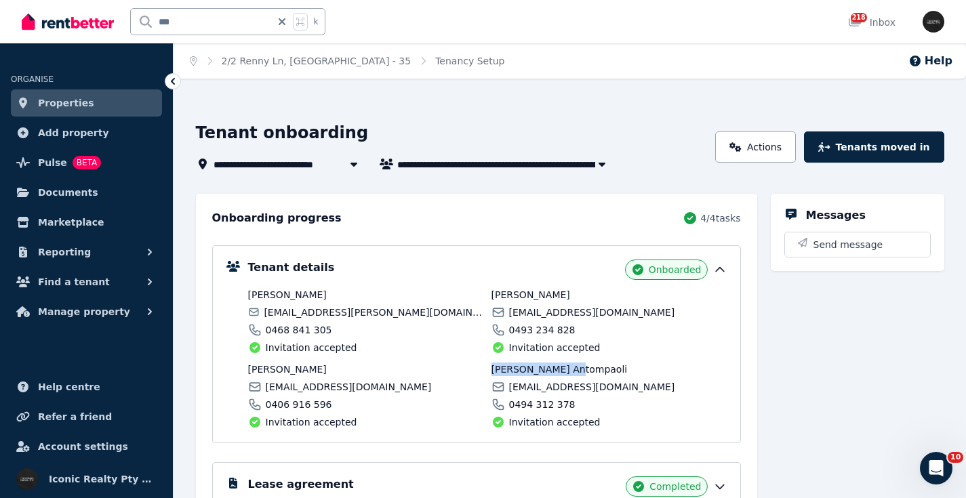
drag, startPoint x: 572, startPoint y: 368, endPoint x: 491, endPoint y: 369, distance: 81.4
click at [490, 369] on div "Giuseppe Semeraro giuseppe.semeraro.94@gmail.com 0468 841 305 Invitation accept…" at bounding box center [487, 358] width 479 height 141
drag, startPoint x: 639, startPoint y: 389, endPoint x: 504, endPoint y: 386, distance: 134.9
click at [504, 387] on div "violantompaoli91@gmail.com" at bounding box center [608, 387] width 235 height 14
drag, startPoint x: 563, startPoint y: 406, endPoint x: 507, endPoint y: 405, distance: 55.6
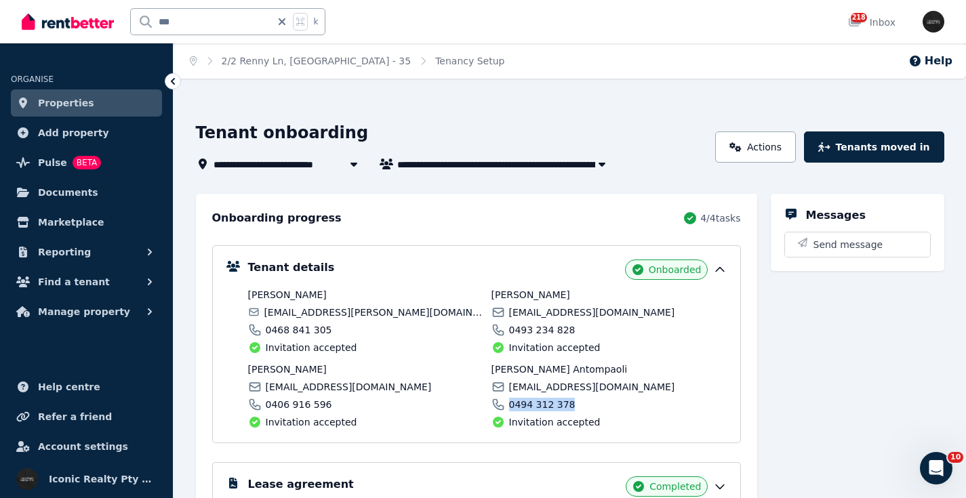
click at [507, 405] on div "0494 312 378" at bounding box center [608, 405] width 235 height 14
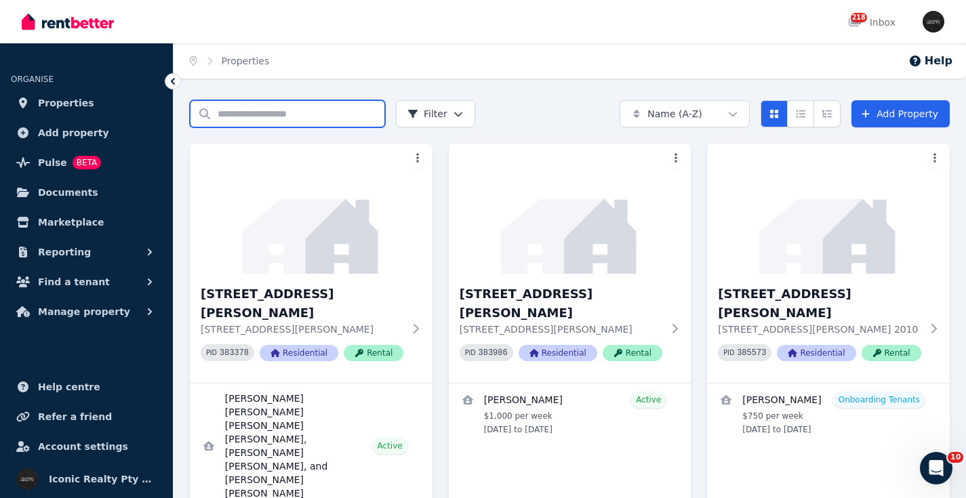
click at [251, 121] on input "Search properties" at bounding box center [287, 113] width 195 height 27
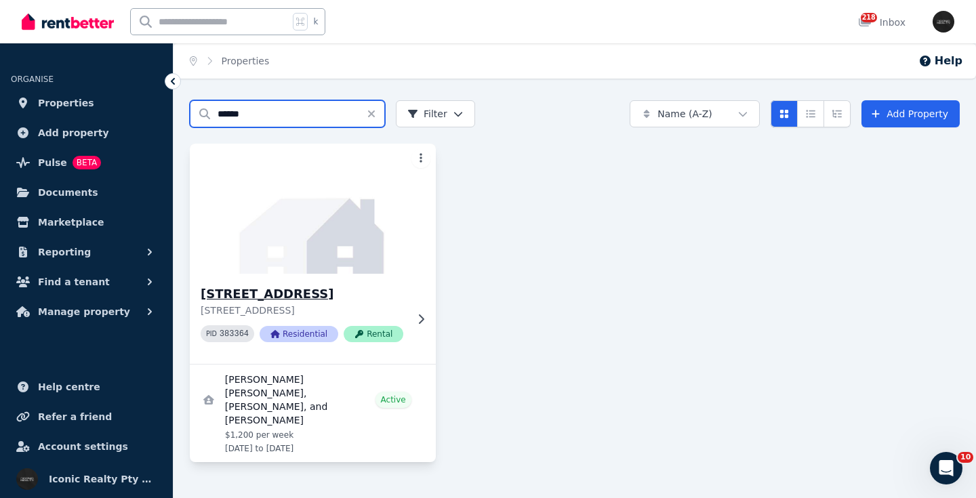
type input "******"
click at [303, 241] on img at bounding box center [313, 208] width 258 height 137
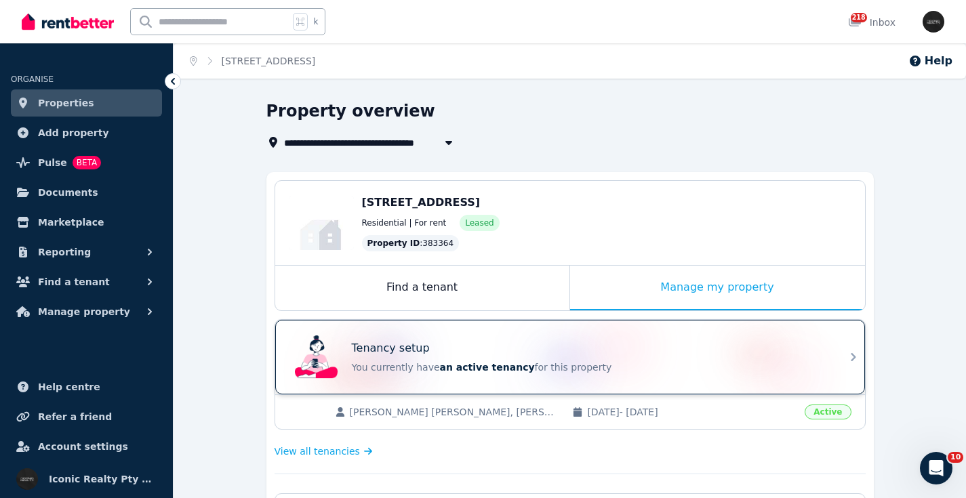
click at [522, 348] on div "Tenancy setup" at bounding box center [589, 348] width 475 height 16
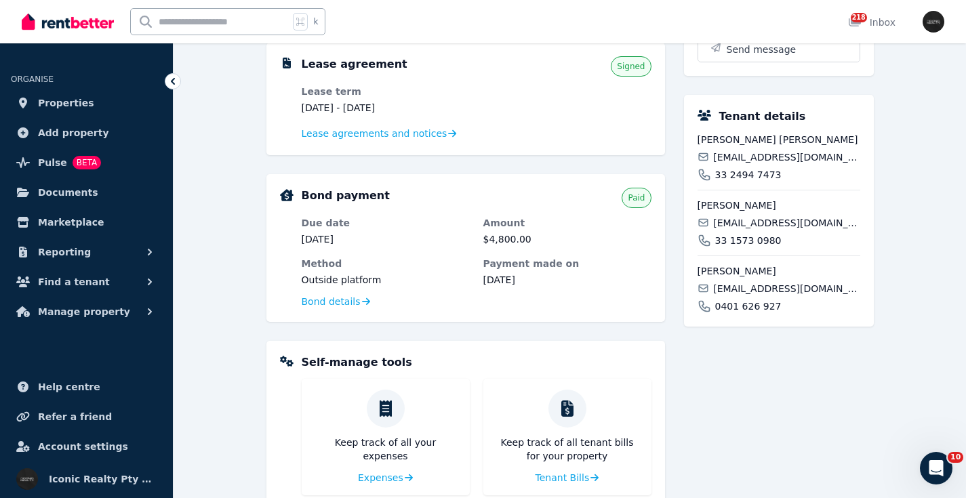
scroll to position [302, 0]
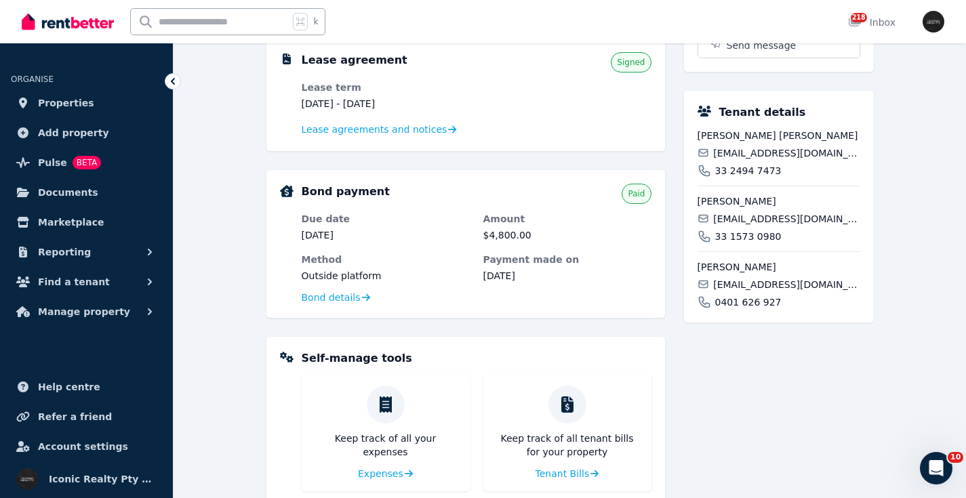
click at [738, 142] on span "Alessandra Xiadini Ramirez Martin" at bounding box center [779, 136] width 163 height 14
copy div "Alessandra Xiadini Ramirez Martin"
click at [733, 160] on span "alessandra.xiadani05@gmail.com" at bounding box center [786, 153] width 146 height 14
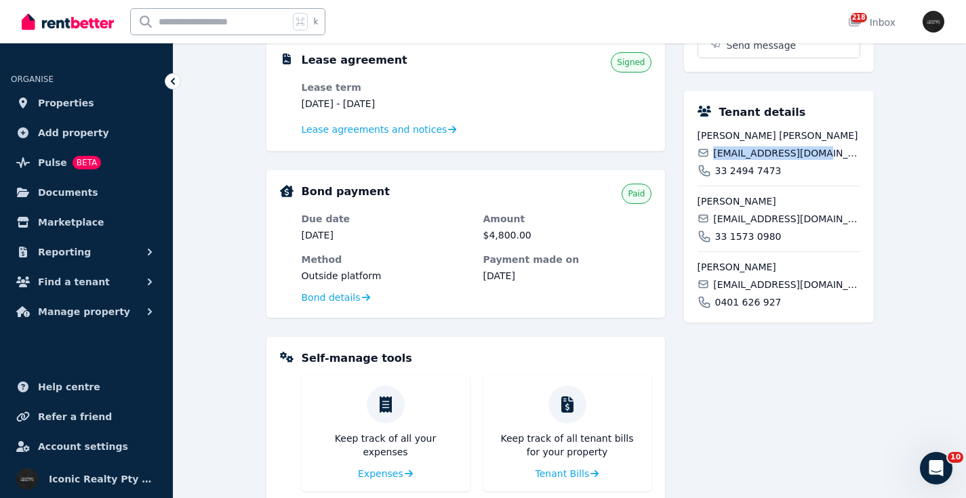
click at [733, 160] on span "alessandra.xiadani05@gmail.com" at bounding box center [786, 153] width 146 height 14
copy div "alessandra.xiadani05@gmail.com"
drag, startPoint x: 782, startPoint y: 188, endPoint x: 717, endPoint y: 186, distance: 65.1
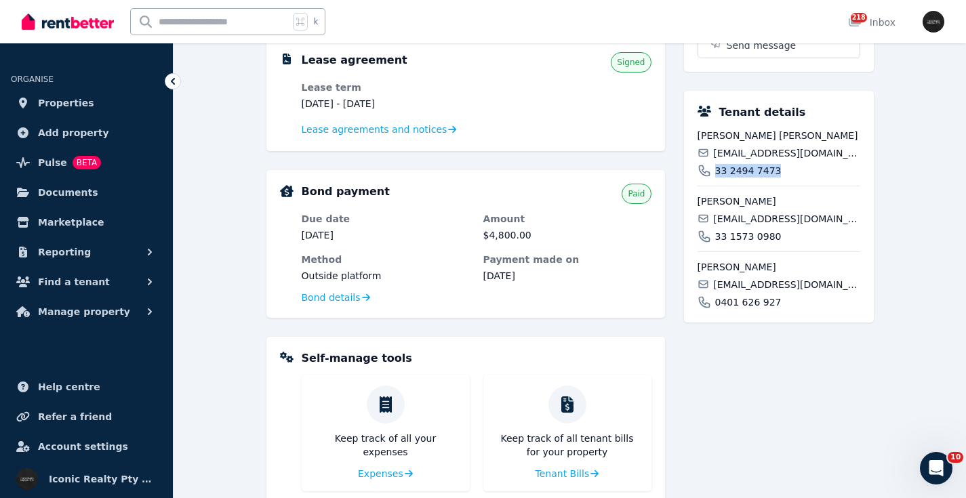
click at [716, 178] on div "33 2494 7473" at bounding box center [779, 171] width 163 height 14
copy span "33 2494 7473"
drag, startPoint x: 800, startPoint y: 218, endPoint x: 695, endPoint y: 219, distance: 105.1
click at [695, 220] on div "Tenant details Alessandra Xiadini Ramirez Martin alessandra.xiadani05@gmail.com…" at bounding box center [779, 207] width 190 height 232
copy span "Evelyn Kenny Camacho"
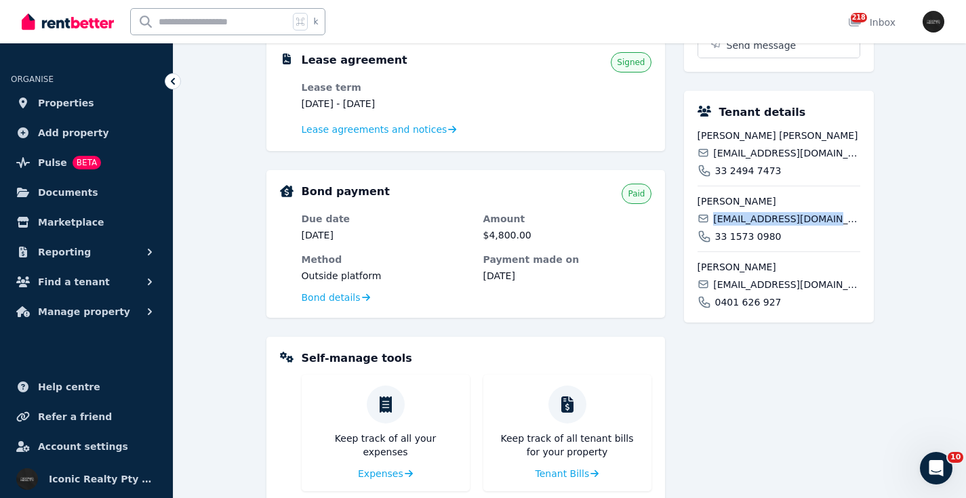
drag, startPoint x: 834, startPoint y: 233, endPoint x: 712, endPoint y: 231, distance: 121.4
click at [712, 226] on div "evelynkennyy@gmail.com" at bounding box center [779, 219] width 163 height 14
copy span "evelynkennyy@gmail.com"
drag, startPoint x: 782, startPoint y: 251, endPoint x: 712, endPoint y: 248, distance: 69.9
click at [711, 243] on div "33 1573 0980" at bounding box center [779, 237] width 163 height 14
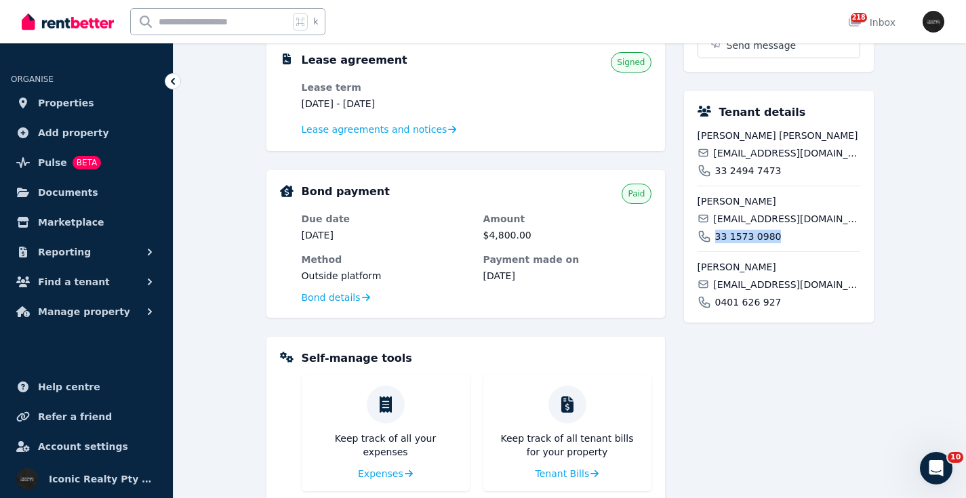
copy span "33 1573 0980"
click at [813, 243] on div "33 1573 0980" at bounding box center [779, 237] width 163 height 14
drag, startPoint x: 810, startPoint y: 282, endPoint x: 693, endPoint y: 285, distance: 116.6
click at [694, 285] on div "Tenant details Alessandra Xiadini Ramirez Martin alessandra.xiadani05@gmail.com…" at bounding box center [779, 207] width 190 height 232
copy span "Andrea Leal Solorzano"
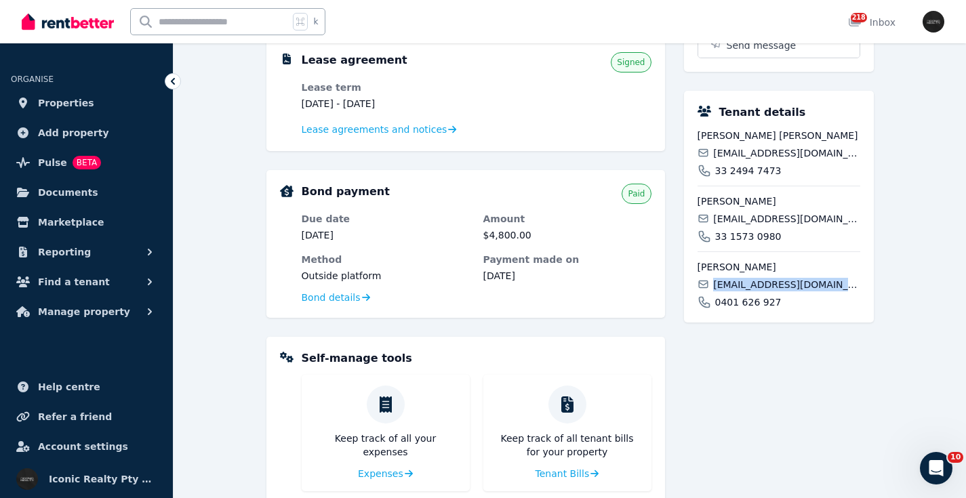
drag, startPoint x: 841, startPoint y: 302, endPoint x: 713, endPoint y: 298, distance: 128.2
click at [711, 291] on div "andrealealsol.26@gmail.com" at bounding box center [779, 285] width 163 height 14
copy span "andrealealsol.26@gmail.com"
drag, startPoint x: 785, startPoint y: 315, endPoint x: 709, endPoint y: 315, distance: 75.9
click at [709, 309] on div "0401 626 927" at bounding box center [779, 303] width 163 height 14
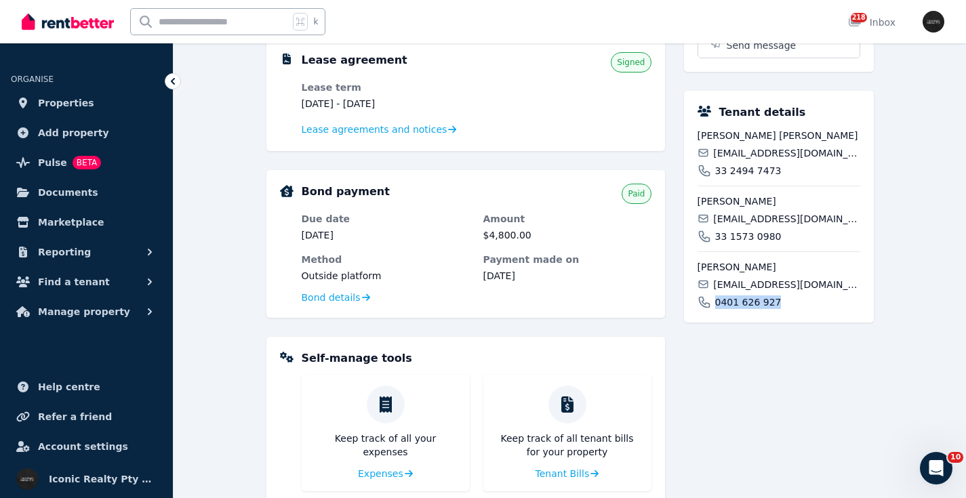
copy span "0401 626 927"
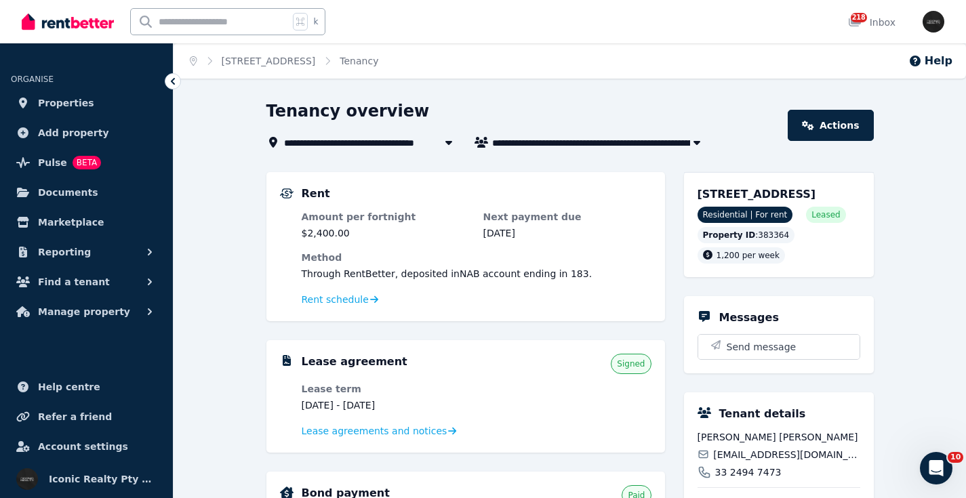
drag, startPoint x: 757, startPoint y: 195, endPoint x: 861, endPoint y: 195, distance: 104.4
click at [860, 197] on div "12/167 Victoria Rd, Bellevue Hill NSW 2022 Residential | For rent Leased Proper…" at bounding box center [779, 224] width 190 height 105
copy span "12/167 Victoria Rd, Bellevue Hill"
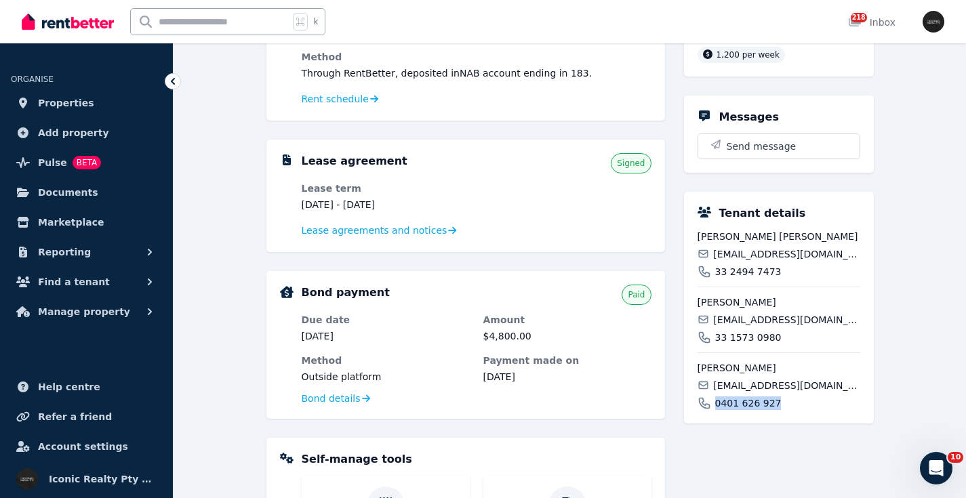
scroll to position [237, 0]
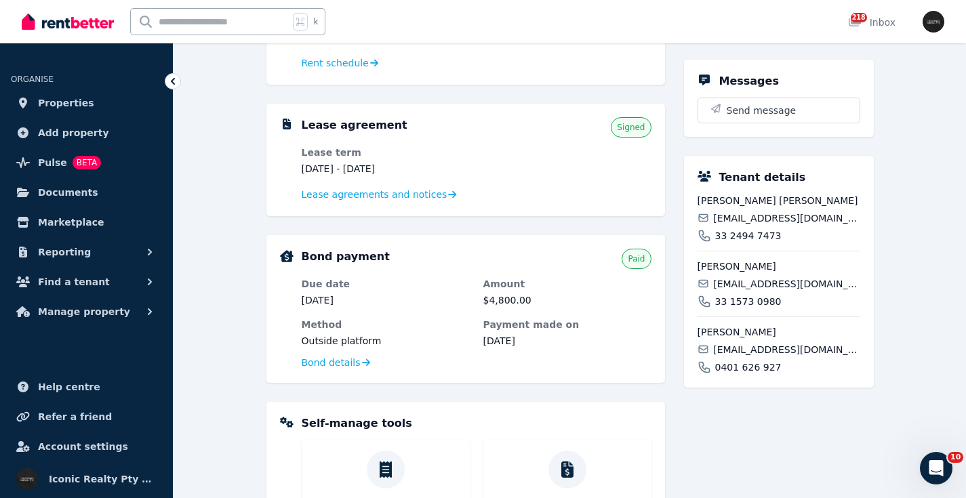
click at [742, 207] on span "Alessandra Xiadini Ramirez Martin" at bounding box center [779, 201] width 163 height 14
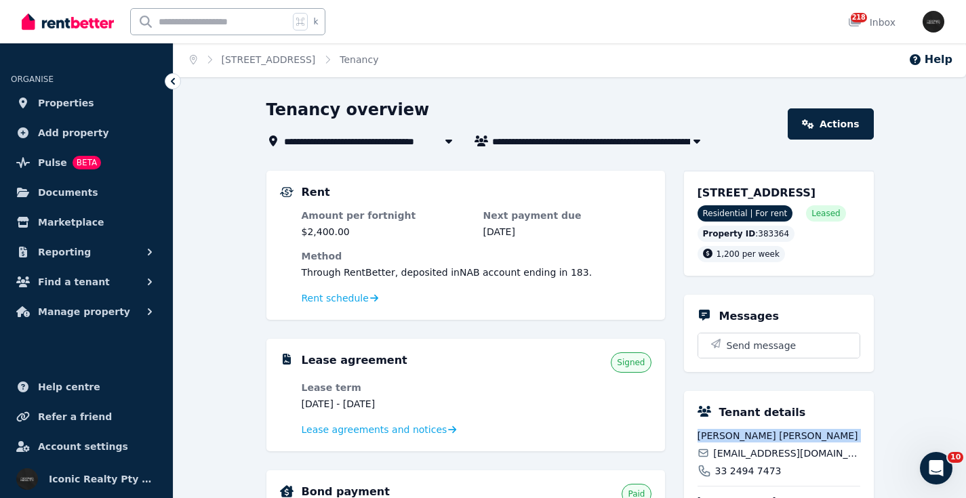
scroll to position [0, 0]
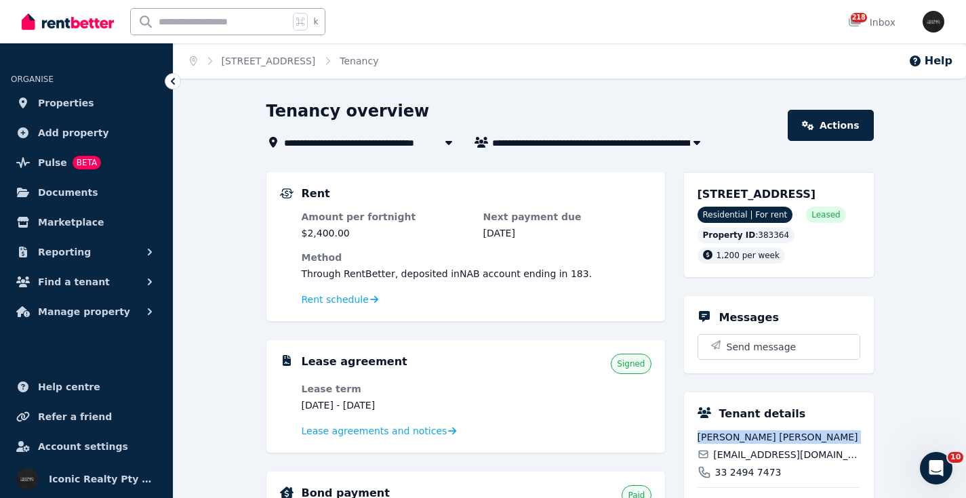
drag, startPoint x: 700, startPoint y: 194, endPoint x: 860, endPoint y: 194, distance: 160.7
click at [860, 195] on div "12/167 Victoria Rd, Bellevue Hill NSW 2022 Residential | For rent Leased Proper…" at bounding box center [779, 224] width 190 height 105
click at [190, 20] on input "text" at bounding box center [210, 22] width 158 height 26
type input "*****"
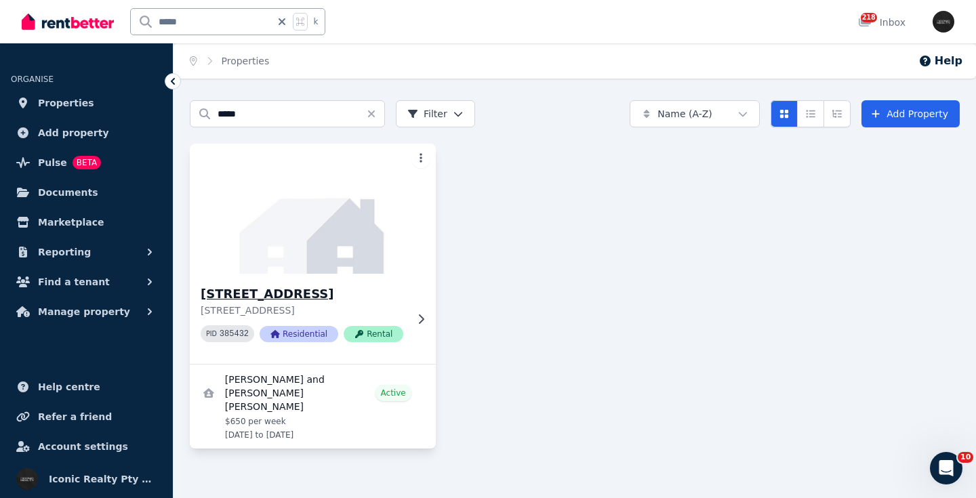
click at [262, 251] on img at bounding box center [313, 208] width 258 height 137
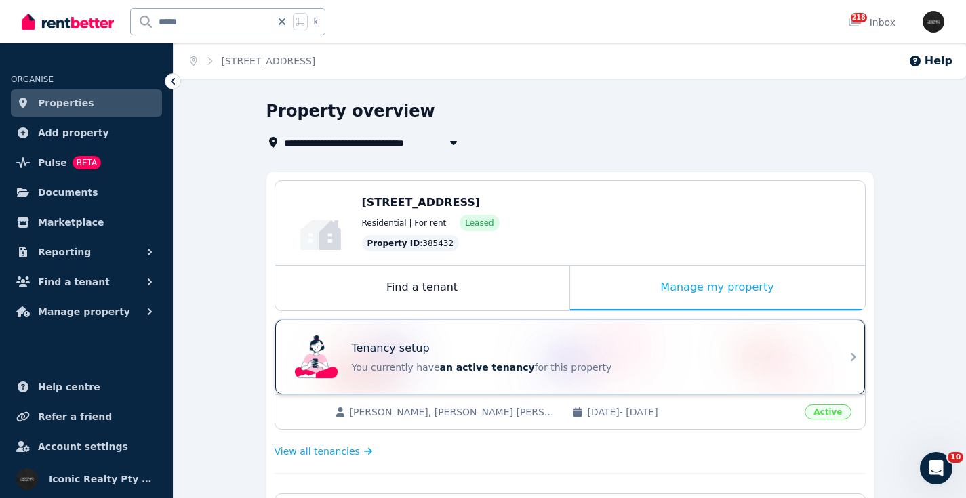
click at [555, 352] on div "Tenancy setup" at bounding box center [589, 348] width 475 height 16
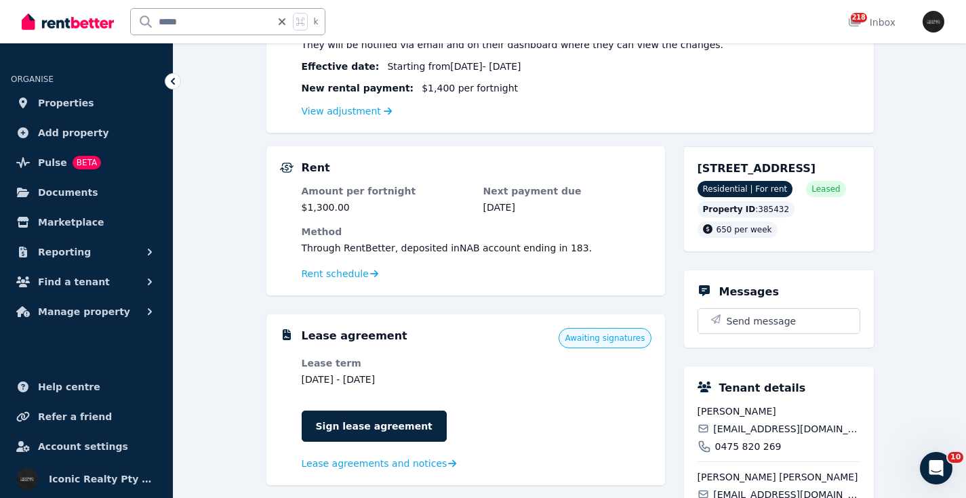
scroll to position [139, 0]
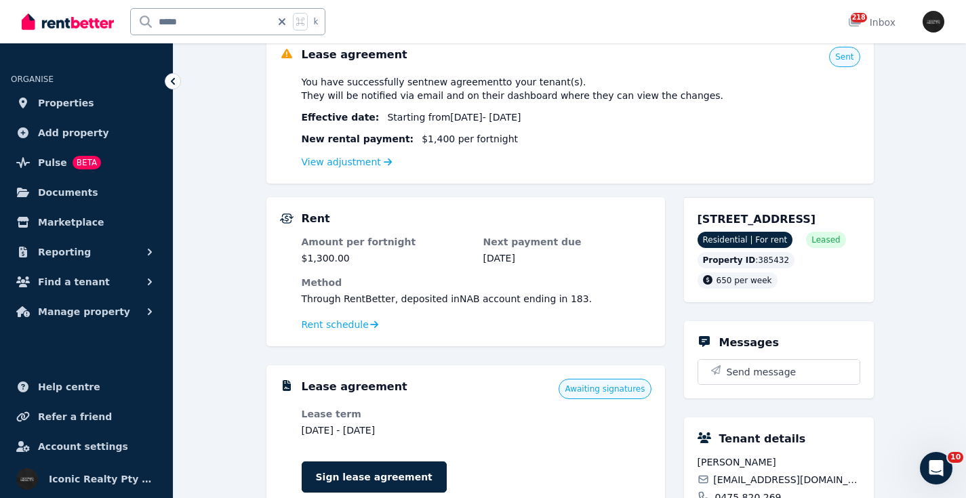
drag, startPoint x: 696, startPoint y: 220, endPoint x: 860, endPoint y: 218, distance: 164.1
click at [860, 218] on div "30/54 Hopewell St, Paddington NSW 2021 Residential | For rent Leased Property I…" at bounding box center [779, 249] width 190 height 105
drag, startPoint x: 217, startPoint y: 22, endPoint x: 155, endPoint y: 20, distance: 62.4
click at [155, 20] on input "*****" at bounding box center [201, 22] width 140 height 26
type input "*****"
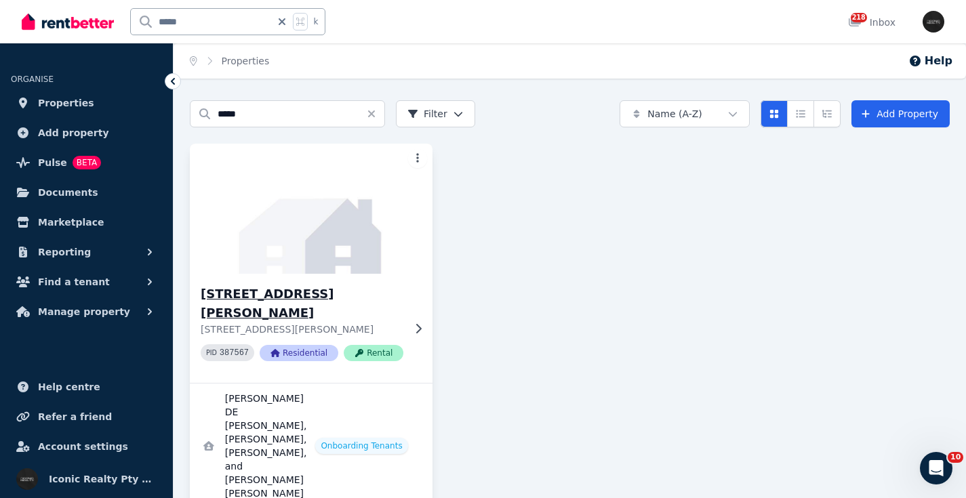
click at [333, 243] on img at bounding box center [311, 208] width 255 height 137
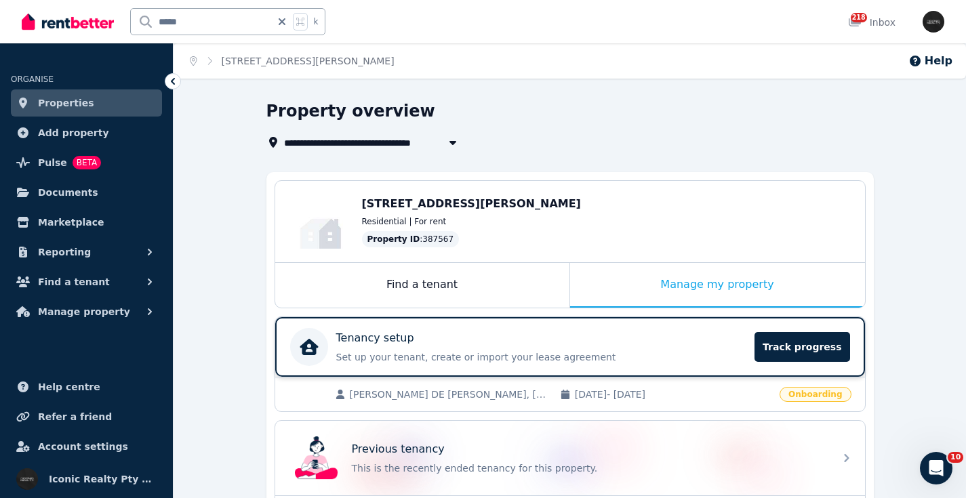
click at [523, 333] on div "Tenancy setup" at bounding box center [541, 338] width 411 height 16
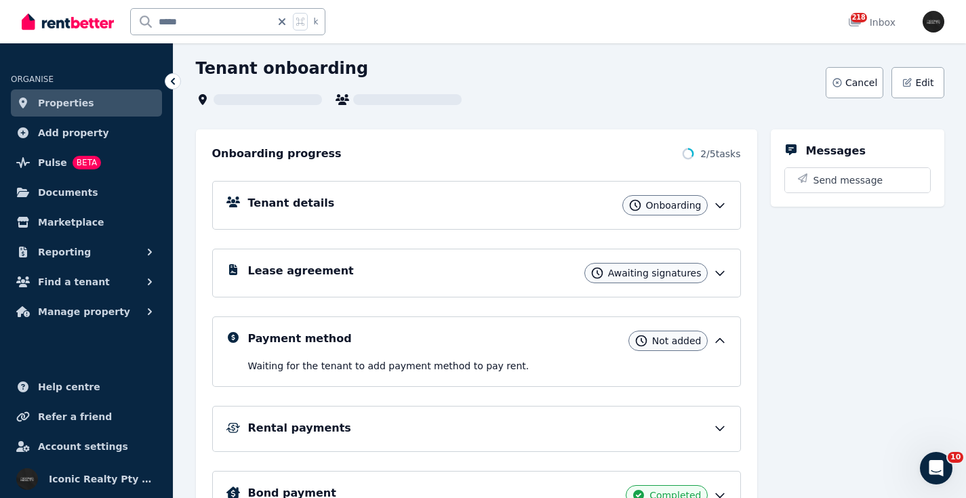
scroll to position [72, 0]
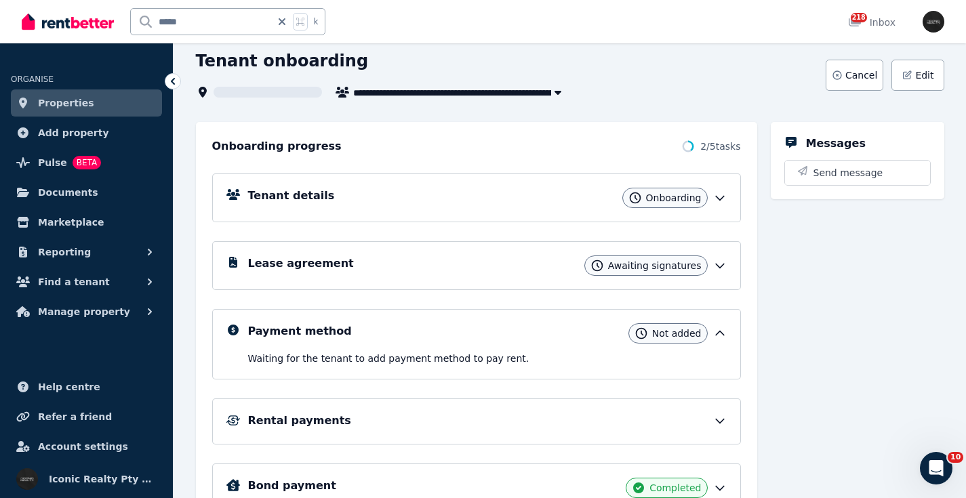
click at [532, 196] on div "Tenant details Onboarding" at bounding box center [487, 198] width 479 height 20
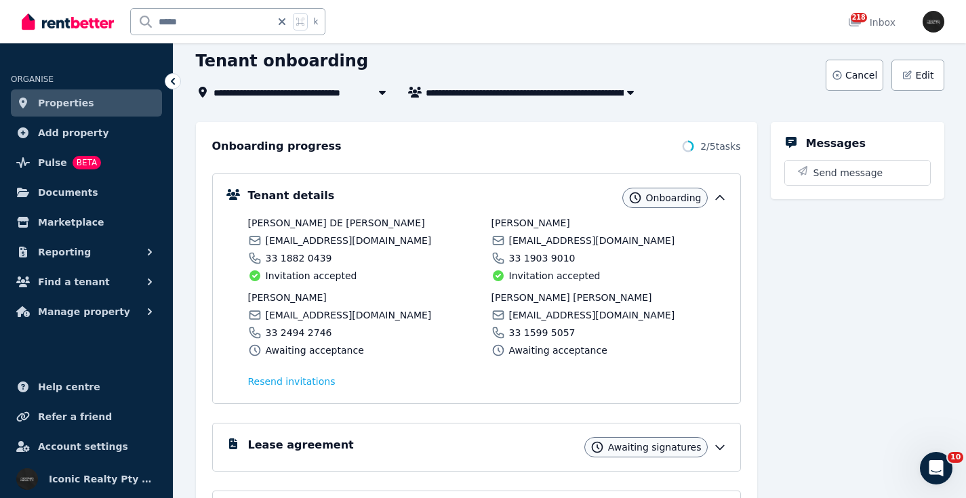
click at [300, 241] on span "ivannagarcia492@gmail.com" at bounding box center [349, 241] width 166 height 14
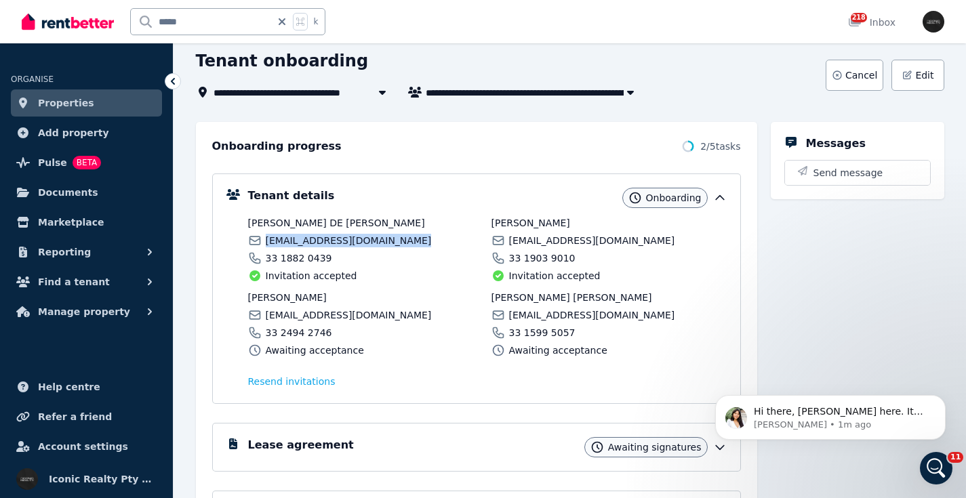
scroll to position [75, 0]
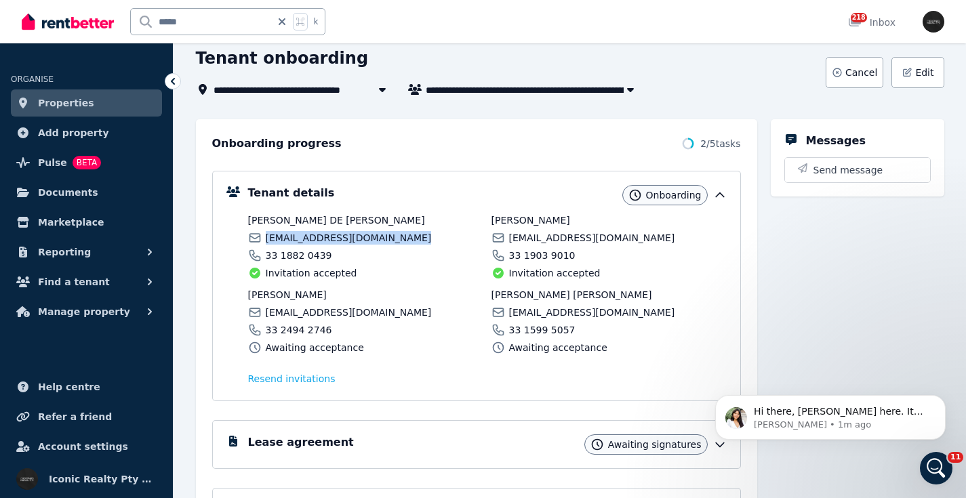
drag, startPoint x: 424, startPoint y: 221, endPoint x: 229, endPoint y: 222, distance: 194.6
click at [229, 222] on div "Tenant details Onboarding IVANNA GARCÍA DE QUEVEDO ACEVES ivannagarcia492@gmail…" at bounding box center [476, 286] width 500 height 202
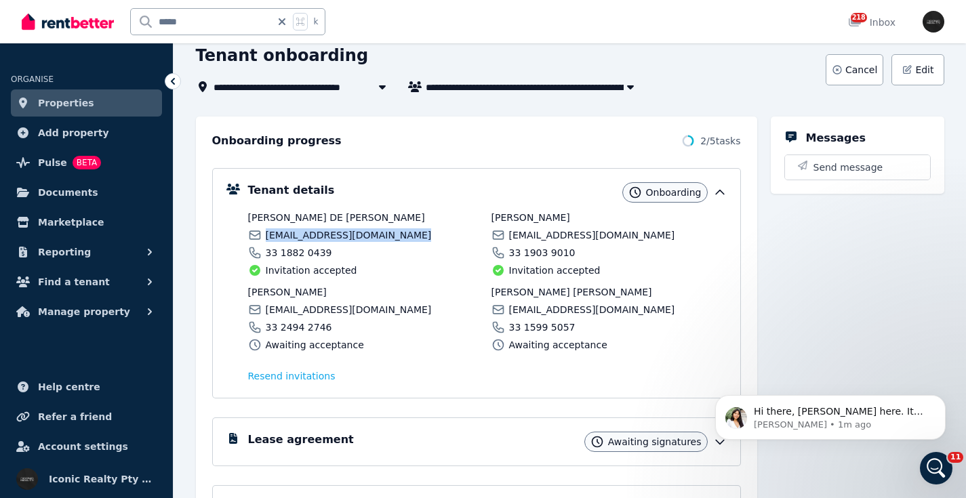
click at [325, 235] on span "ivannagarcia492@gmail.com" at bounding box center [349, 235] width 166 height 14
drag, startPoint x: 318, startPoint y: 251, endPoint x: 263, endPoint y: 253, distance: 54.9
click at [263, 253] on div "33 1882 0439" at bounding box center [365, 253] width 235 height 14
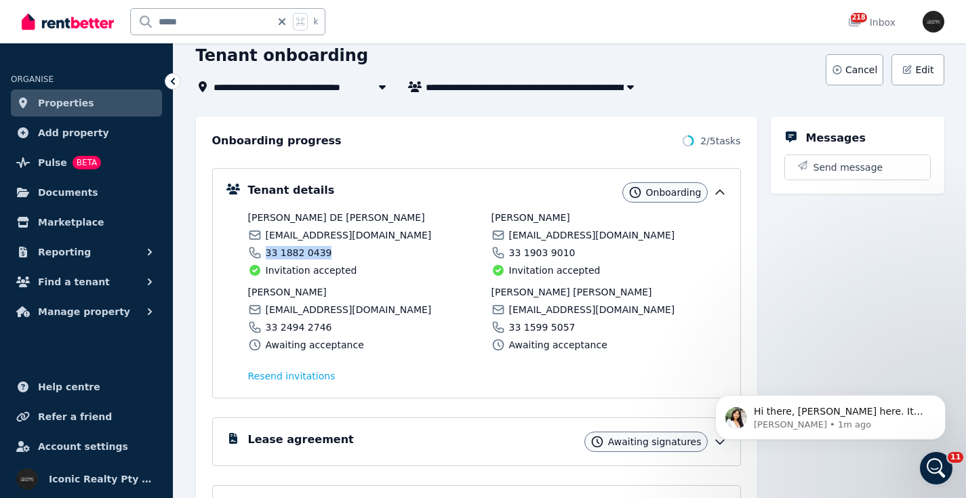
drag, startPoint x: 380, startPoint y: 291, endPoint x: 224, endPoint y: 293, distance: 155.9
click at [224, 294] on div "Tenant details Onboarding IVANNA GARCÍA DE QUEVEDO ACEVES ivannagarcia492@gmail…" at bounding box center [476, 283] width 529 height 230
drag, startPoint x: 412, startPoint y: 310, endPoint x: 266, endPoint y: 299, distance: 146.8
click at [261, 313] on div "camilamartinezzr69@gmail.com" at bounding box center [365, 310] width 235 height 14
drag, startPoint x: 336, startPoint y: 327, endPoint x: 259, endPoint y: 323, distance: 77.4
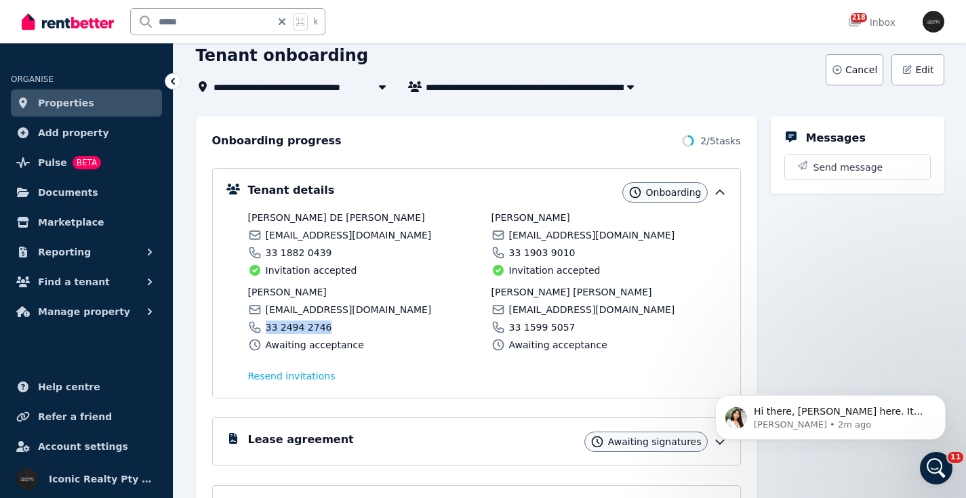
click at [259, 323] on div "33 2494 2746" at bounding box center [365, 328] width 235 height 14
drag, startPoint x: 565, startPoint y: 216, endPoint x: 489, endPoint y: 212, distance: 76.7
click at [488, 213] on div "IVANNA GARCÍA DE QUEVEDO ACEVES ivannagarcia492@gmail.com 33 1882 0439 Invitati…" at bounding box center [487, 281] width 479 height 141
click at [613, 1] on div "***** k 218 Inbox" at bounding box center [460, 21] width 877 height 43
drag, startPoint x: 631, startPoint y: 230, endPoint x: 504, endPoint y: 235, distance: 126.9
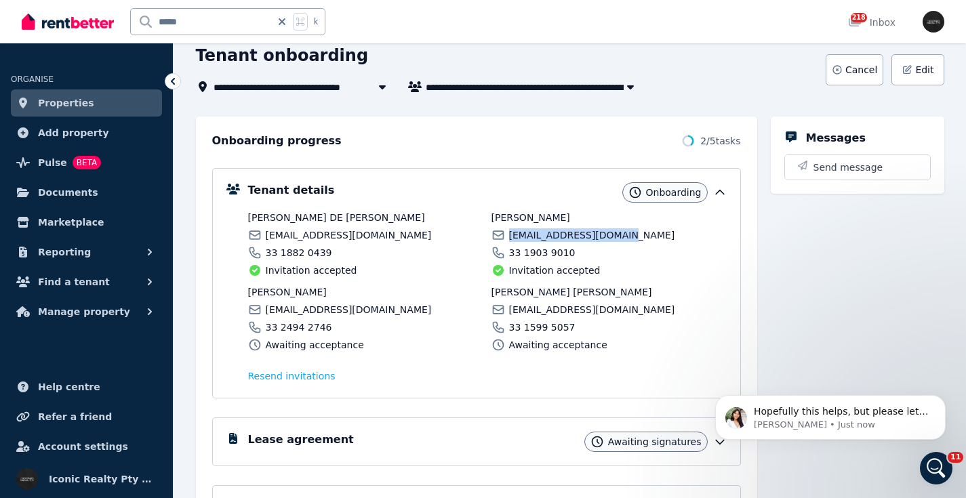
click at [504, 235] on div "mariapime067@gmail.com" at bounding box center [608, 235] width 235 height 14
drag, startPoint x: 529, startPoint y: 254, endPoint x: 504, endPoint y: 251, distance: 25.2
click at [504, 254] on div "33 1903 9010" at bounding box center [608, 253] width 235 height 14
drag, startPoint x: 594, startPoint y: 287, endPoint x: 489, endPoint y: 289, distance: 104.4
click at [489, 289] on div "IVANNA GARCÍA DE QUEVEDO ACEVES ivannagarcia492@gmail.com 33 1882 0439 Invitati…" at bounding box center [487, 281] width 479 height 141
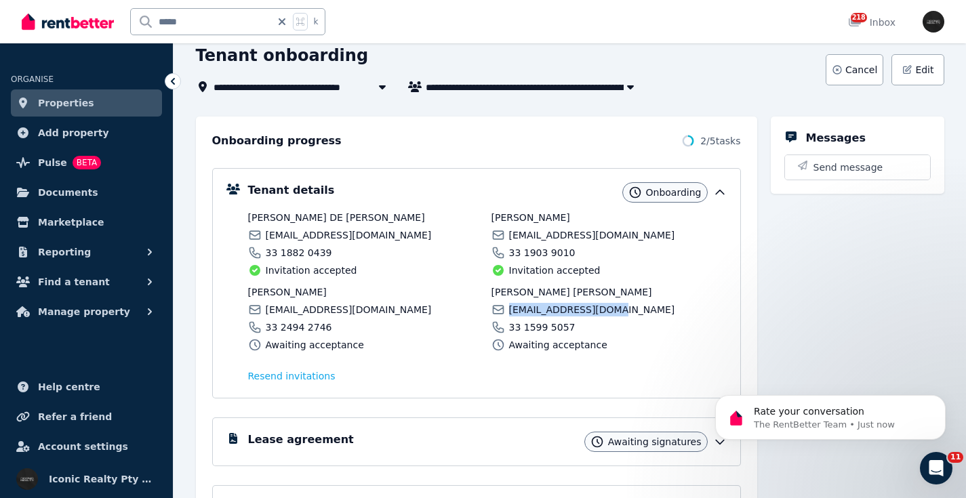
drag, startPoint x: 624, startPoint y: 313, endPoint x: 510, endPoint y: 311, distance: 113.9
click at [510, 313] on div "anamaguie3@gmail.com" at bounding box center [608, 310] width 235 height 14
drag, startPoint x: 578, startPoint y: 329, endPoint x: 507, endPoint y: 327, distance: 70.5
click at [506, 329] on div "33 1599 5057" at bounding box center [608, 328] width 235 height 14
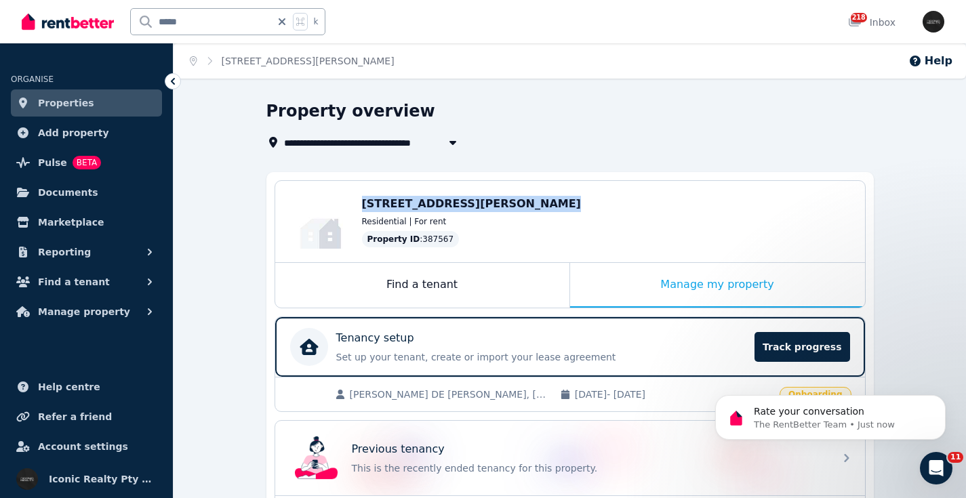
drag, startPoint x: 363, startPoint y: 203, endPoint x: 513, endPoint y: 205, distance: 150.5
click at [513, 205] on span "1/148 Francis St, Bondi Beach NSW 2026" at bounding box center [471, 203] width 219 height 13
drag, startPoint x: 195, startPoint y: 18, endPoint x: 99, endPoint y: 14, distance: 96.3
click at [99, 14] on div "***** k" at bounding box center [177, 21] width 310 height 43
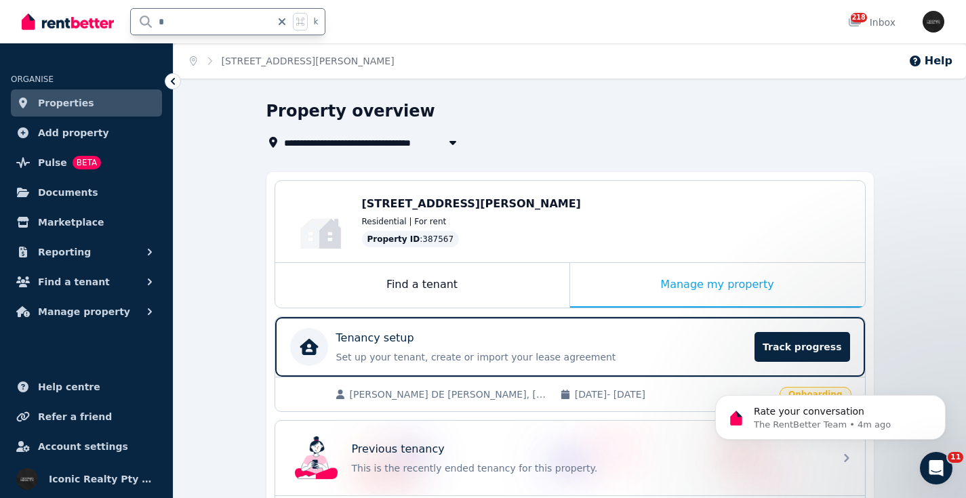
type input "**"
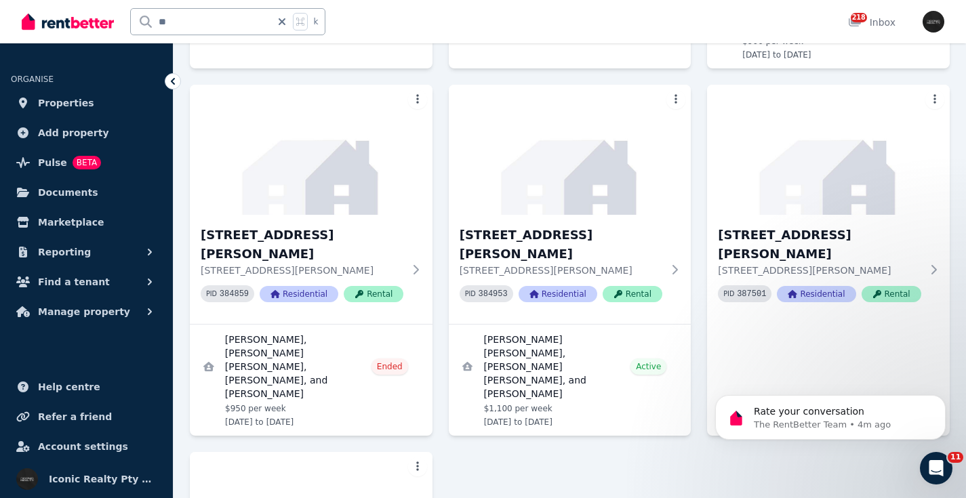
scroll to position [448, 0]
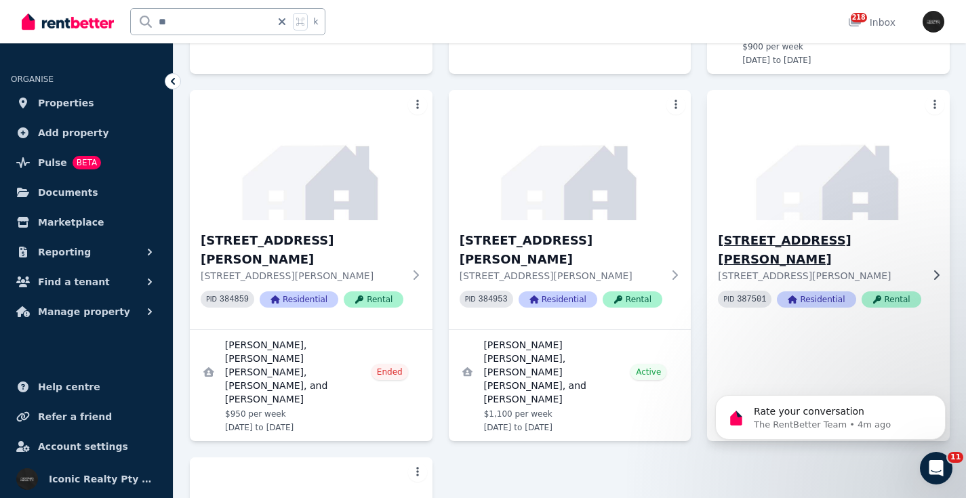
click at [801, 125] on img at bounding box center [828, 155] width 255 height 137
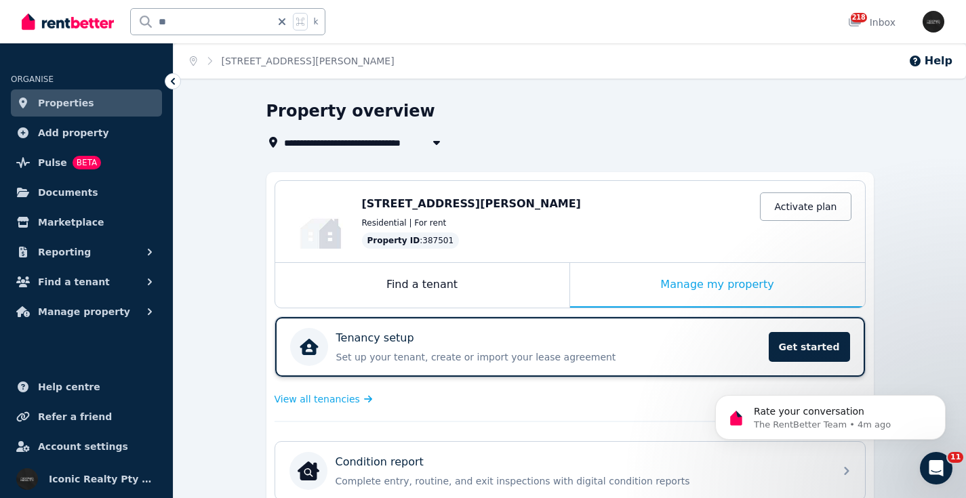
click at [646, 343] on div "Tenancy setup" at bounding box center [548, 338] width 424 height 16
click at [299, 400] on span "View all tenancies" at bounding box center [317, 400] width 85 height 14
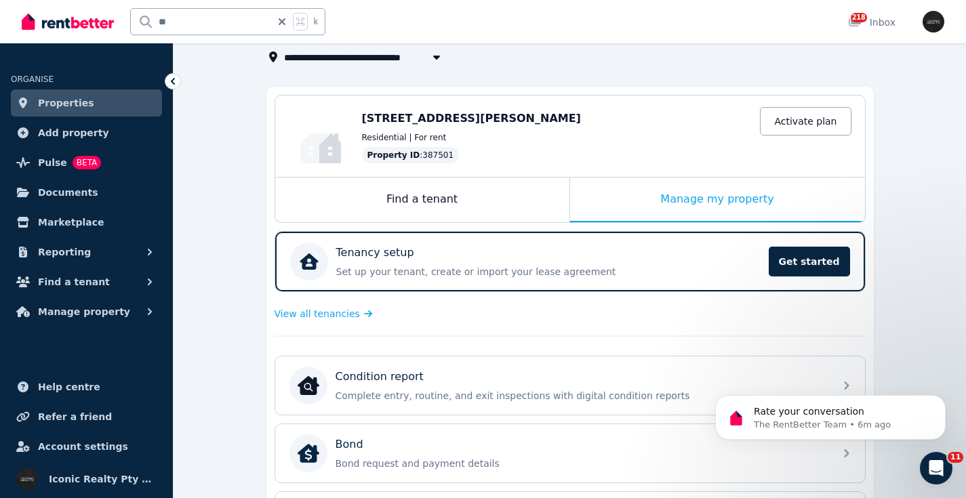
scroll to position [87, 0]
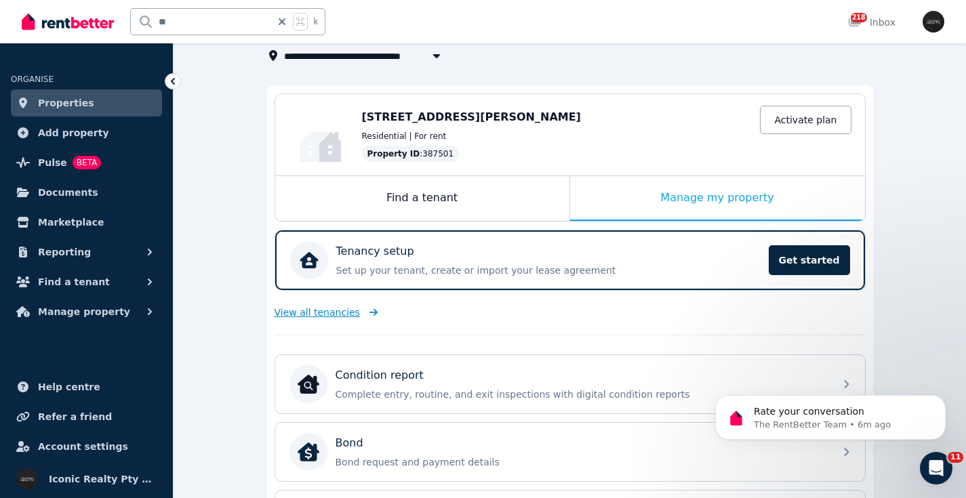
click at [326, 309] on span "View all tenancies" at bounding box center [317, 313] width 85 height 14
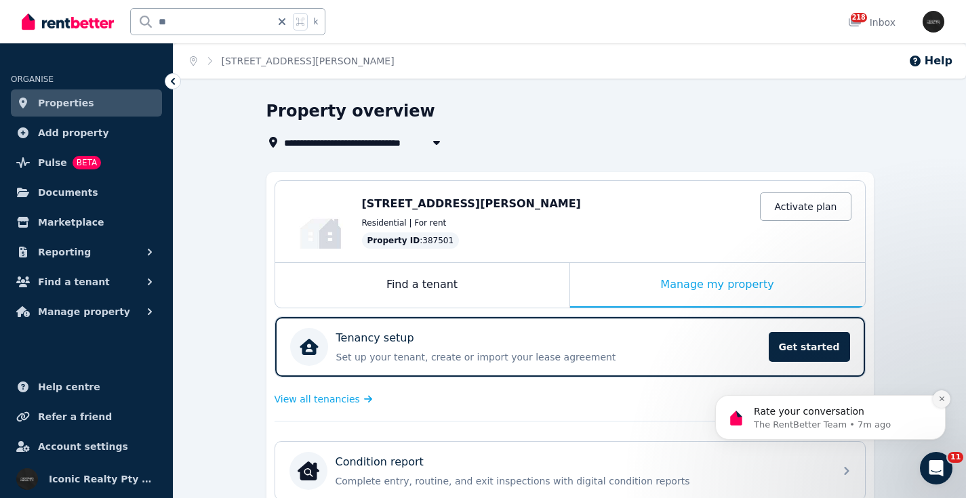
click at [944, 397] on icon "Dismiss notification" at bounding box center [941, 398] width 7 height 7
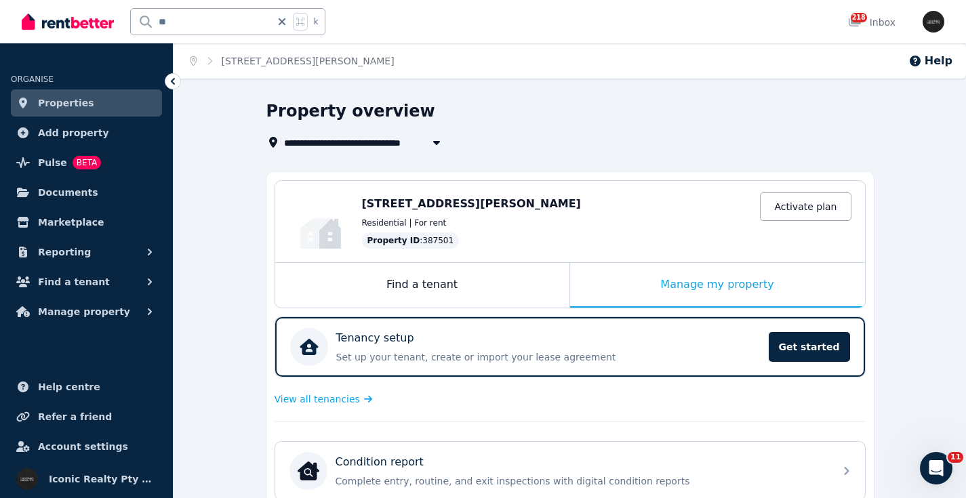
click at [718, 35] on div "** k 218 Inbox" at bounding box center [460, 21] width 877 height 43
drag, startPoint x: 186, startPoint y: 15, endPoint x: 150, endPoint y: 26, distance: 37.5
click at [124, 15] on div "** k" at bounding box center [177, 21] width 310 height 43
type input "*****"
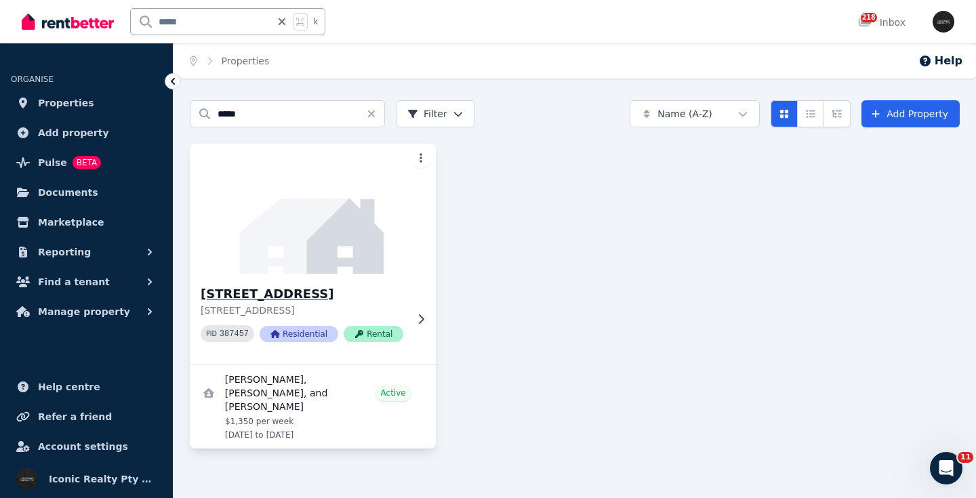
click at [307, 201] on img at bounding box center [313, 208] width 258 height 137
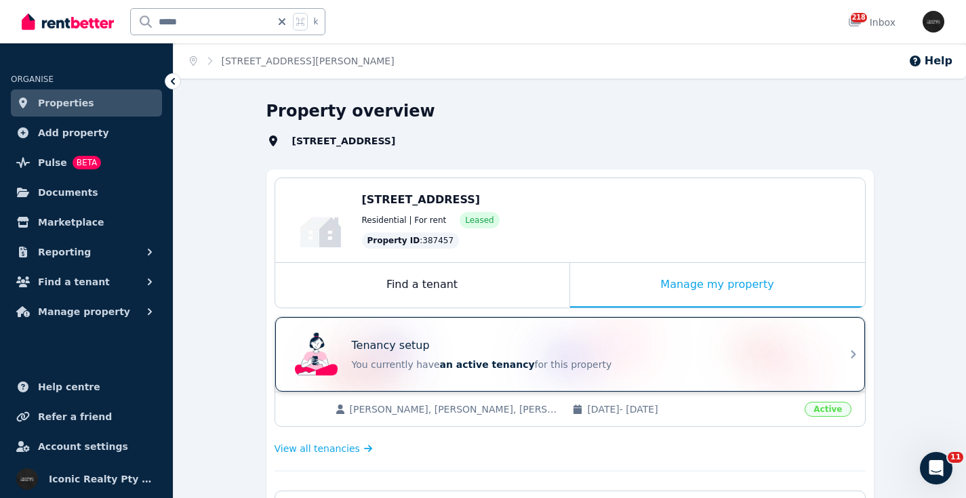
click at [594, 344] on div "Tenancy setup" at bounding box center [589, 346] width 475 height 16
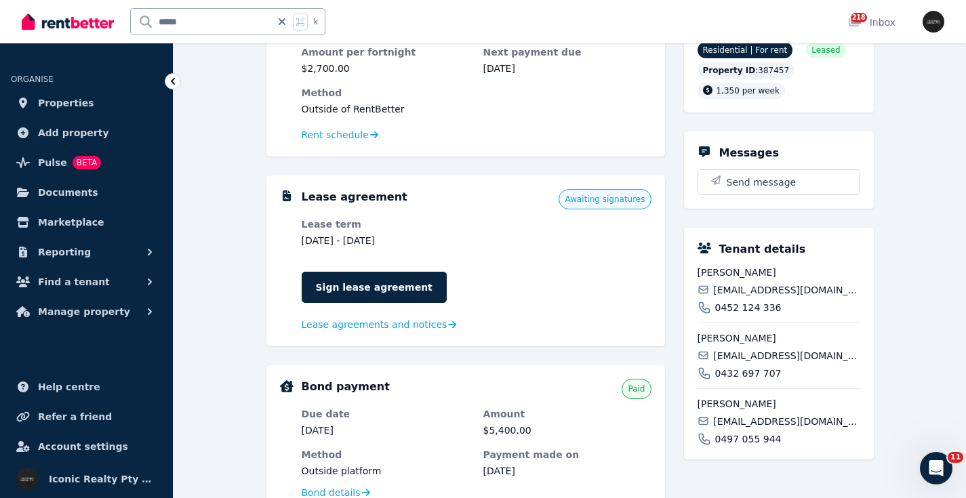
scroll to position [354, 0]
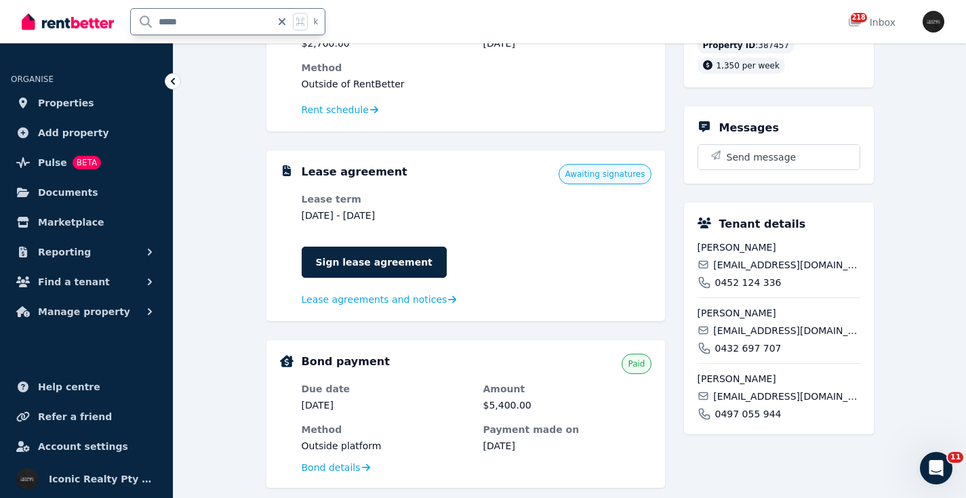
drag, startPoint x: 200, startPoint y: 18, endPoint x: 100, endPoint y: 16, distance: 100.4
click at [98, 19] on div "***** k" at bounding box center [177, 21] width 310 height 43
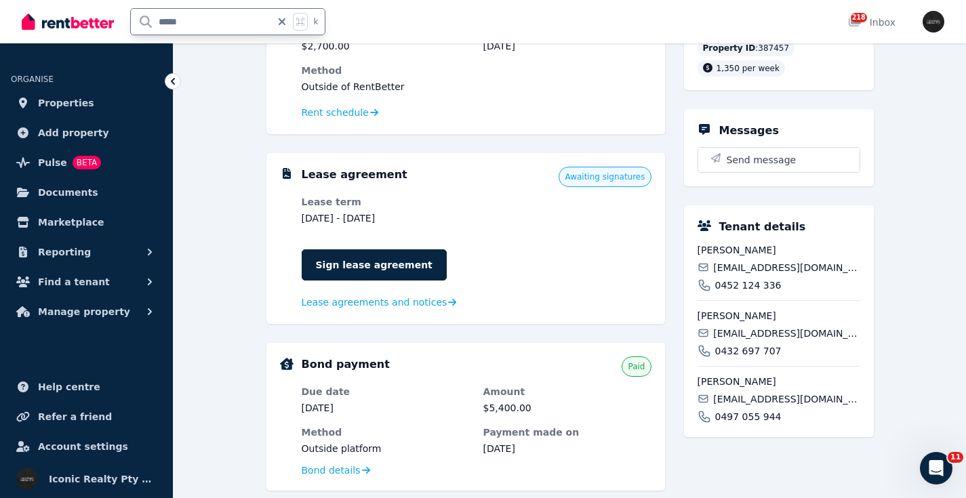
type input "*****"
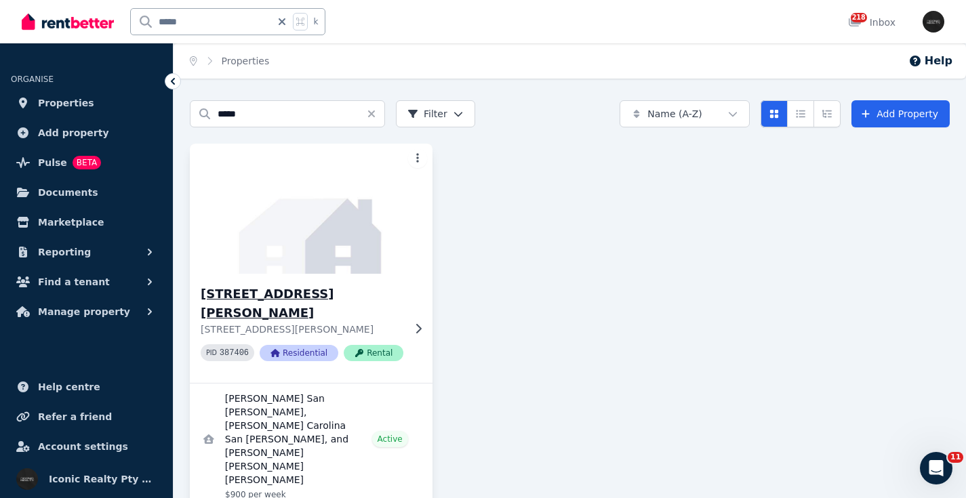
click at [302, 199] on img at bounding box center [311, 208] width 255 height 137
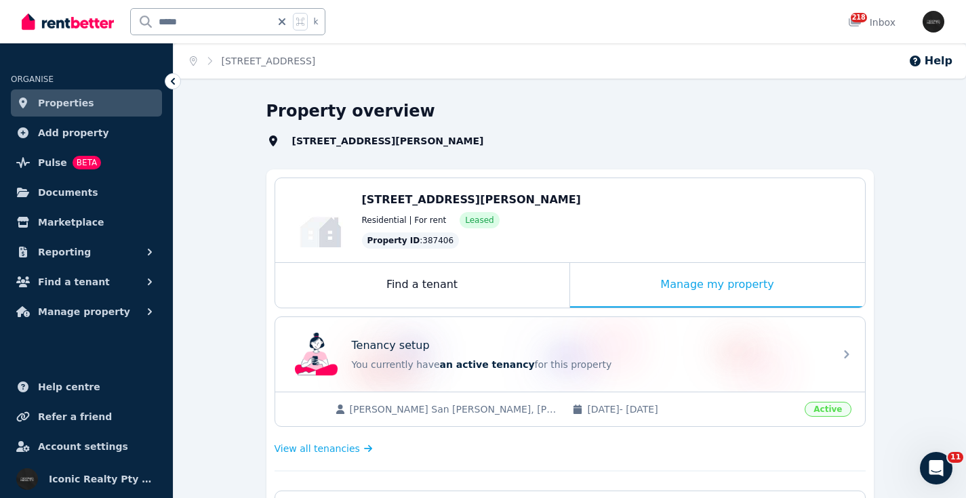
click at [635, 333] on div "Tenancy setup You currently have an active tenancy for this property" at bounding box center [557, 354] width 537 height 54
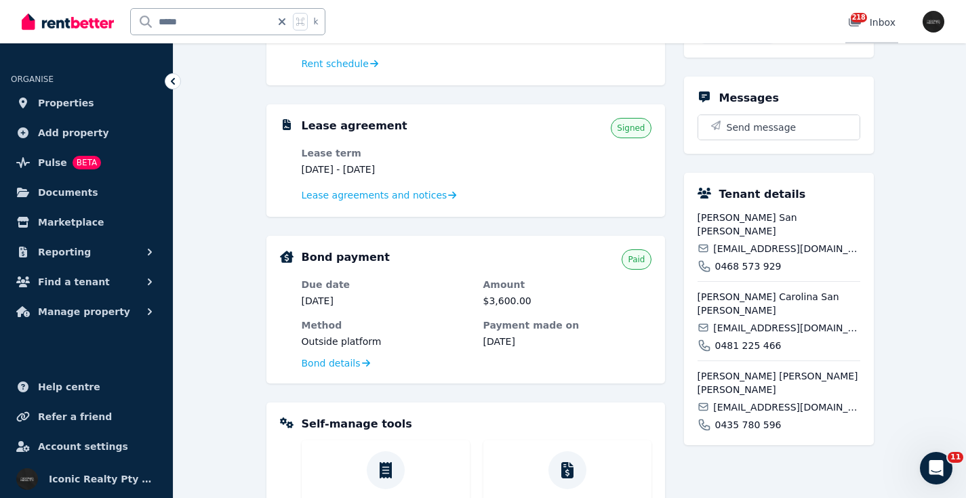
scroll to position [367, 0]
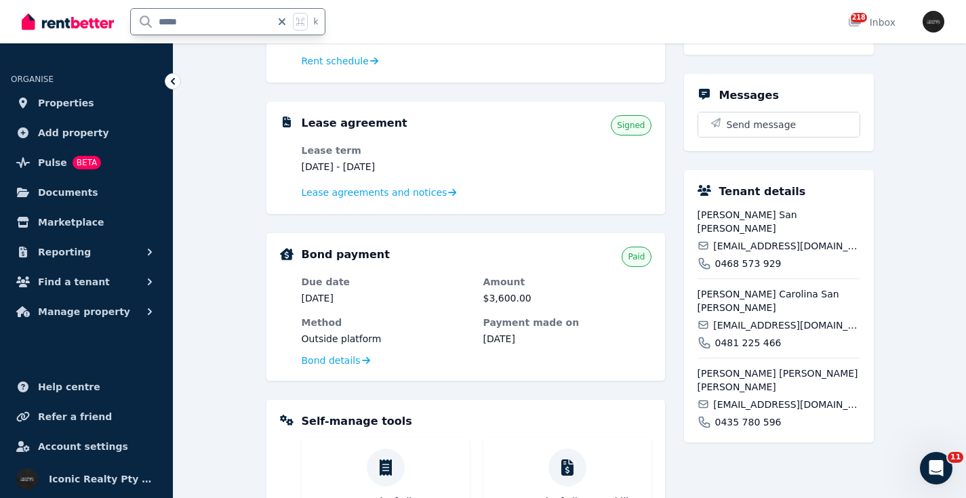
drag, startPoint x: 205, startPoint y: 25, endPoint x: 163, endPoint y: 33, distance: 43.4
click at [115, 24] on div "***** k" at bounding box center [177, 21] width 310 height 43
type input "****"
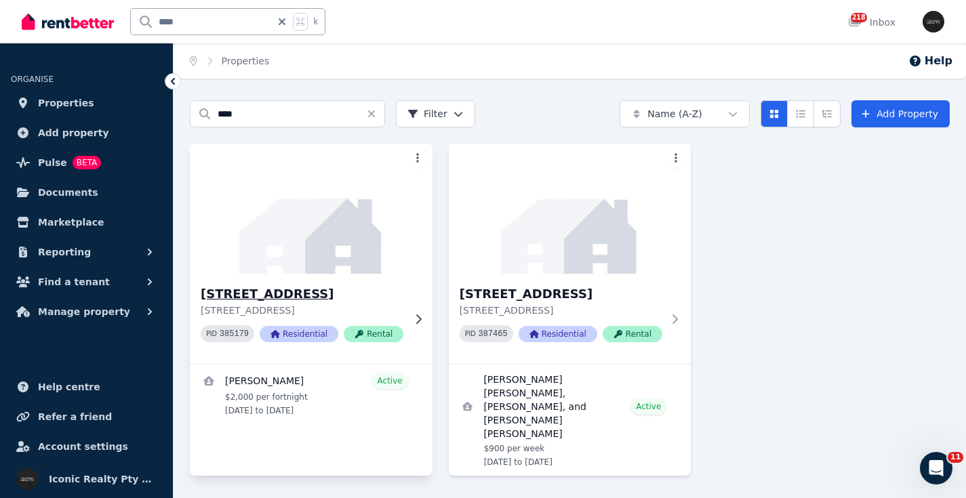
click at [317, 224] on img at bounding box center [311, 208] width 255 height 137
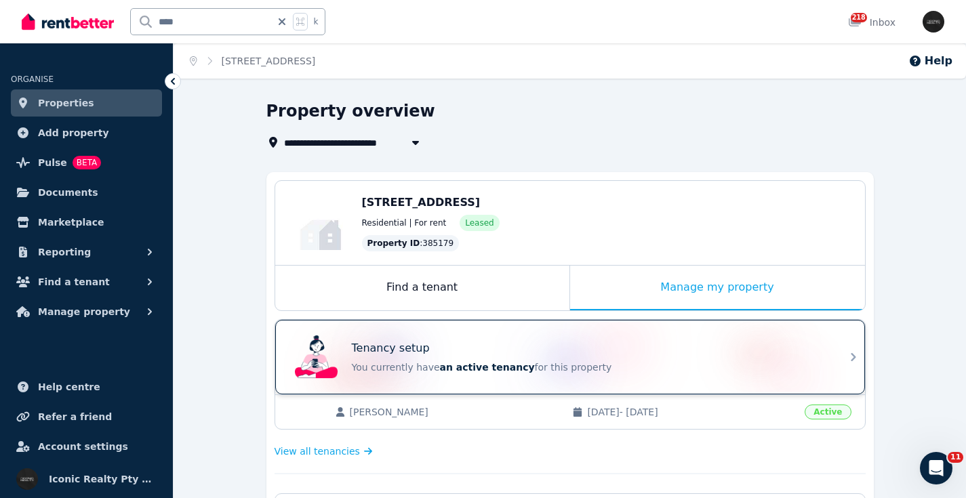
click at [586, 337] on div "Tenancy setup You currently have an active tenancy for this property" at bounding box center [557, 357] width 537 height 54
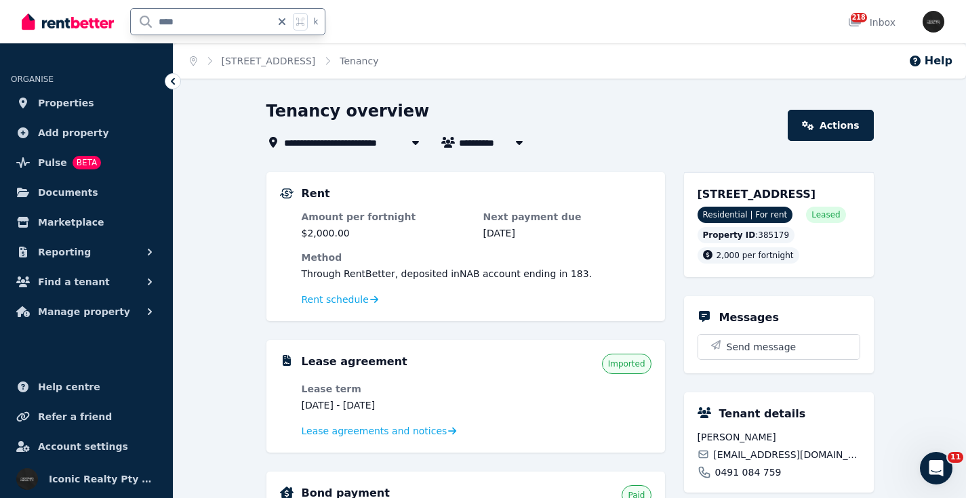
click at [220, 22] on input "****" at bounding box center [201, 22] width 140 height 26
type input "****"
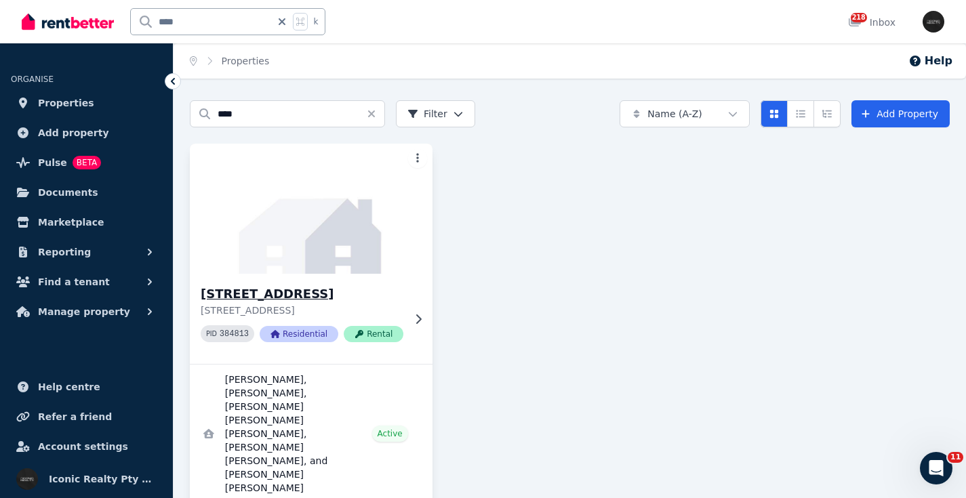
click at [290, 226] on img at bounding box center [311, 208] width 255 height 137
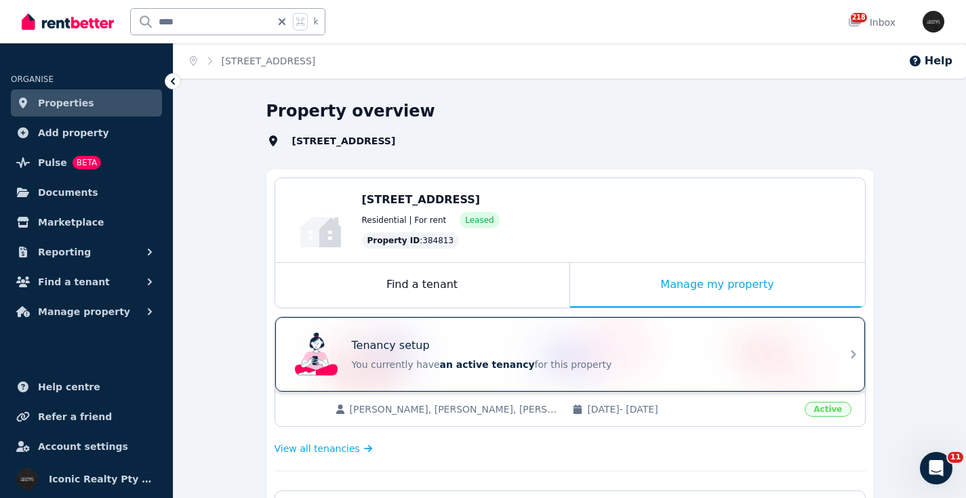
click at [558, 330] on div "Tenancy setup You currently have an active tenancy for this property" at bounding box center [557, 354] width 537 height 54
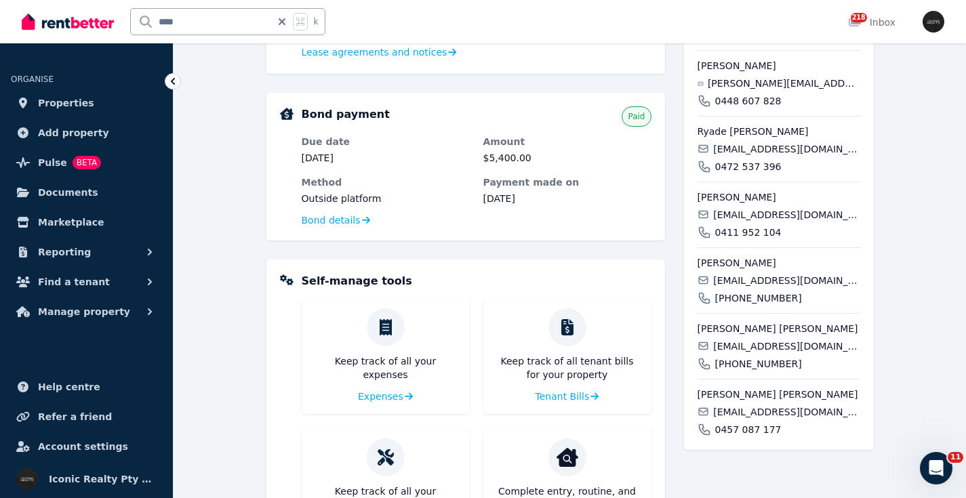
scroll to position [636, 0]
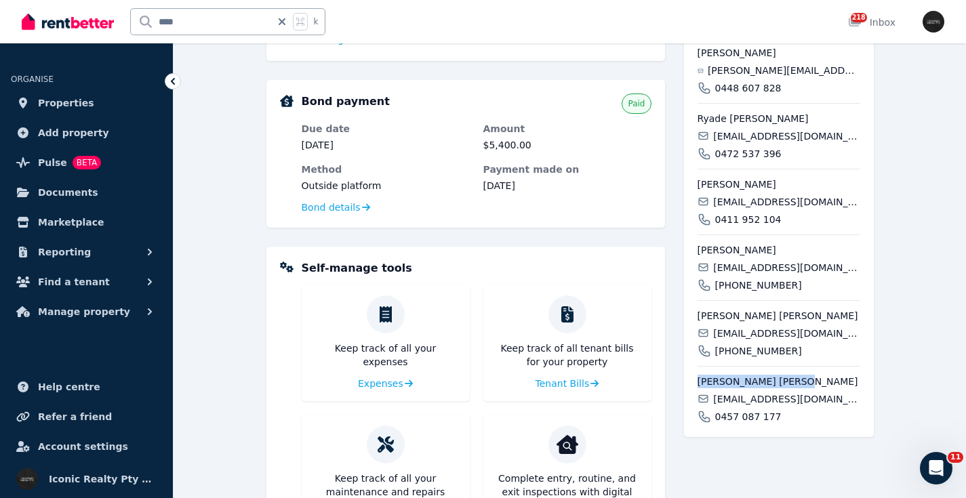
drag, startPoint x: 797, startPoint y: 397, endPoint x: 678, endPoint y: 395, distance: 118.6
click at [677, 397] on div "Rent Amount per fortnight $2,700.00 Next payment due 17 Sep 2025 Method Through…" at bounding box center [569, 140] width 607 height 837
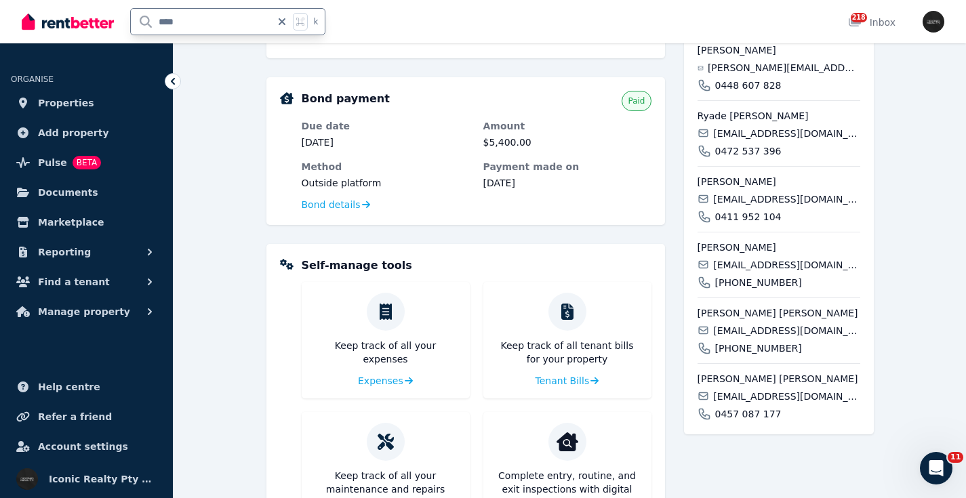
drag, startPoint x: 155, startPoint y: 19, endPoint x: 112, endPoint y: 20, distance: 43.4
click at [112, 20] on div "**** k" at bounding box center [177, 21] width 310 height 43
type input "***"
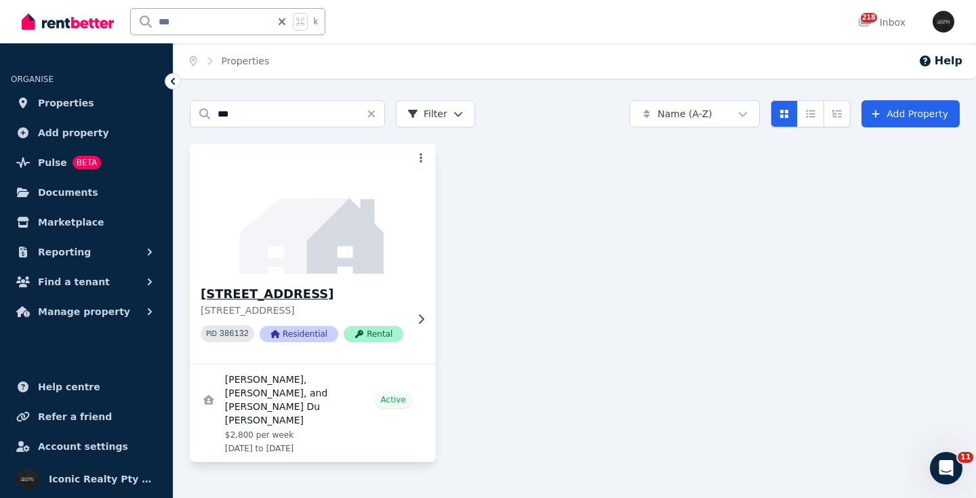
click at [315, 254] on img at bounding box center [313, 208] width 258 height 137
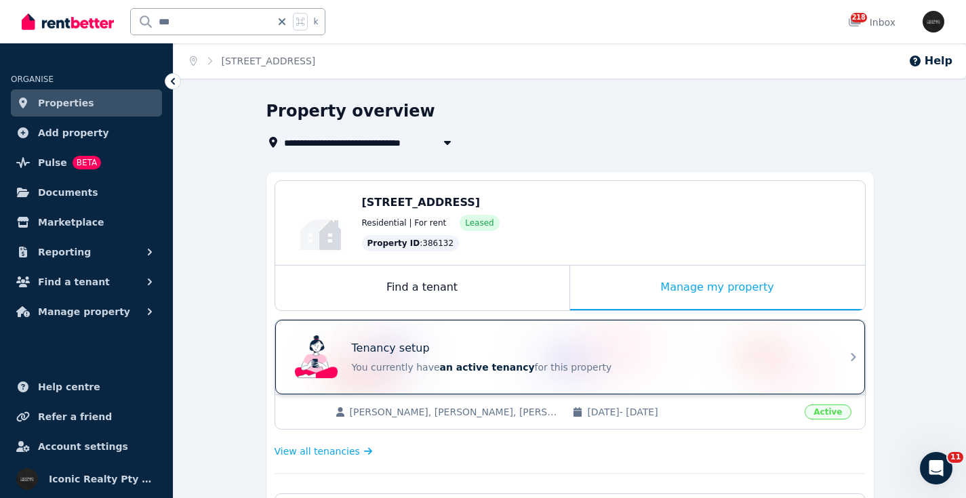
click at [597, 342] on div "Tenancy setup" at bounding box center [589, 348] width 475 height 16
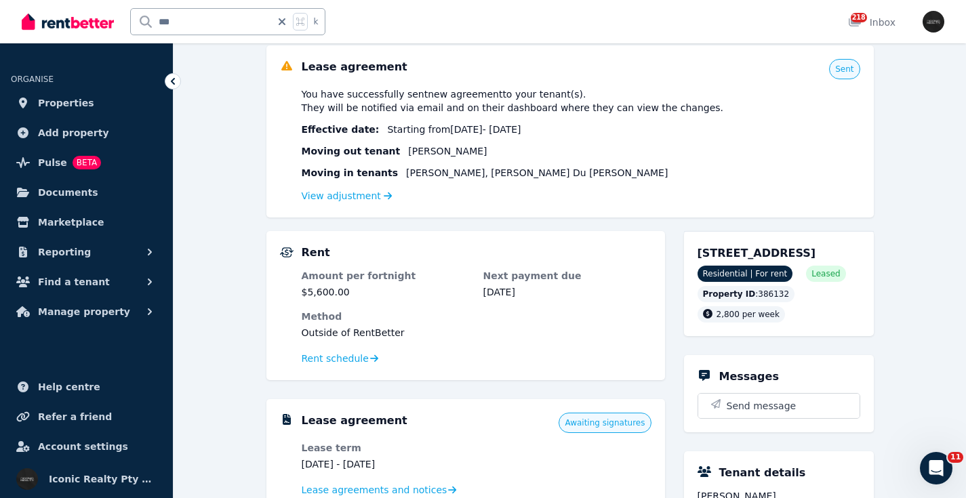
scroll to position [103, 0]
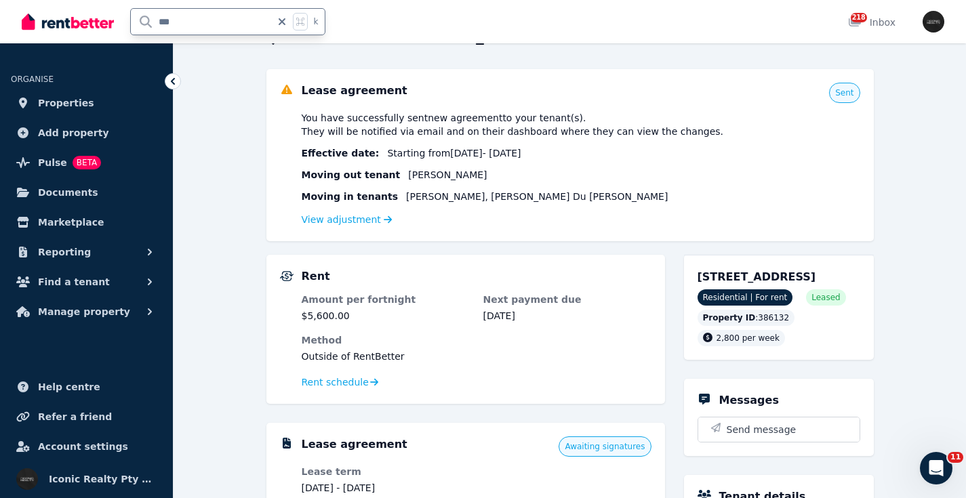
drag, startPoint x: 196, startPoint y: 22, endPoint x: 134, endPoint y: 16, distance: 62.7
click at [135, 16] on input "***" at bounding box center [201, 22] width 140 height 26
type input "*****"
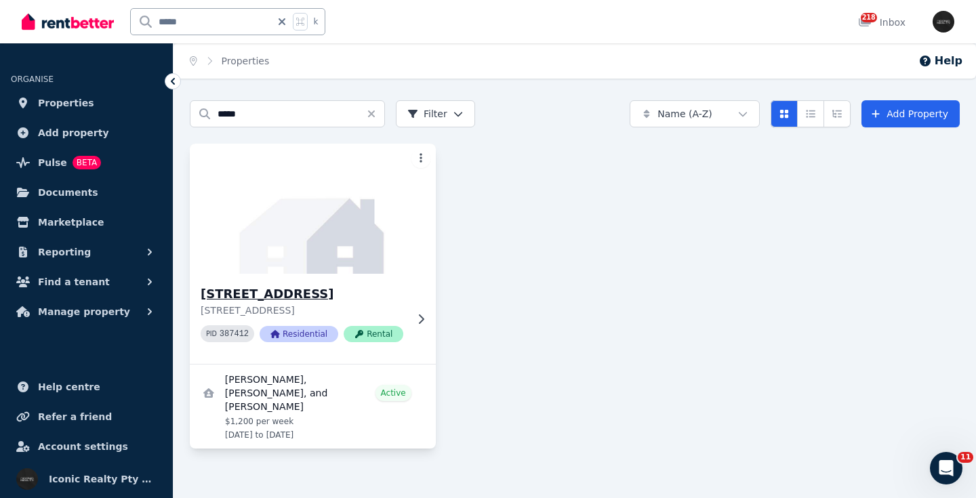
click at [362, 201] on img at bounding box center [313, 208] width 258 height 137
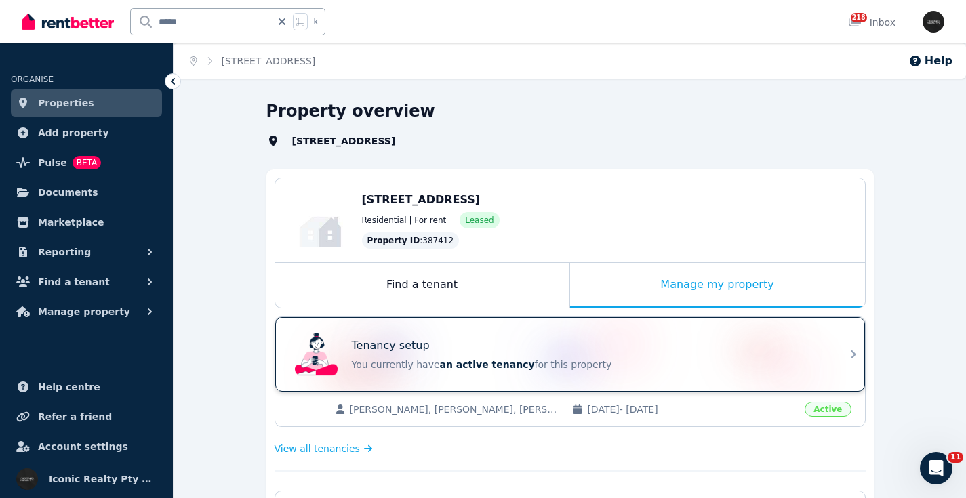
click at [458, 338] on div "Tenancy setup You currently have an active tenancy for this property" at bounding box center [557, 354] width 537 height 54
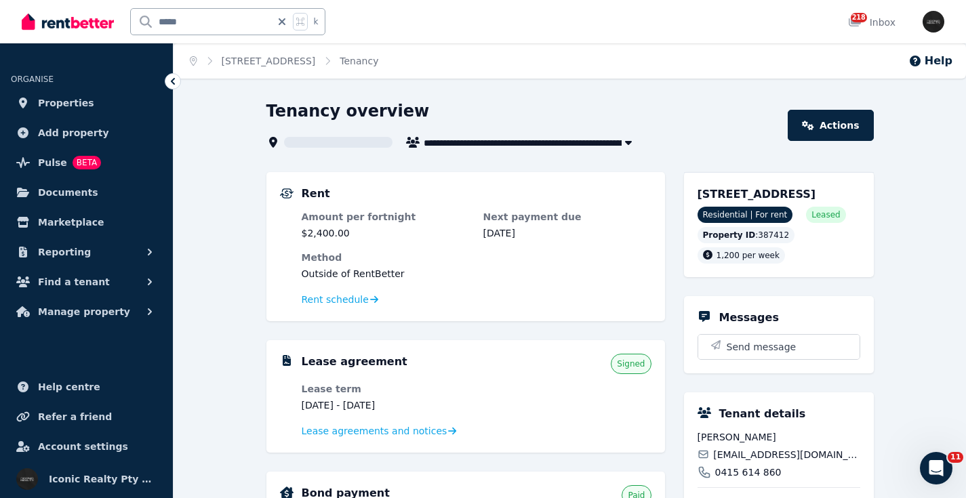
drag, startPoint x: 695, startPoint y: 190, endPoint x: 858, endPoint y: 197, distance: 163.5
click at [858, 197] on div "6/191 Bondi Rd, Bondi Junction NSW 2022 Residential | For rent Leased Property …" at bounding box center [779, 224] width 190 height 105
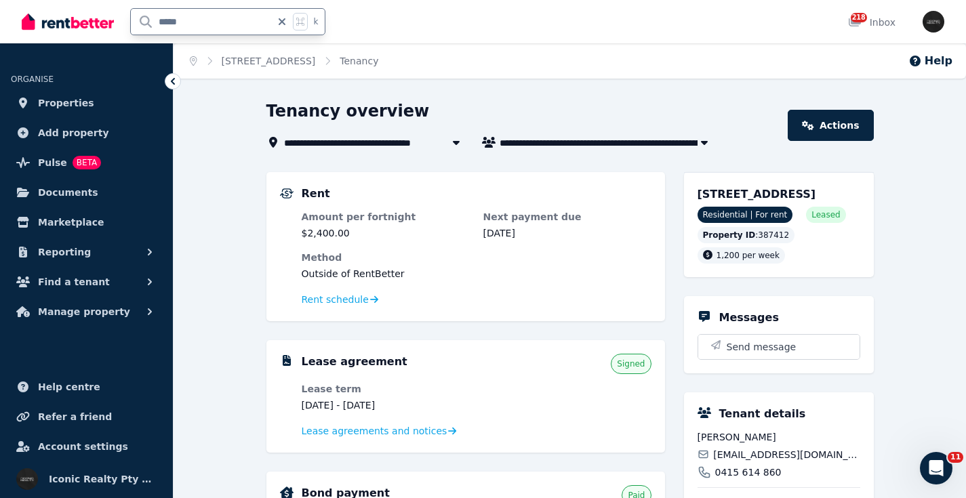
drag, startPoint x: 203, startPoint y: 26, endPoint x: 125, endPoint y: 22, distance: 78.7
click at [127, 24] on div "***** k" at bounding box center [177, 21] width 310 height 43
type input "***"
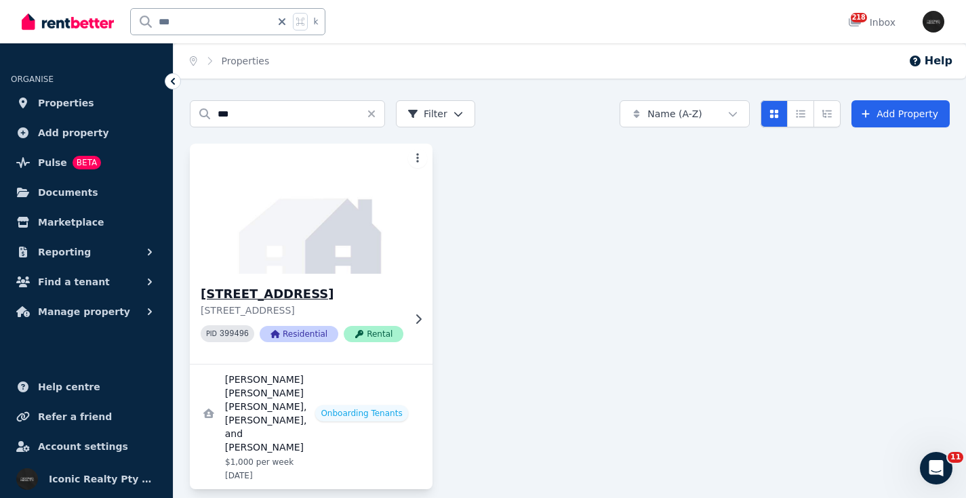
click at [277, 228] on img at bounding box center [311, 208] width 255 height 137
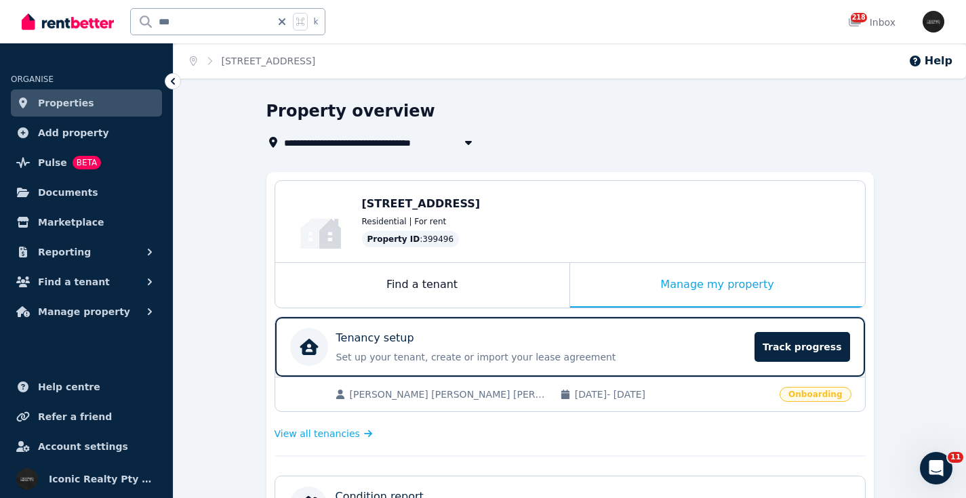
drag, startPoint x: 361, startPoint y: 204, endPoint x: 654, endPoint y: 217, distance: 293.8
click at [654, 217] on div "Edit 375B Old South Head Road, North Bondi NSW 2026 Residential | For rent Prop…" at bounding box center [570, 221] width 590 height 81
click at [557, 212] on div "375B Old South Head Road, North Bondi NSW 2026 Residential | For rent Property …" at bounding box center [606, 222] width 489 height 52
drag, startPoint x: 463, startPoint y: 205, endPoint x: 641, endPoint y: 204, distance: 177.6
click at [641, 204] on div "Edit 375B Old South Head Road, North Bondi NSW 2026 Residential | For rent Prop…" at bounding box center [570, 221] width 590 height 81
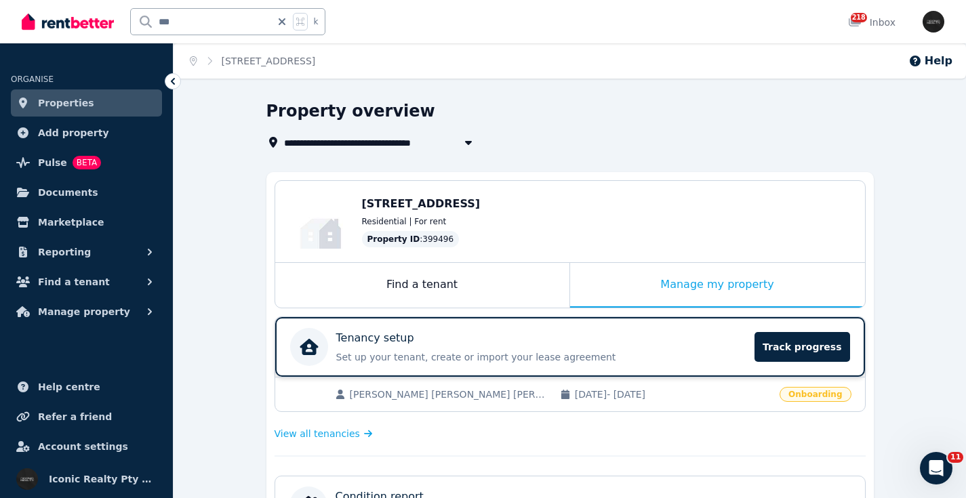
click at [529, 333] on div "Tenancy setup" at bounding box center [541, 338] width 411 height 16
drag, startPoint x: 380, startPoint y: 199, endPoint x: 573, endPoint y: 201, distance: 193.9
click at [573, 201] on div "Edit 375B Old South Head Road, North Bondi NSW 2026 Residential | For rent Prop…" at bounding box center [570, 221] width 590 height 81
click at [571, 221] on div "Residential | For rent" at bounding box center [606, 221] width 489 height 11
drag, startPoint x: 431, startPoint y: 204, endPoint x: 632, endPoint y: 203, distance: 200.7
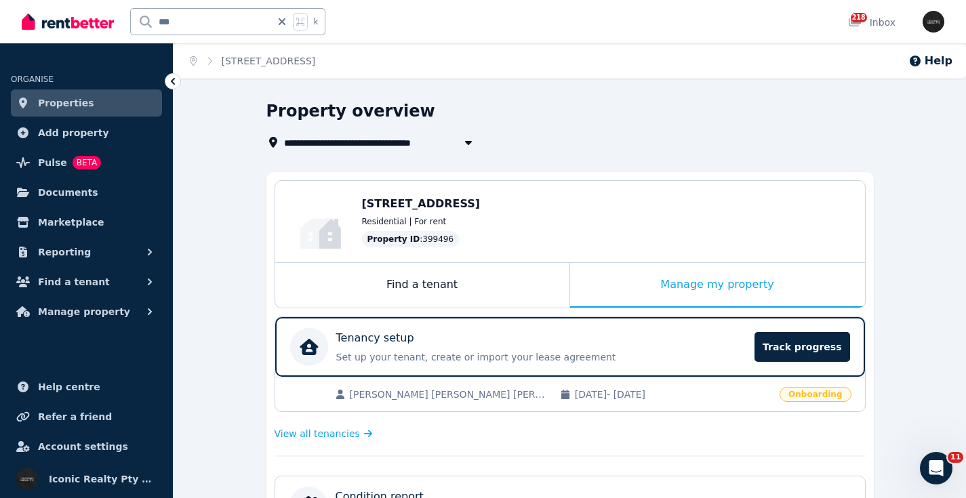
click at [632, 203] on div "[STREET_ADDRESS]" at bounding box center [606, 204] width 489 height 16
click at [475, 353] on p "Set up your tenant, create or import your lease agreement" at bounding box center [541, 357] width 411 height 14
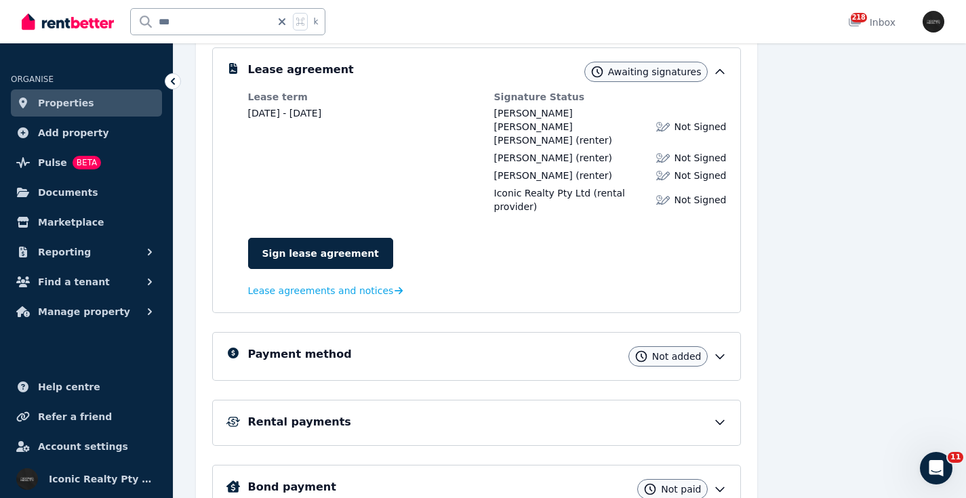
scroll to position [283, 0]
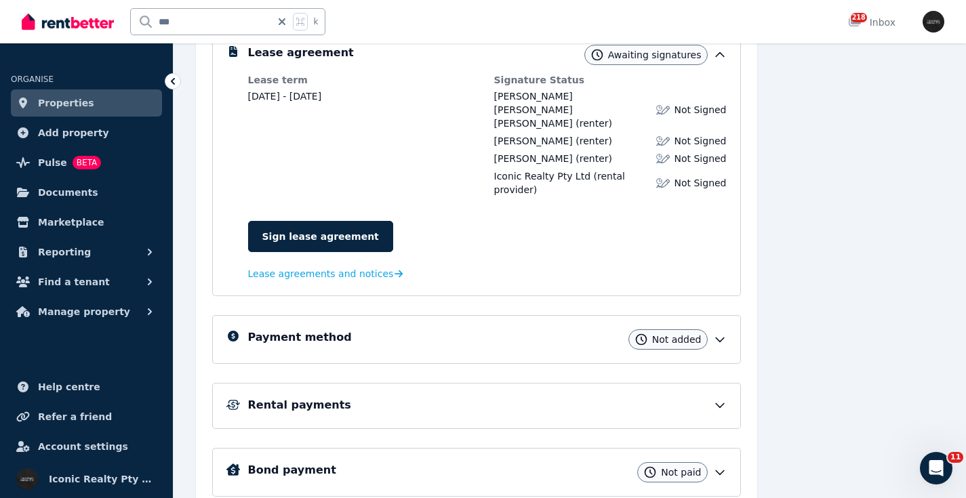
click at [306, 301] on div "Tenant details Awaiting acceptance Lease agreement Awaiting signatures Lease te…" at bounding box center [476, 220] width 529 height 553
click at [317, 330] on h5 "Payment method" at bounding box center [300, 337] width 104 height 16
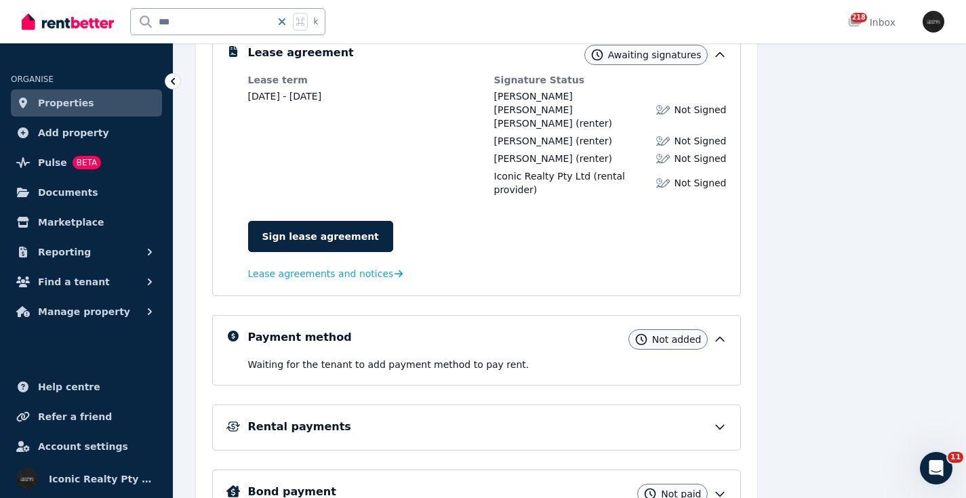
click at [338, 419] on div "Rental payments" at bounding box center [487, 427] width 479 height 16
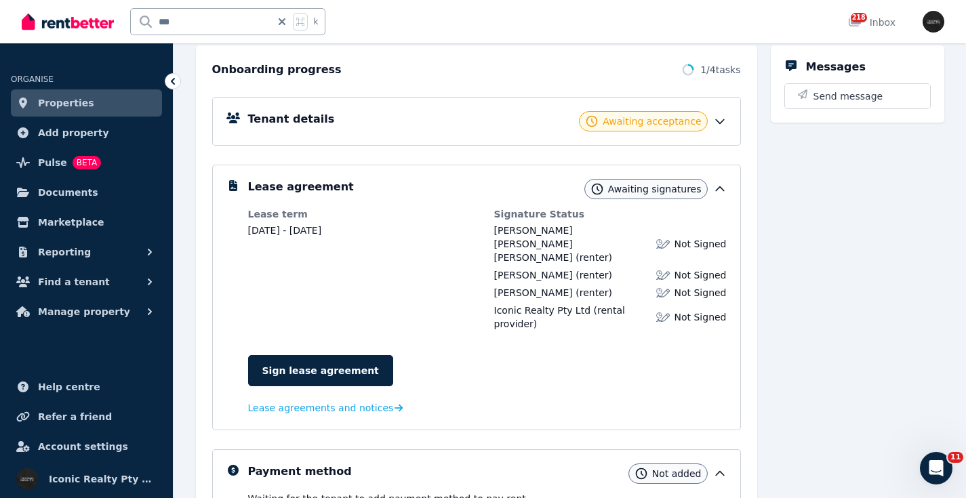
scroll to position [268, 0]
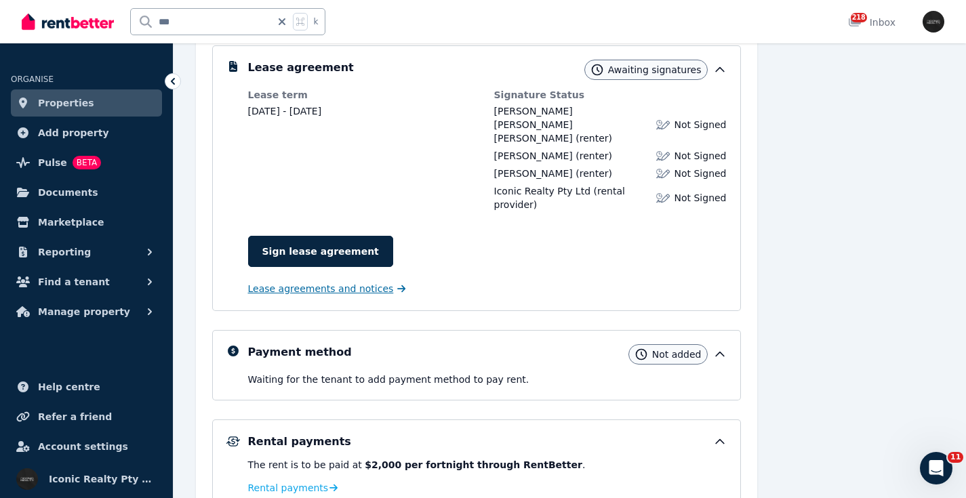
click at [283, 282] on span "Lease agreements and notices" at bounding box center [321, 289] width 146 height 14
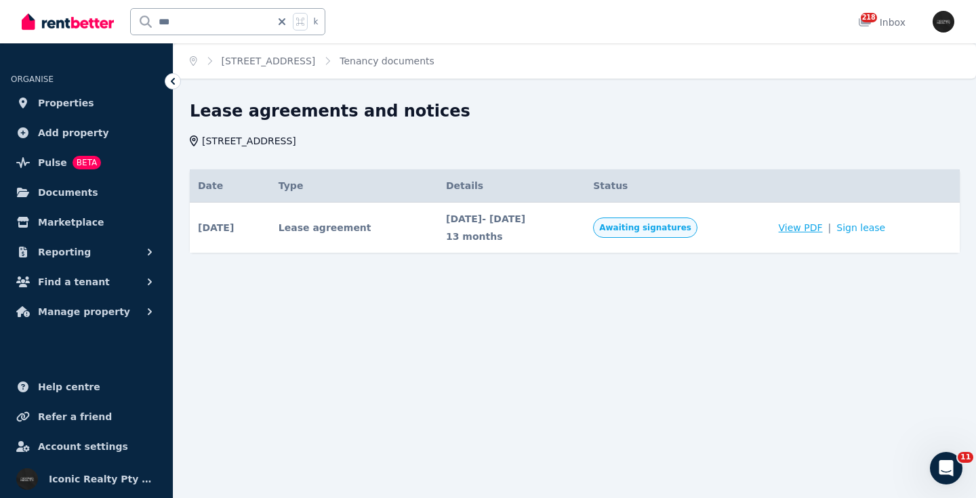
click at [814, 230] on span "View PDF" at bounding box center [801, 228] width 44 height 14
drag, startPoint x: 163, startPoint y: 18, endPoint x: 113, endPoint y: 17, distance: 49.5
click at [113, 17] on div "*** k" at bounding box center [177, 21] width 310 height 43
type input "*****"
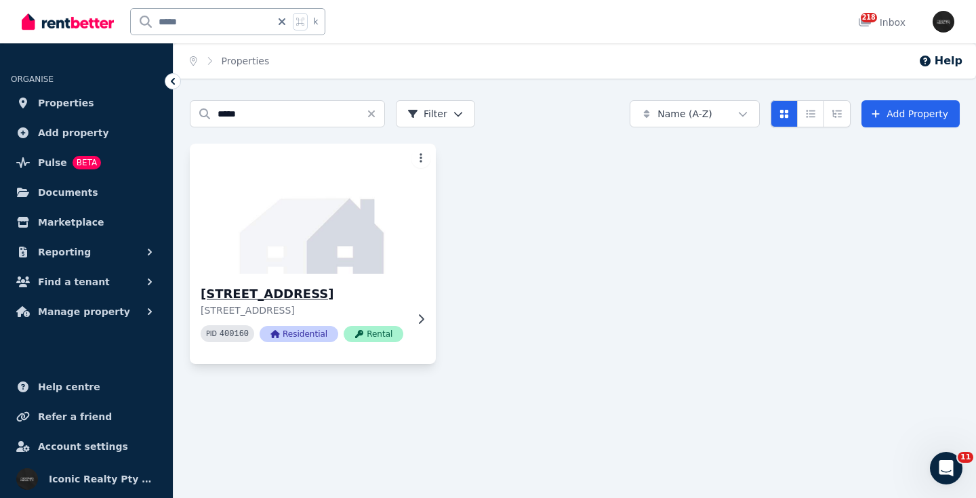
click at [277, 237] on img at bounding box center [313, 208] width 258 height 137
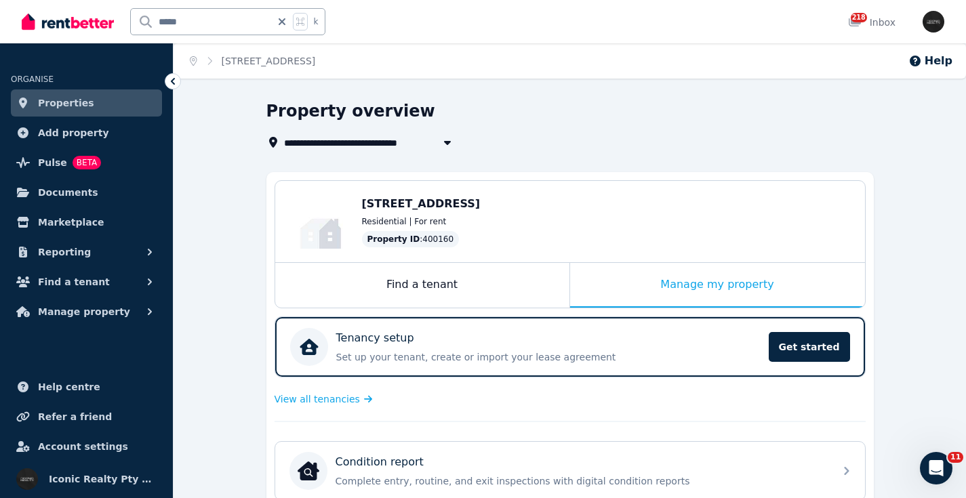
drag, startPoint x: 358, startPoint y: 202, endPoint x: 544, endPoint y: 203, distance: 185.7
click at [544, 203] on div "Edit 1/460 Old South Head Rd, Rose Bay NSW 2029 Residential | For rent Property…" at bounding box center [570, 221] width 590 height 81
